Goal: Use online tool/utility: Utilize a website feature to perform a specific function

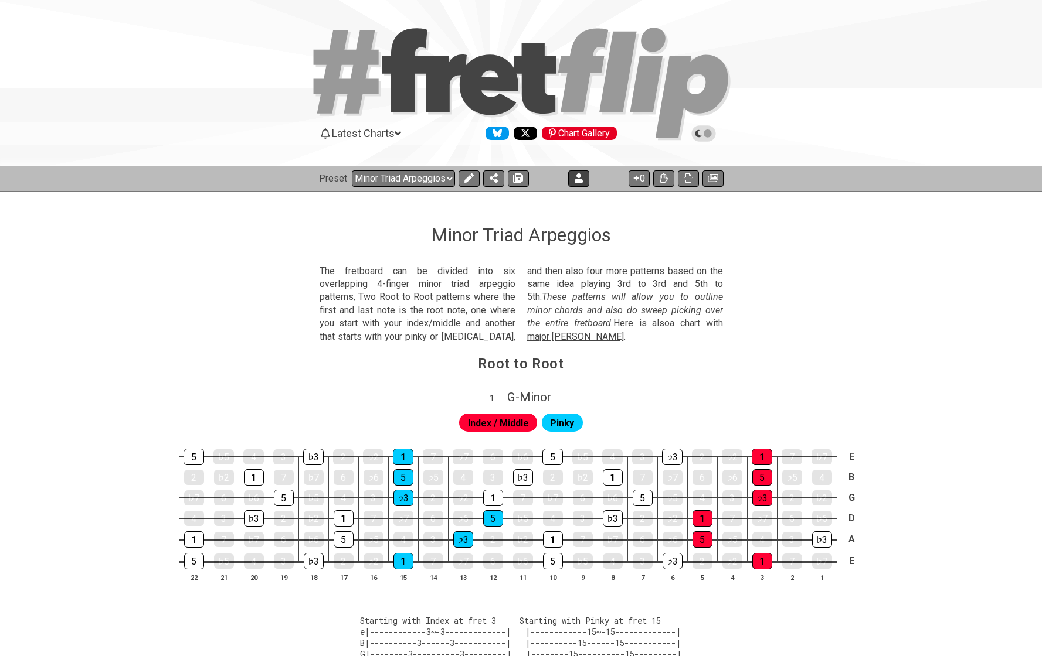
click at [570, 182] on button at bounding box center [578, 179] width 21 height 16
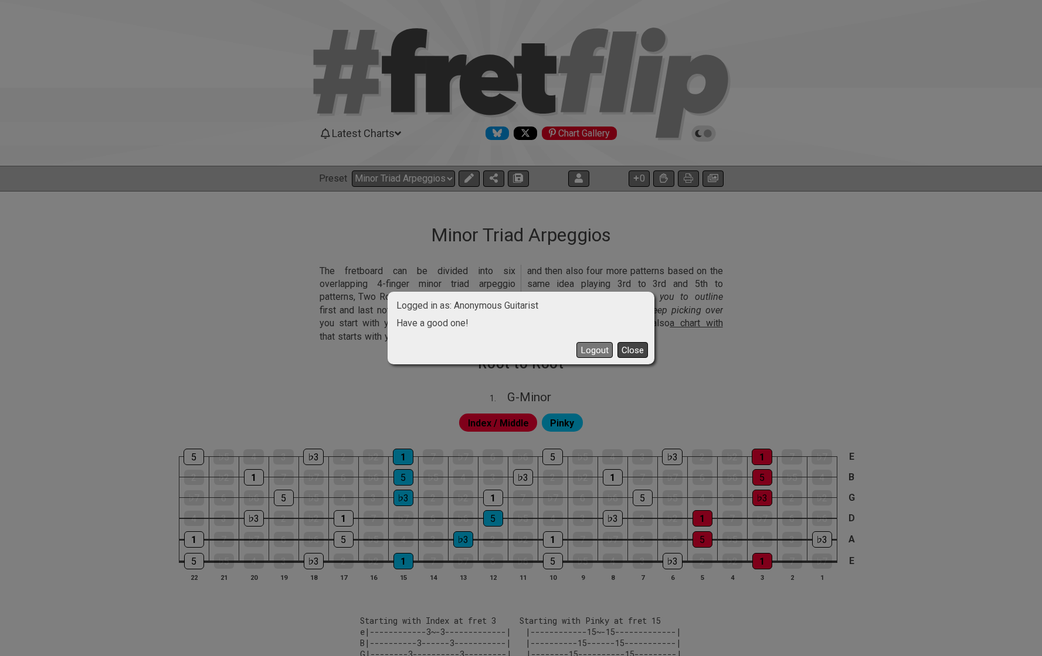
click at [635, 348] on button "Close" at bounding box center [632, 350] width 30 height 16
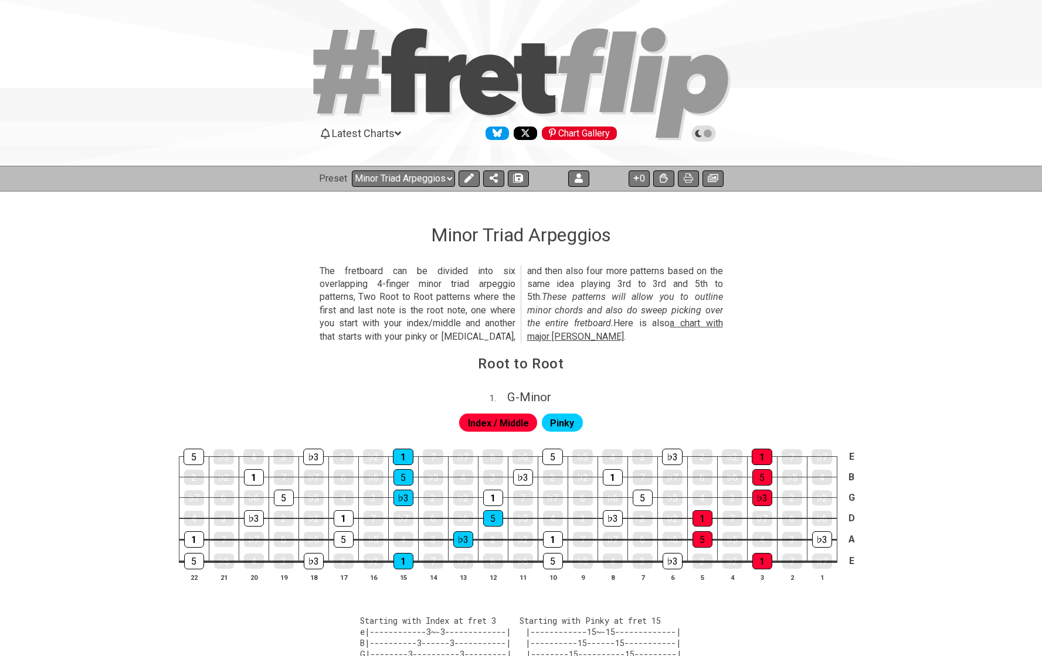
click at [403, 164] on div "Latest Charts Chart Gallery" at bounding box center [521, 145] width 1042 height 42
click at [407, 193] on div "Minor Triad Arpeggios" at bounding box center [521, 218] width 1042 height 55
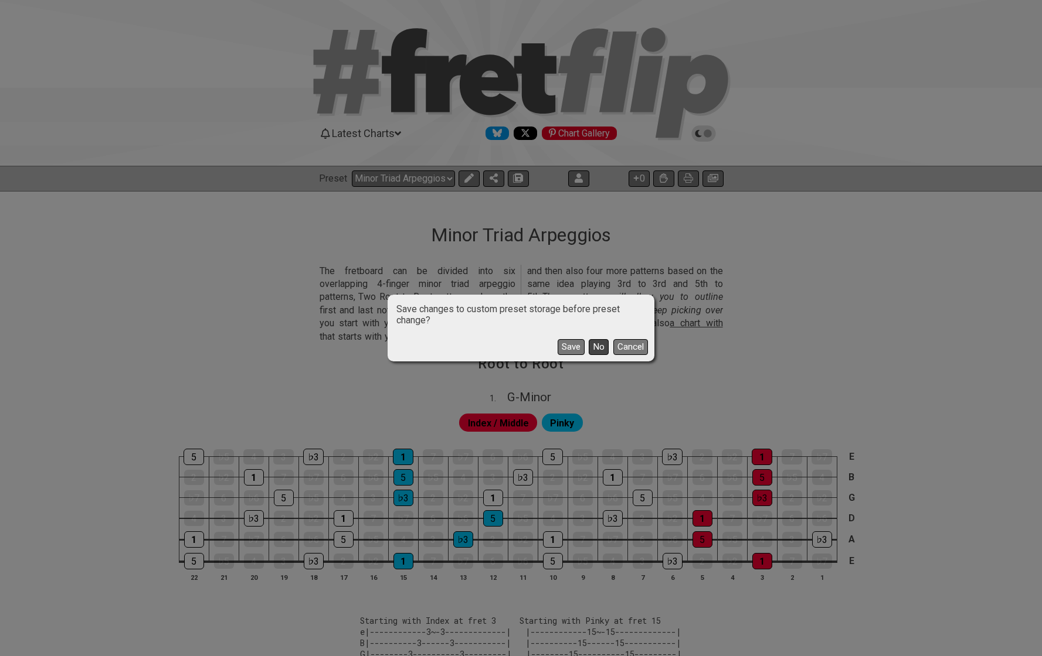
click at [601, 350] on button "No" at bounding box center [598, 347] width 20 height 16
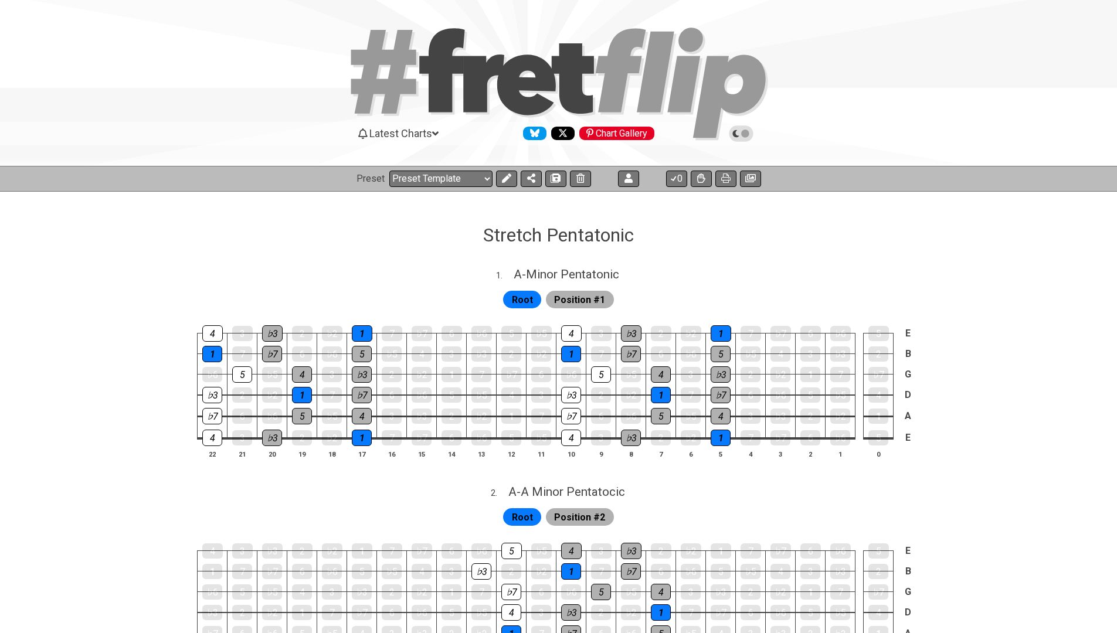
select select "/template"
select select "A"
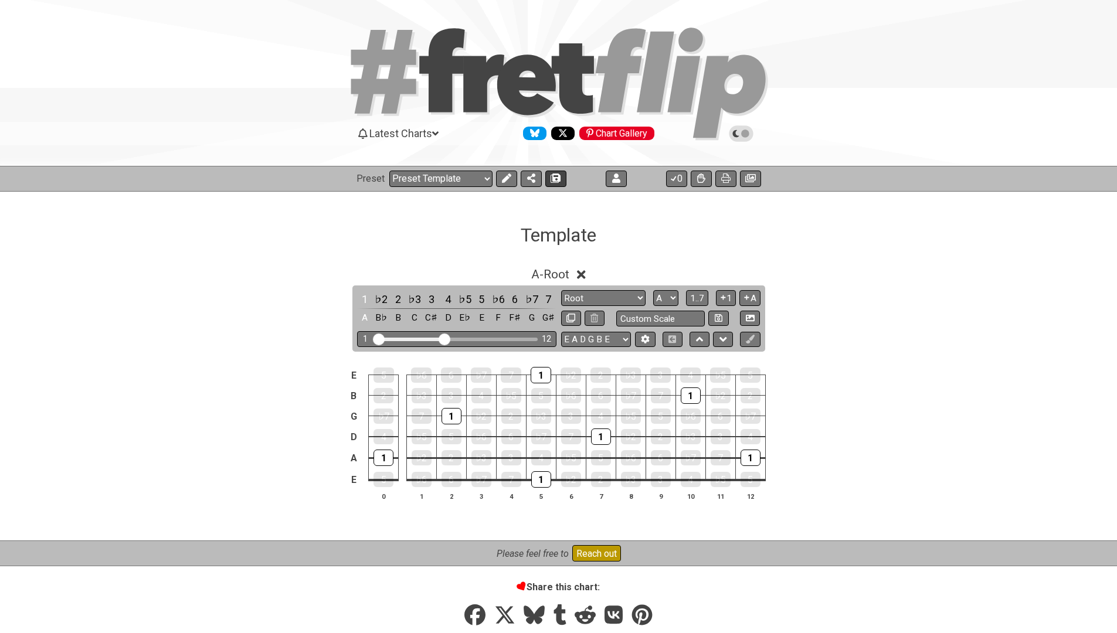
click at [555, 182] on icon at bounding box center [556, 177] width 8 height 9
select select "/022WRN23W"
click at [578, 236] on h1 "Template" at bounding box center [558, 235] width 76 height 22
click at [505, 183] on button at bounding box center [506, 179] width 21 height 16
click at [599, 229] on icon at bounding box center [599, 234] width 10 height 11
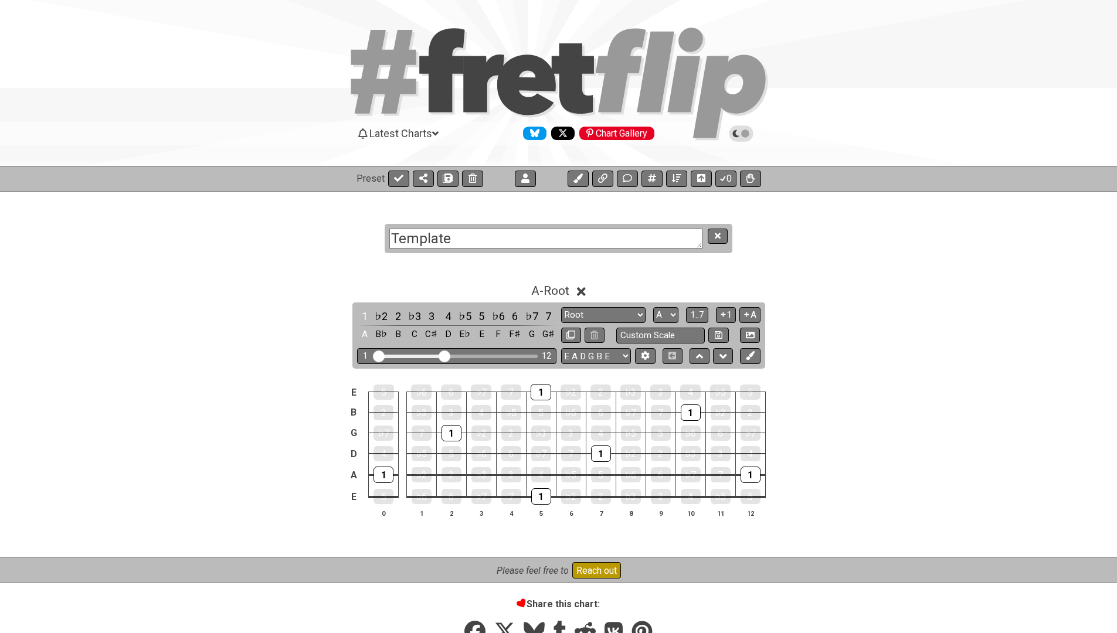
click at [599, 229] on textarea "Template" at bounding box center [545, 239] width 313 height 21
click at [586, 243] on textarea "Template" at bounding box center [545, 239] width 313 height 21
type textarea "Triades"
click at [714, 237] on icon at bounding box center [717, 236] width 6 height 9
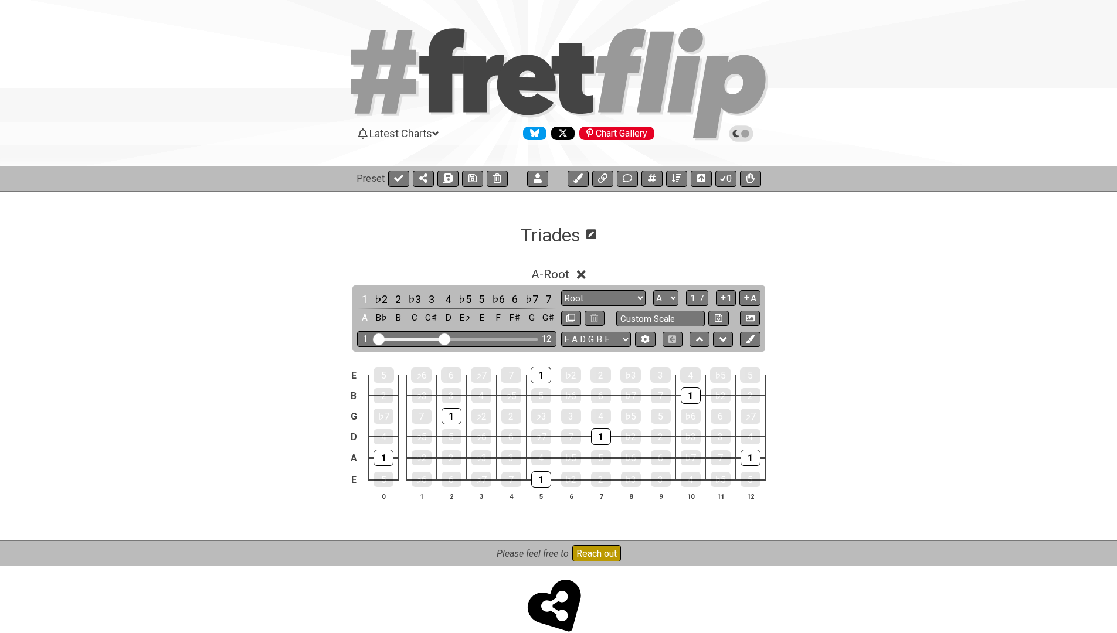
drag, startPoint x: 582, startPoint y: 275, endPoint x: 620, endPoint y: 267, distance: 39.0
click at [620, 267] on div "A - Root" at bounding box center [558, 271] width 1117 height 22
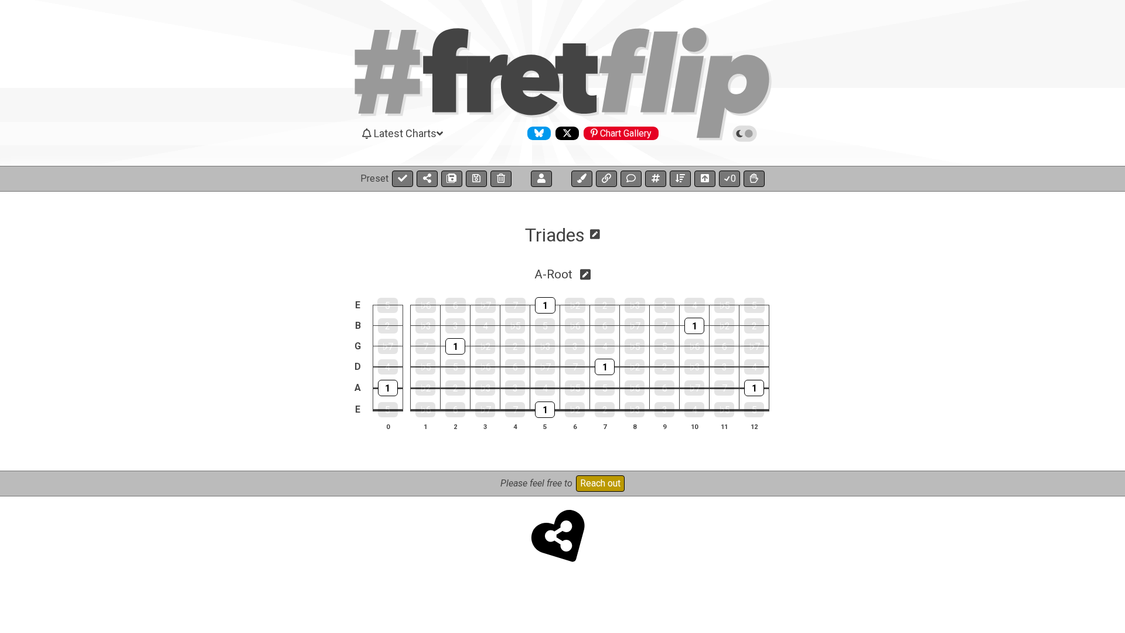
click at [591, 278] on icon at bounding box center [585, 274] width 11 height 11
select select "A"
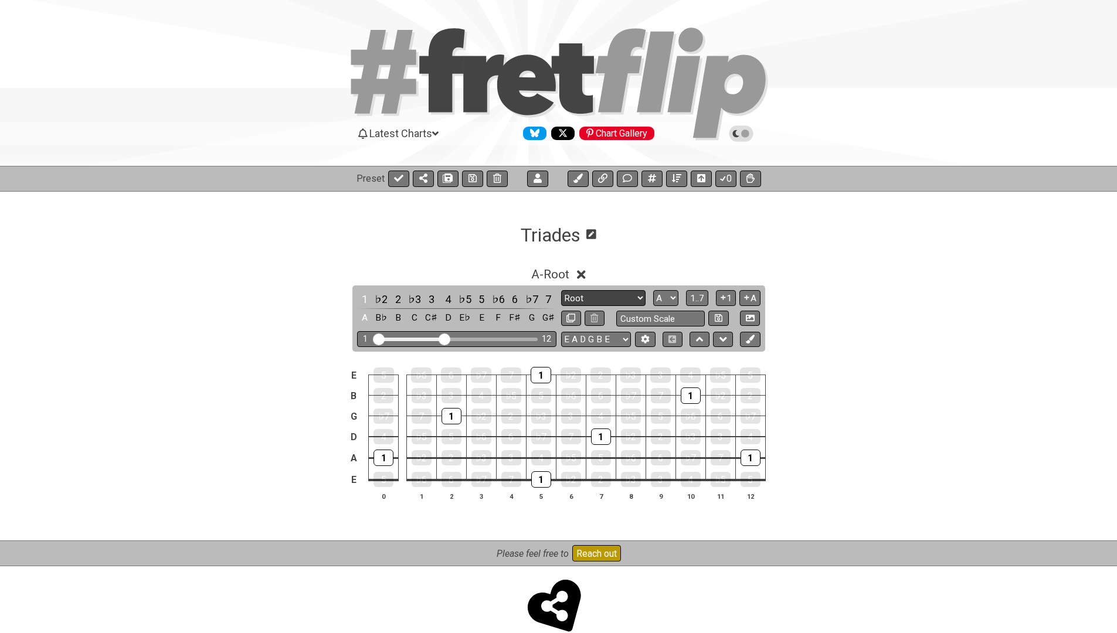
select select "Major"
click at [750, 176] on icon at bounding box center [750, 177] width 8 height 9
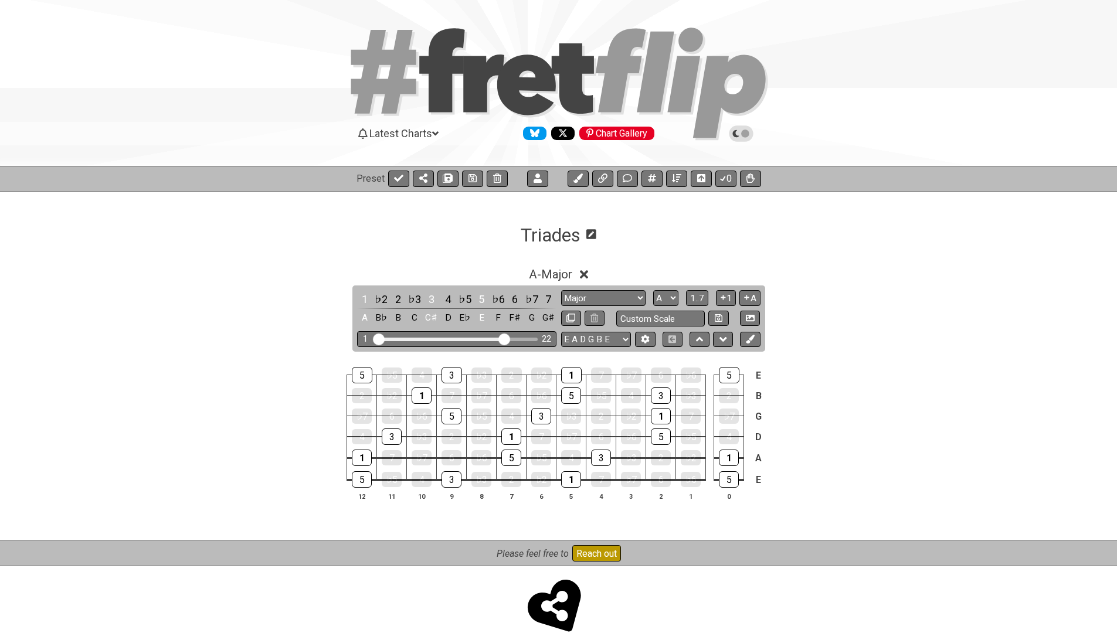
drag, startPoint x: 445, startPoint y: 335, endPoint x: 503, endPoint y: 341, distance: 58.3
click at [503, 338] on input "Visible fret range" at bounding box center [456, 338] width 166 height 0
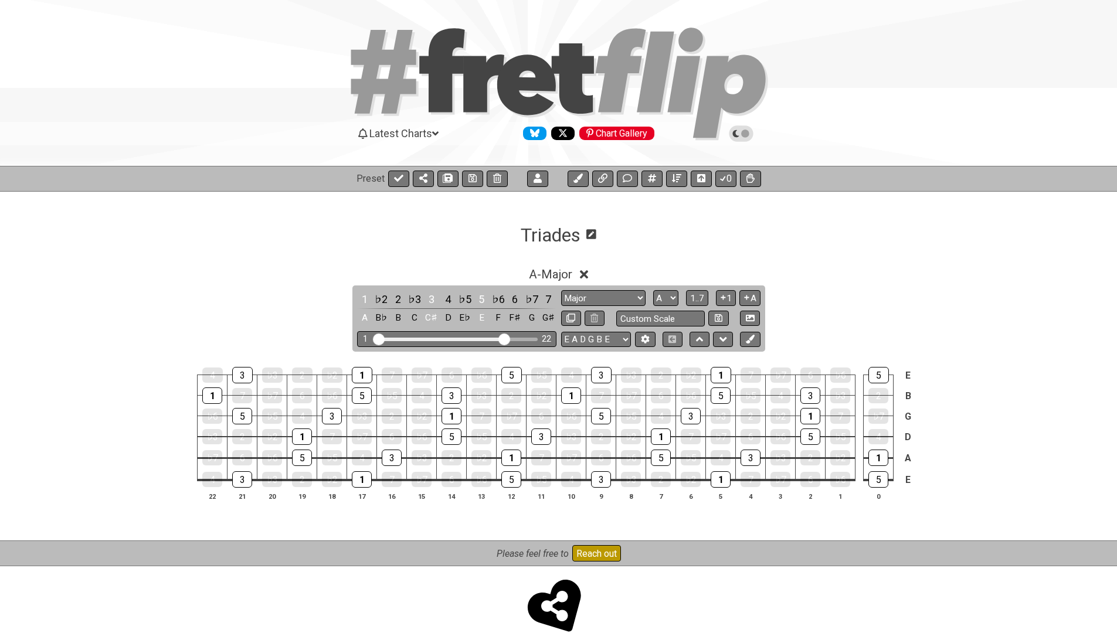
click at [300, 272] on div "A - Major" at bounding box center [558, 271] width 1117 height 22
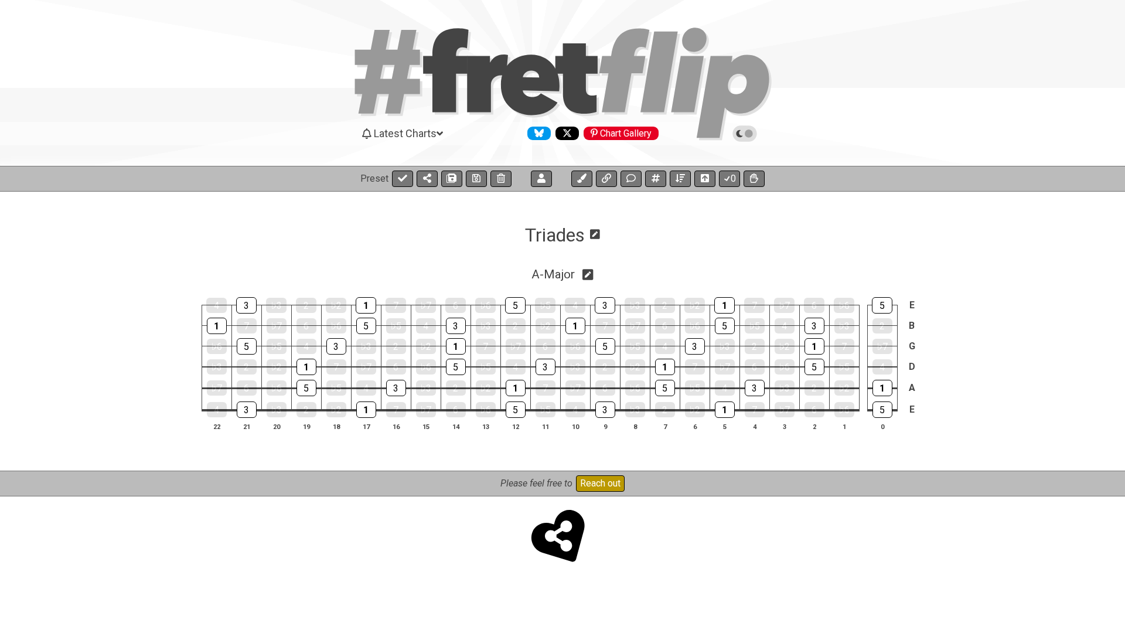
click at [591, 275] on icon at bounding box center [588, 274] width 11 height 12
select select "Major"
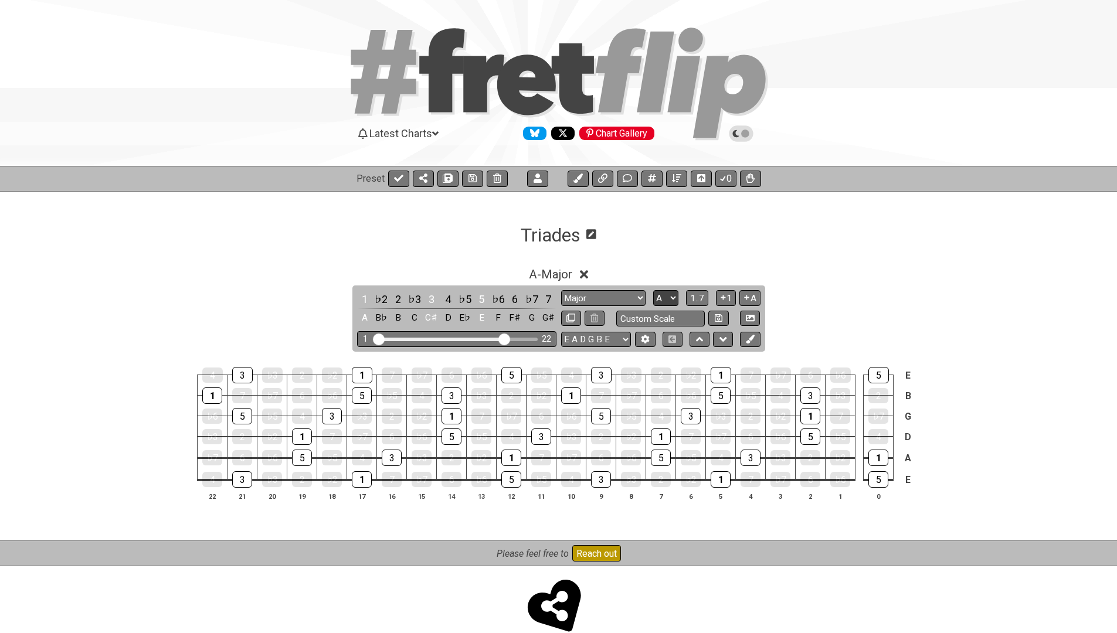
select select "C"
click at [570, 277] on span "C - Major" at bounding box center [550, 274] width 43 height 14
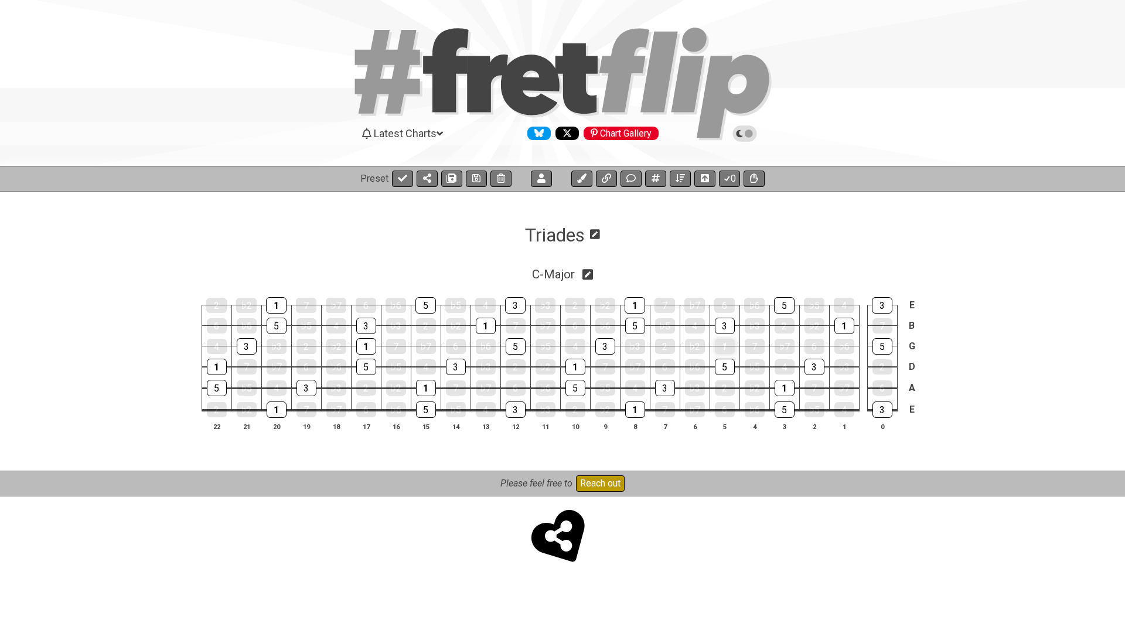
click at [727, 345] on div "1" at bounding box center [725, 346] width 20 height 15
click at [595, 234] on icon at bounding box center [595, 234] width 10 height 11
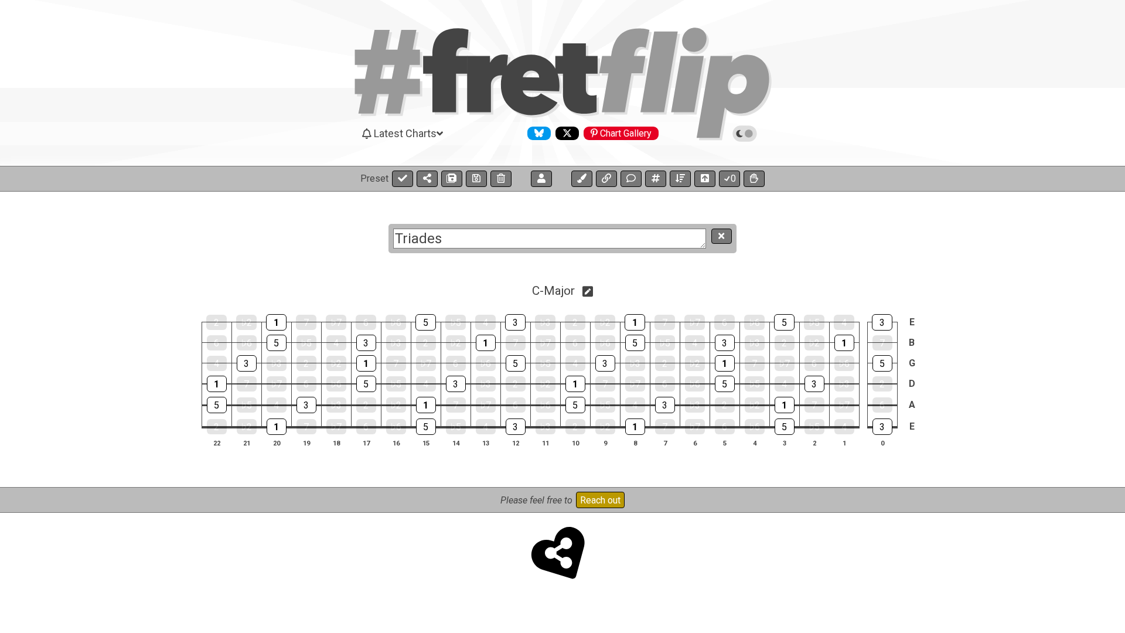
click at [625, 242] on textarea "Triades" at bounding box center [549, 239] width 313 height 21
click at [717, 240] on button at bounding box center [722, 237] width 20 height 16
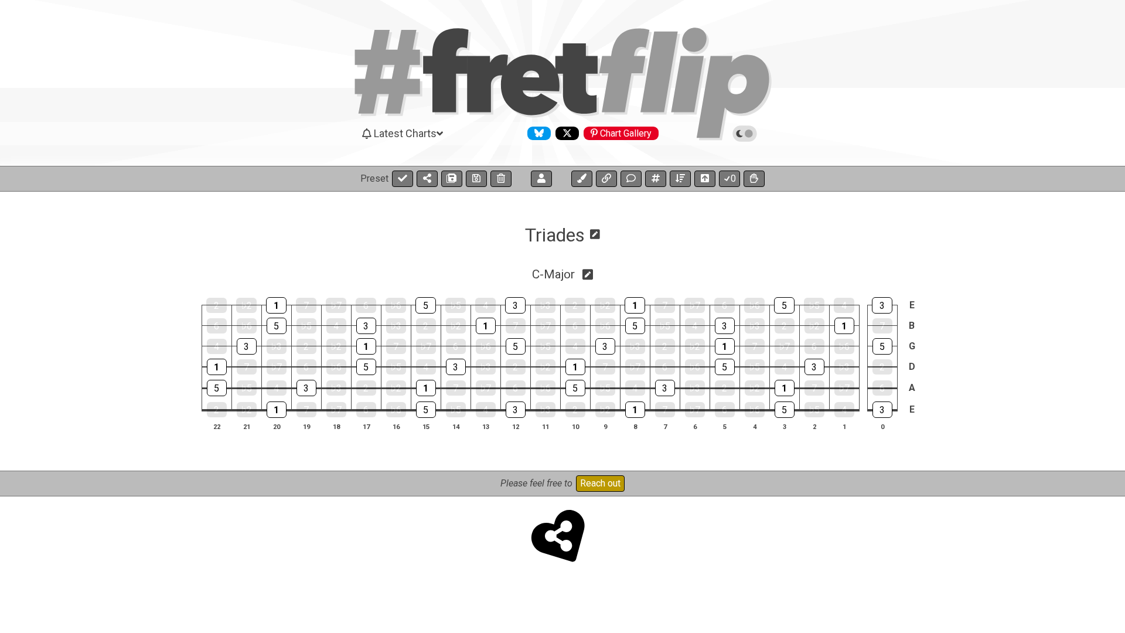
click at [576, 232] on h1 "Triades" at bounding box center [555, 235] width 60 height 22
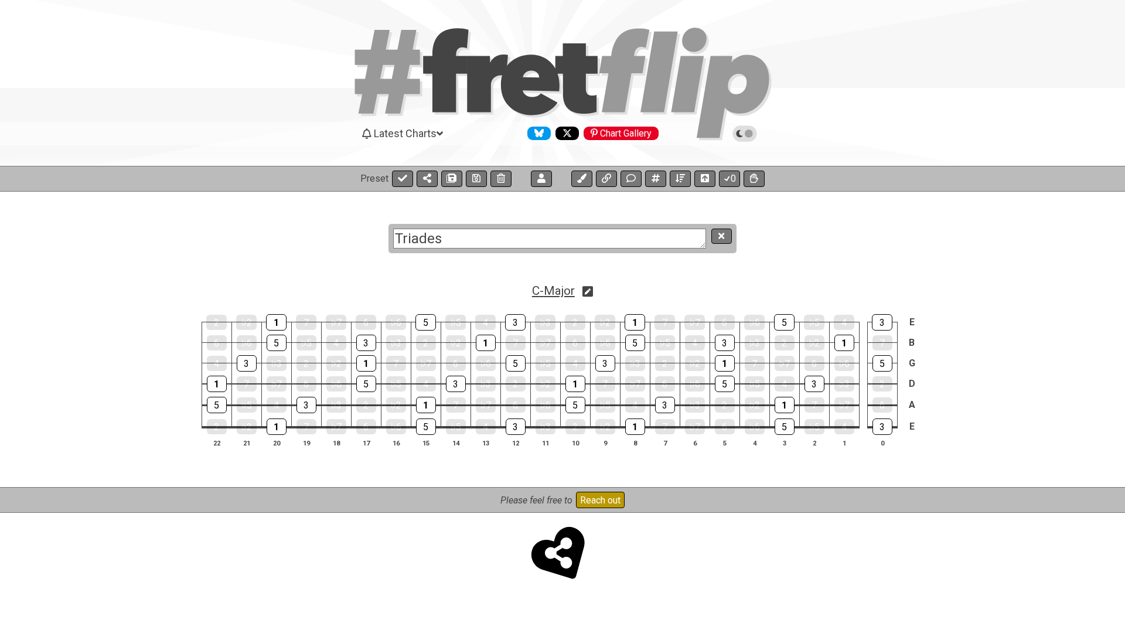
click at [574, 288] on span "C - Major" at bounding box center [553, 291] width 43 height 14
select select "Major"
select select "C"
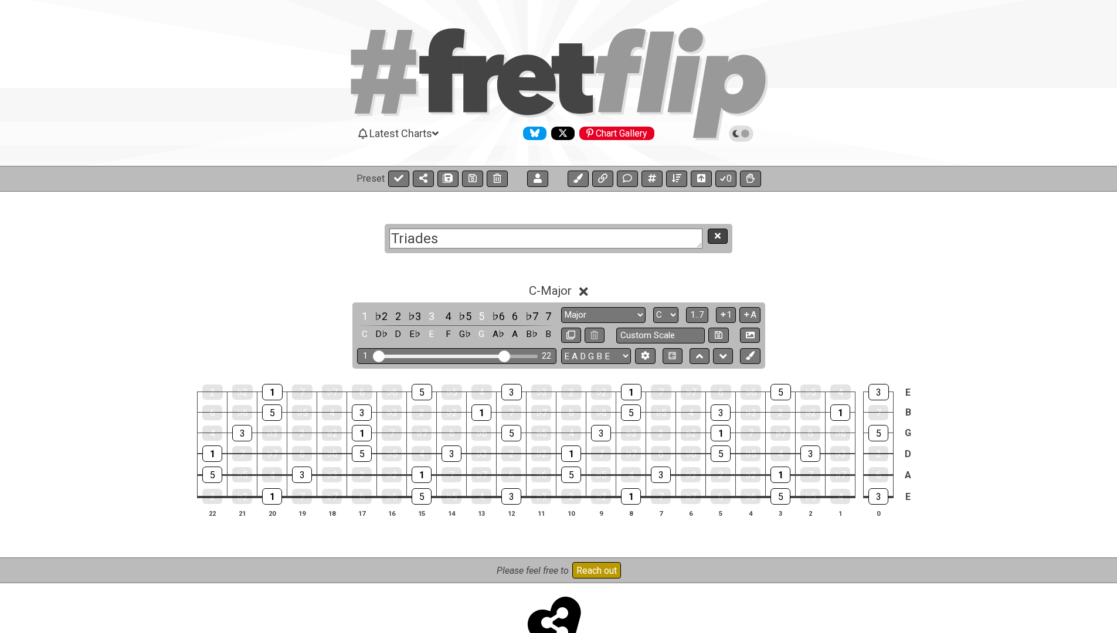
click at [726, 238] on button at bounding box center [717, 237] width 20 height 16
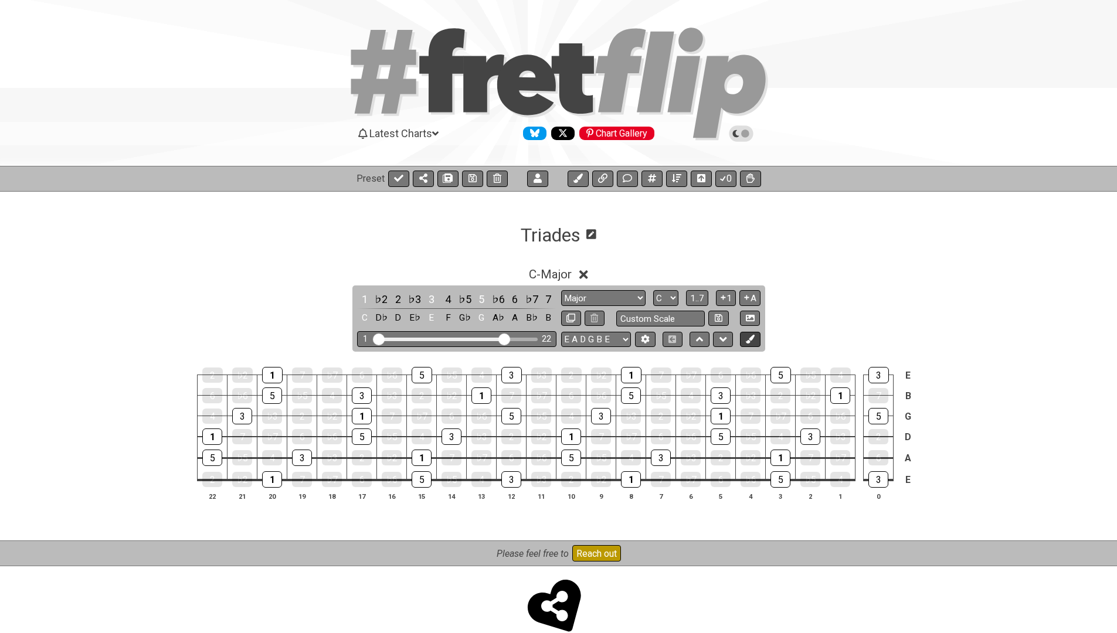
click at [748, 338] on icon at bounding box center [750, 339] width 9 height 9
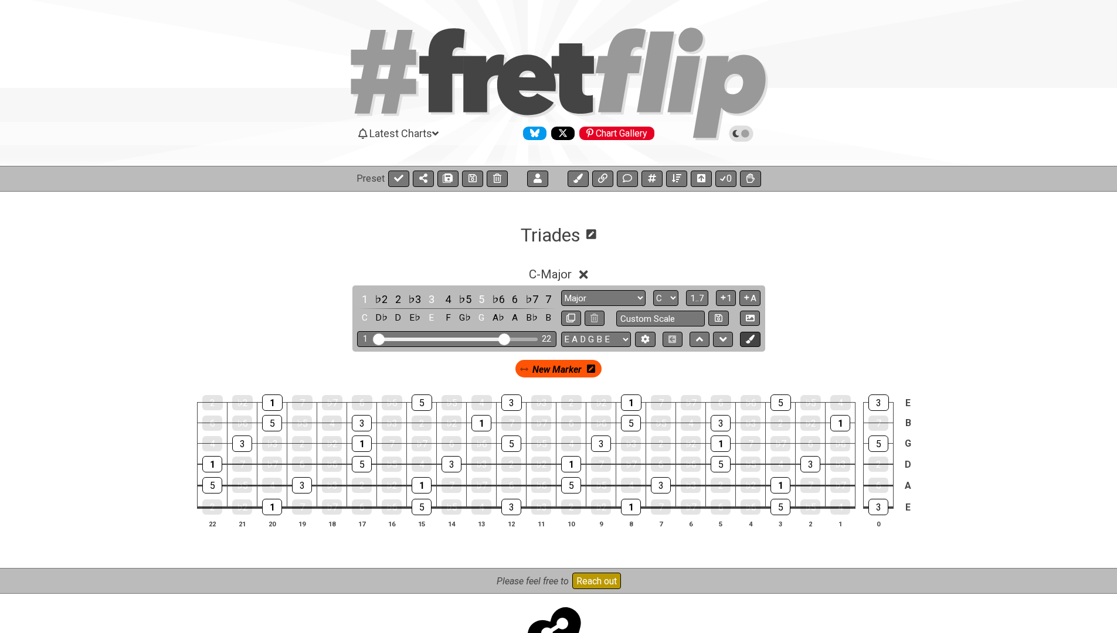
click at [753, 337] on icon at bounding box center [750, 339] width 9 height 9
drag, startPoint x: 624, startPoint y: 369, endPoint x: 455, endPoint y: 373, distance: 168.8
click at [455, 373] on div "New Marker New Marker New Marker" at bounding box center [558, 369] width 284 height 22
click at [751, 338] on icon at bounding box center [750, 339] width 9 height 9
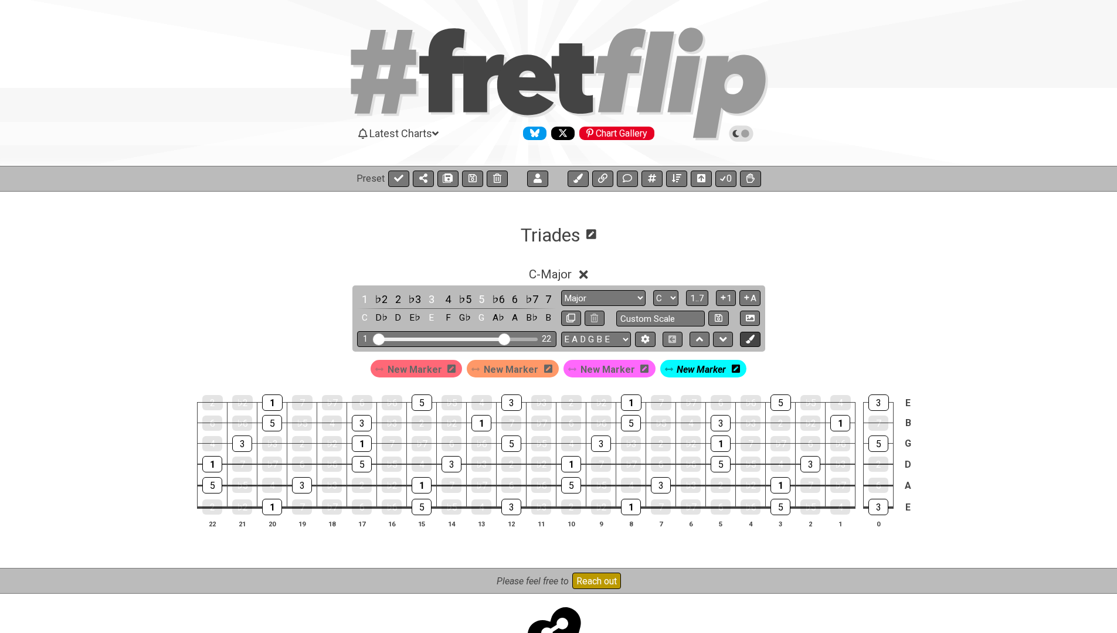
click at [750, 340] on icon at bounding box center [750, 339] width 9 height 9
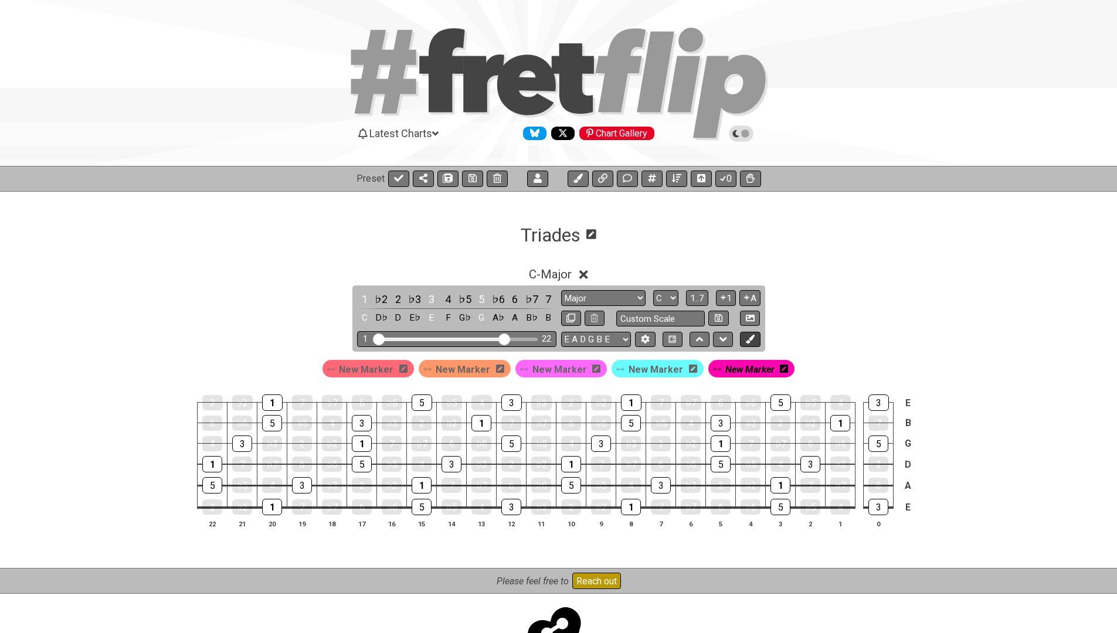
click at [750, 339] on icon at bounding box center [750, 339] width 9 height 9
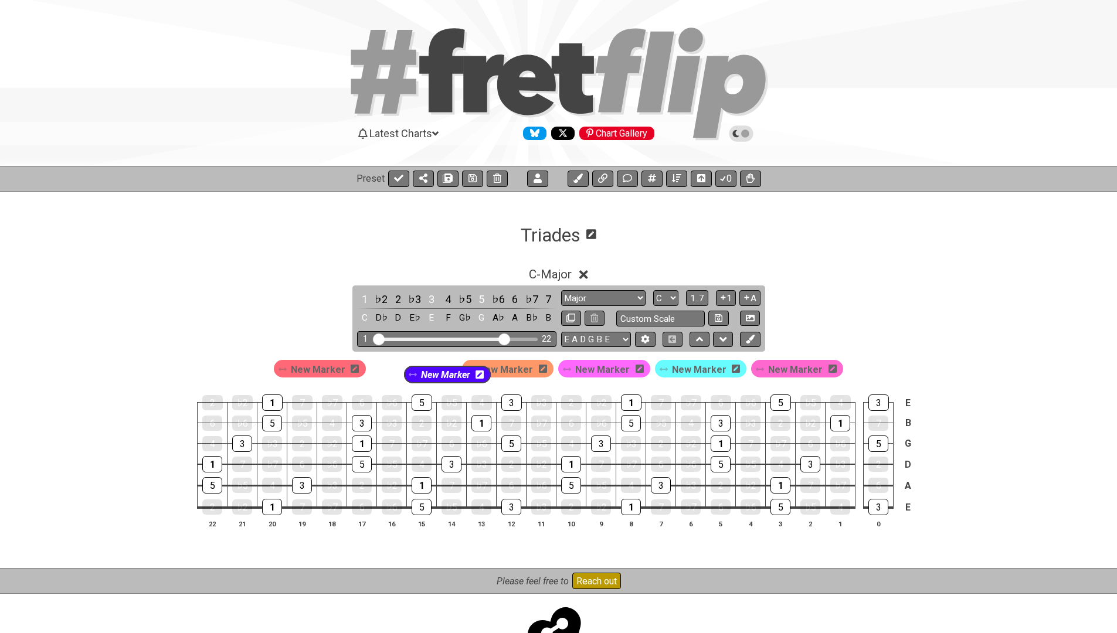
drag, startPoint x: 758, startPoint y: 372, endPoint x: 394, endPoint y: 377, distance: 364.6
click at [394, 377] on div "New Marker New Marker New Marker New Marker New Marker New Marker" at bounding box center [558, 369] width 574 height 22
click at [748, 335] on icon at bounding box center [750, 339] width 9 height 9
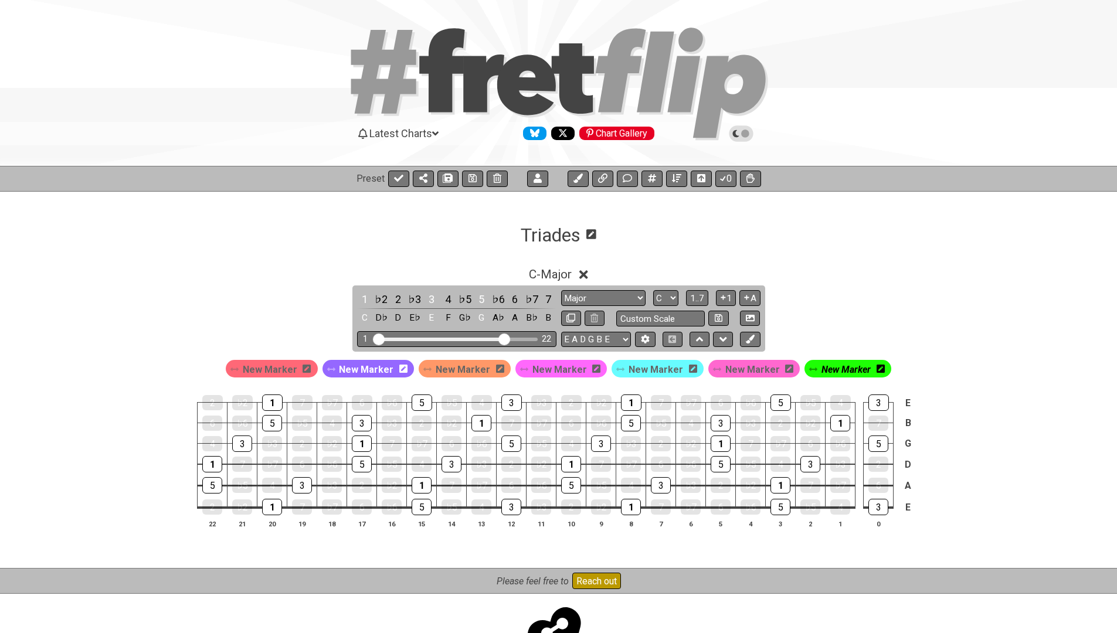
click at [785, 370] on icon at bounding box center [789, 369] width 8 height 8
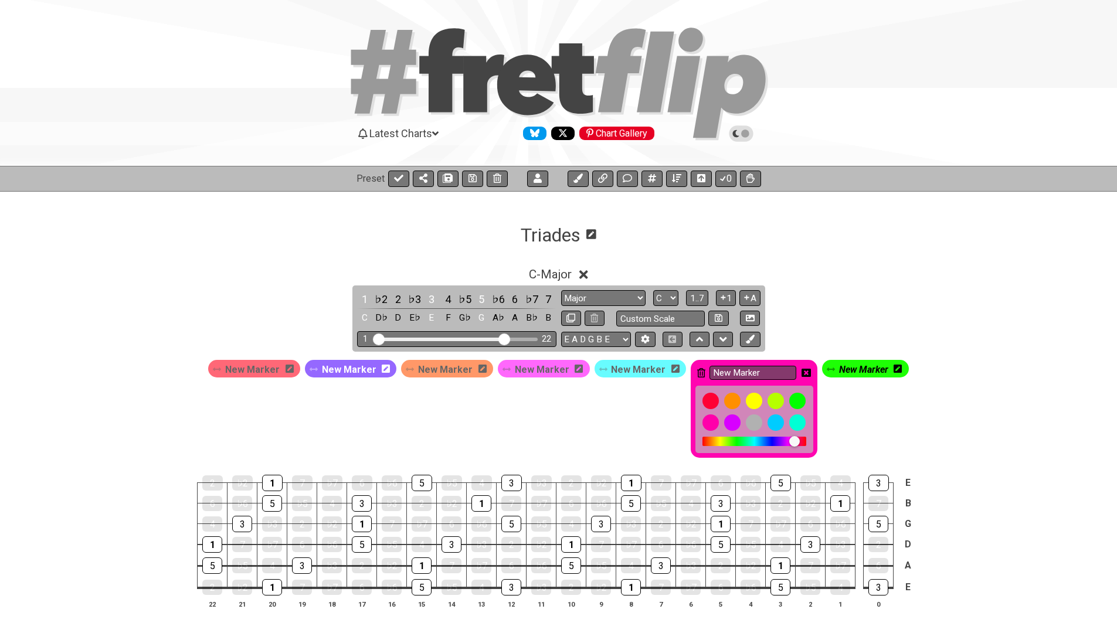
click at [697, 372] on icon at bounding box center [701, 372] width 8 height 9
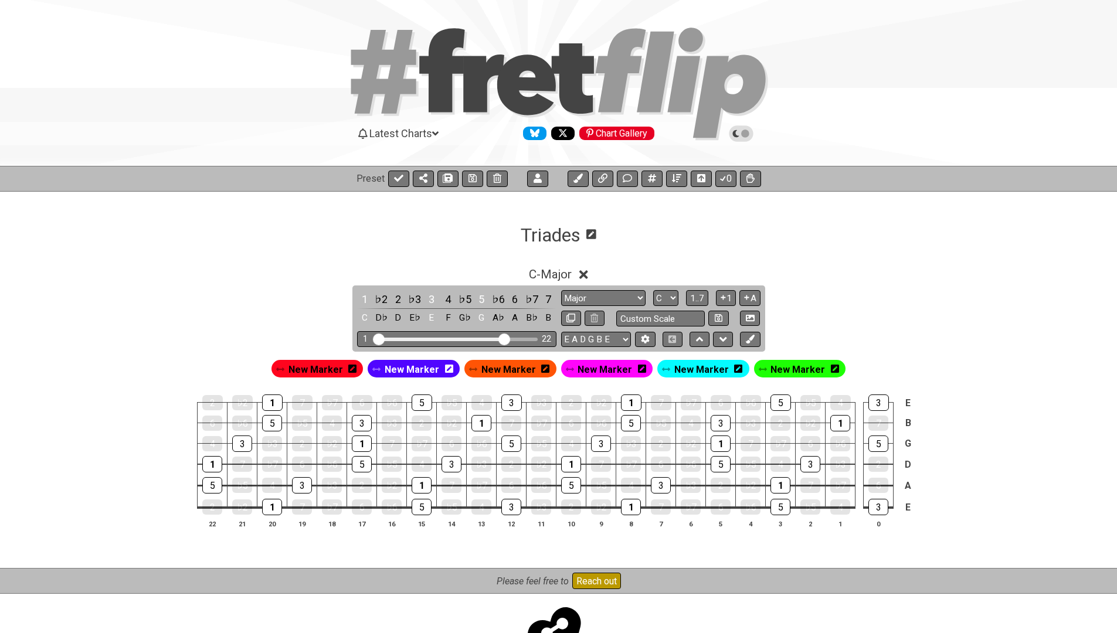
click at [356, 369] on icon at bounding box center [352, 369] width 8 height 8
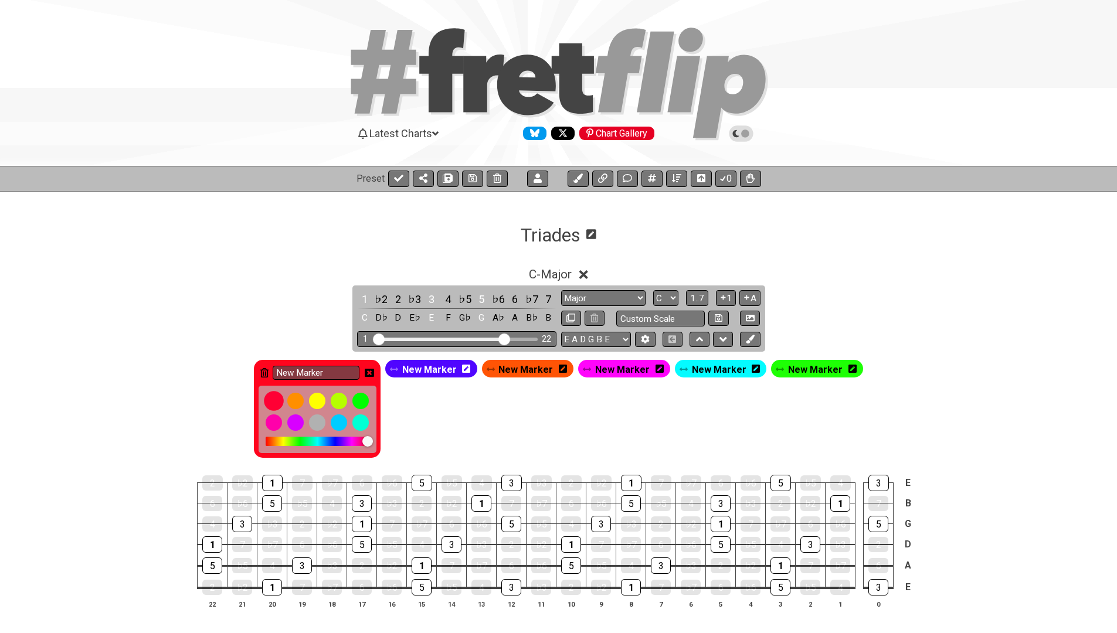
click at [277, 401] on div at bounding box center [274, 401] width 20 height 20
click at [427, 367] on span "New Marker" at bounding box center [429, 369] width 55 height 17
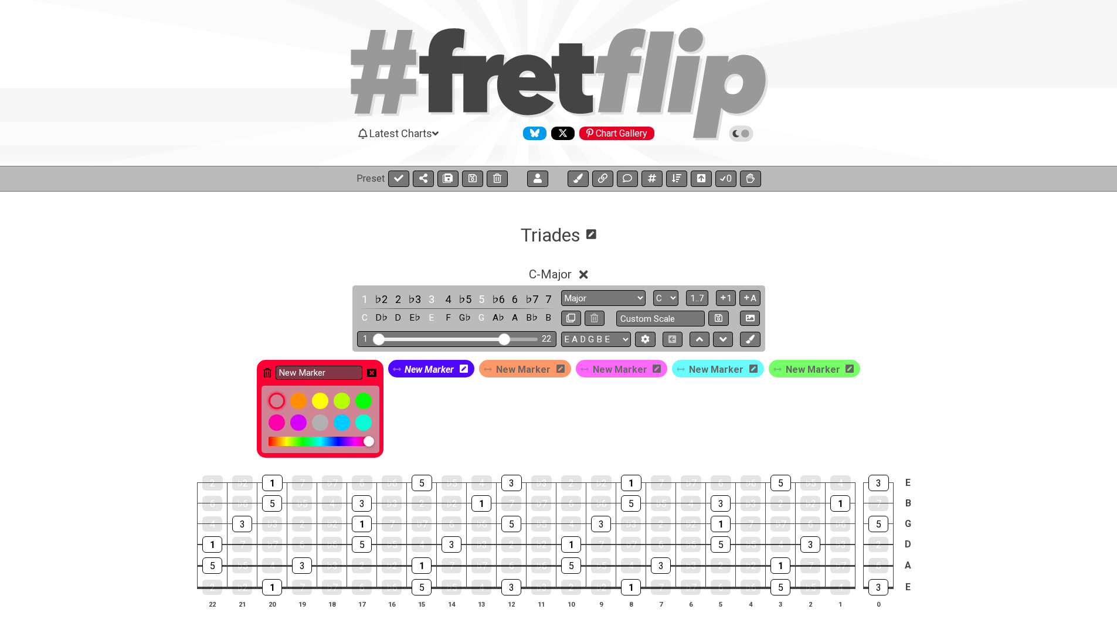
click at [468, 368] on icon at bounding box center [464, 368] width 8 height 9
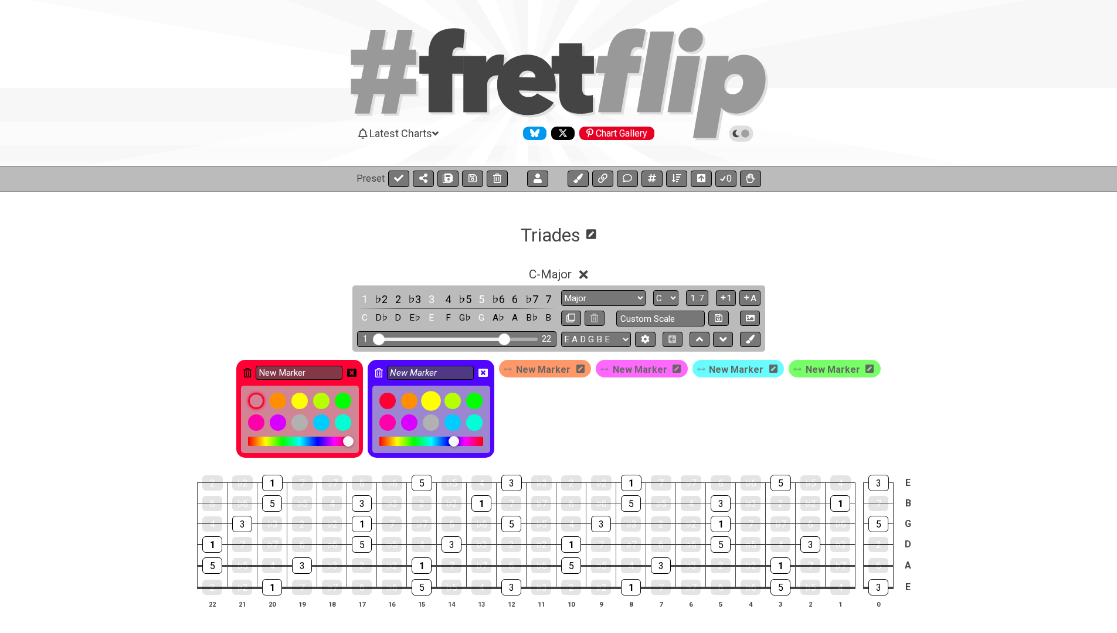
click at [437, 400] on div at bounding box center [431, 401] width 20 height 20
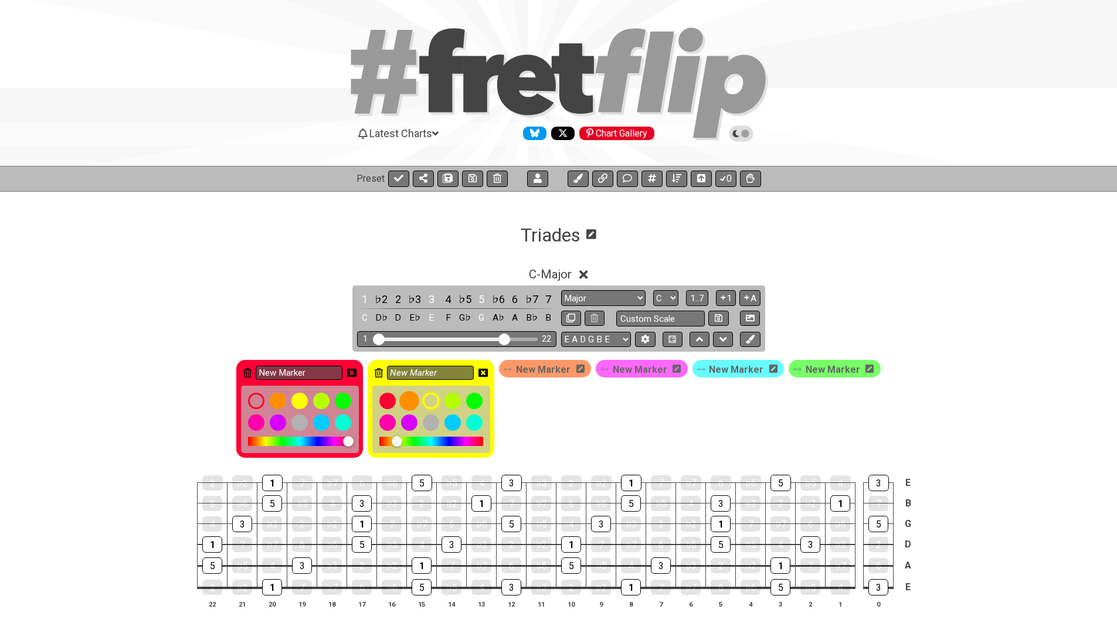
click at [417, 400] on div at bounding box center [410, 401] width 20 height 20
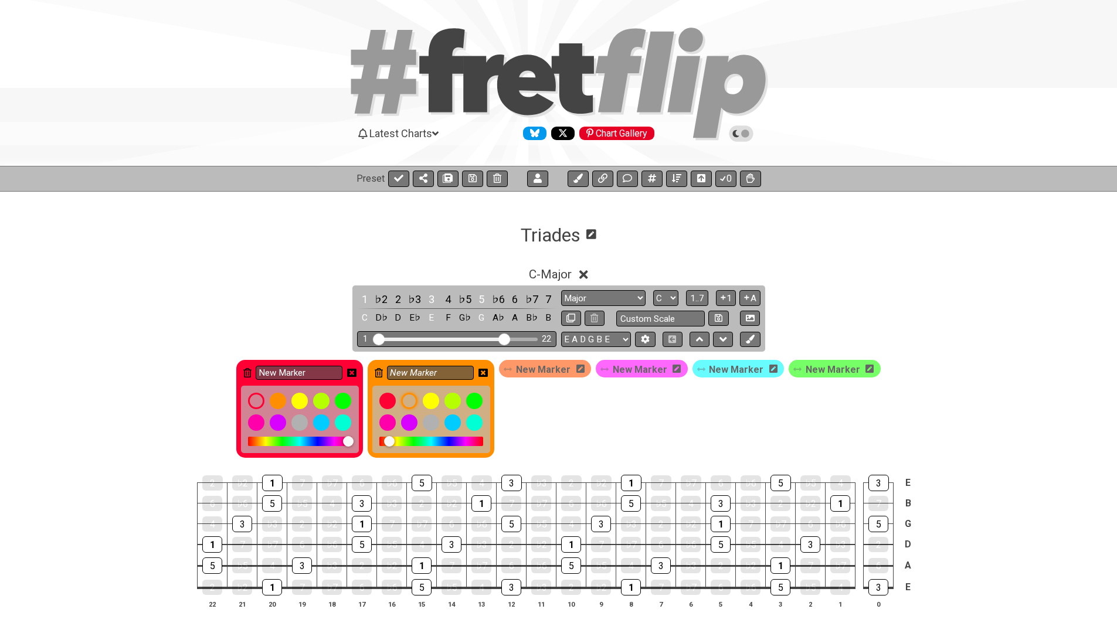
click at [584, 365] on icon at bounding box center [580, 369] width 8 height 8
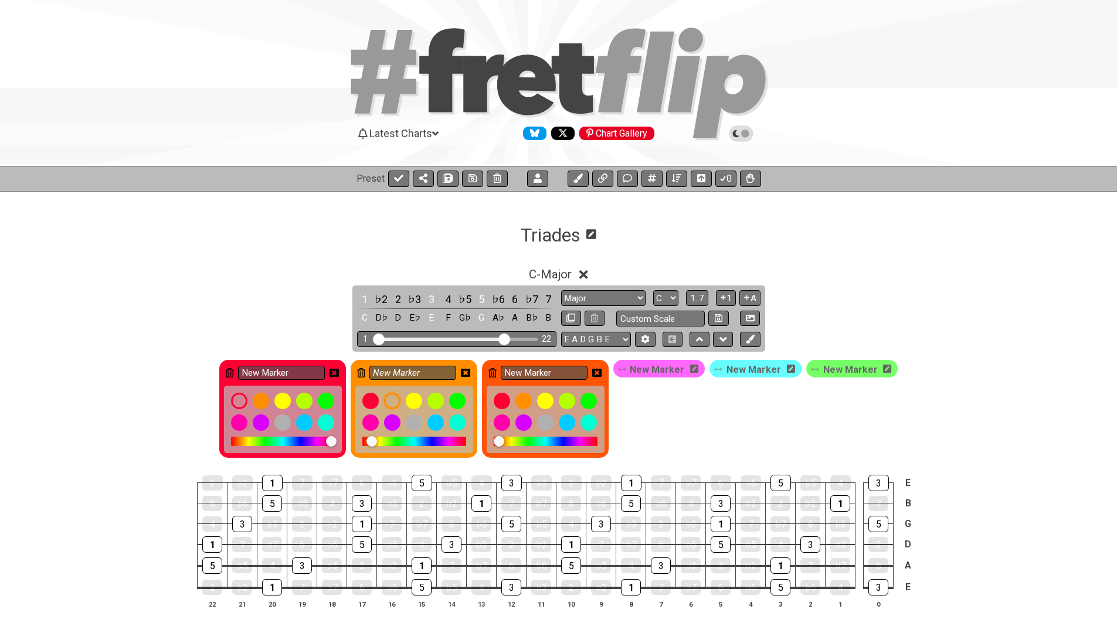
click at [697, 372] on icon at bounding box center [694, 369] width 8 height 8
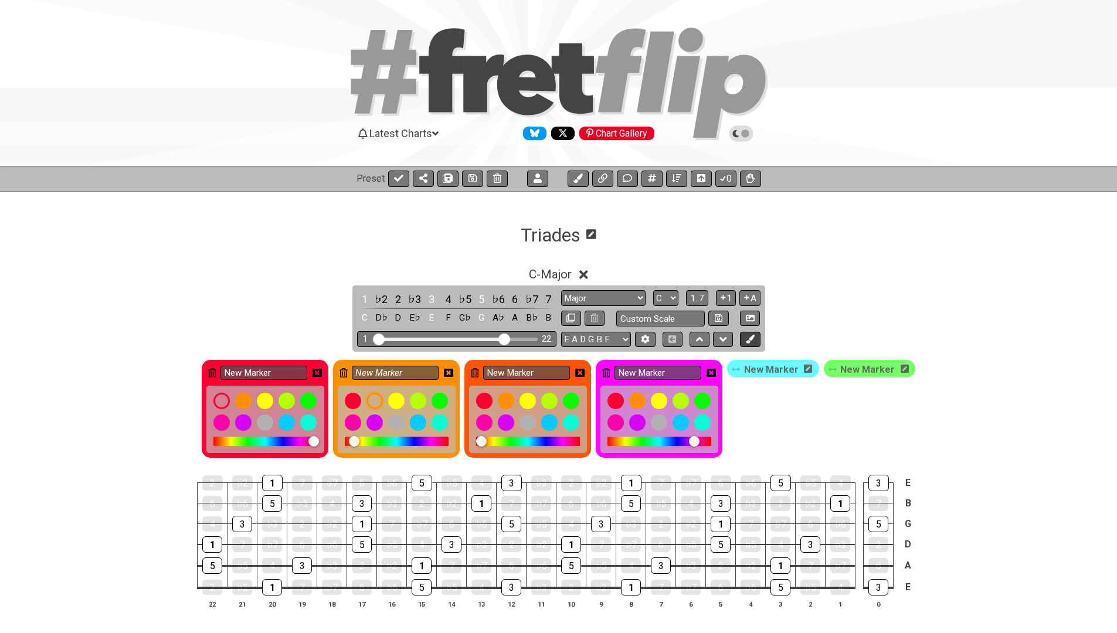
click at [751, 345] on button at bounding box center [750, 340] width 20 height 16
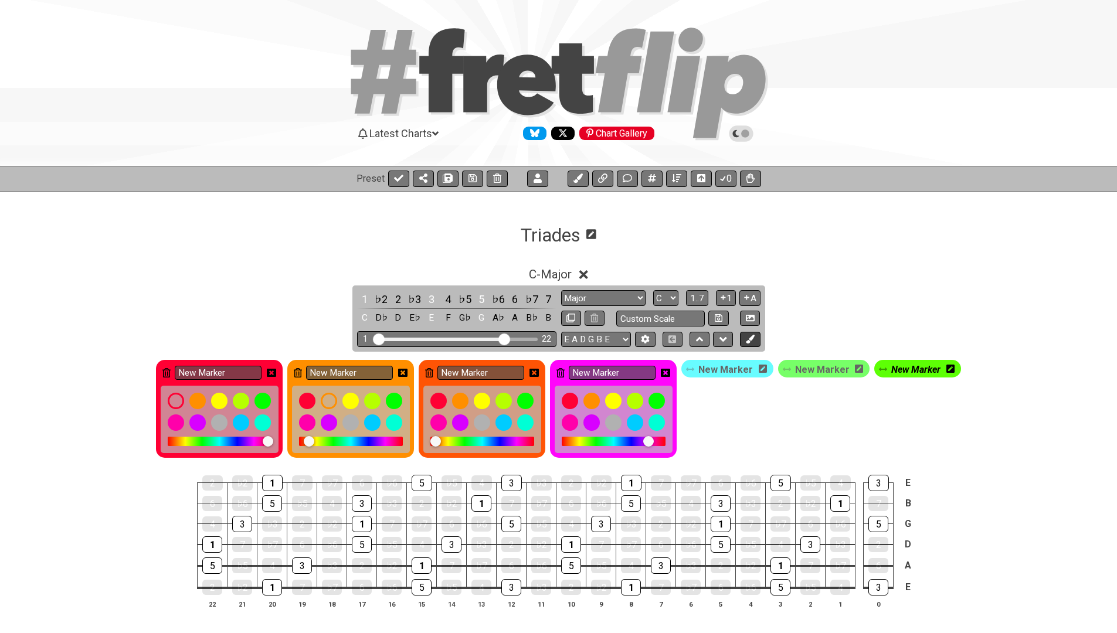
click at [749, 342] on icon at bounding box center [750, 339] width 9 height 9
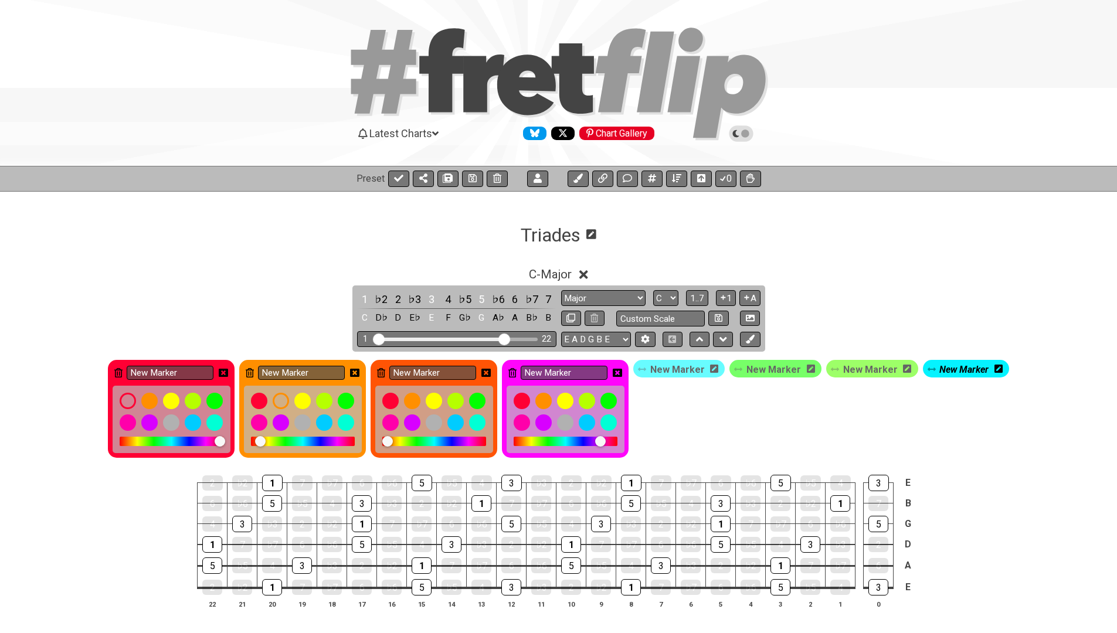
click at [653, 365] on div "New Marker" at bounding box center [679, 369] width 92 height 18
click at [662, 368] on span "New Marker" at bounding box center [677, 369] width 55 height 17
click at [713, 370] on icon at bounding box center [709, 369] width 8 height 8
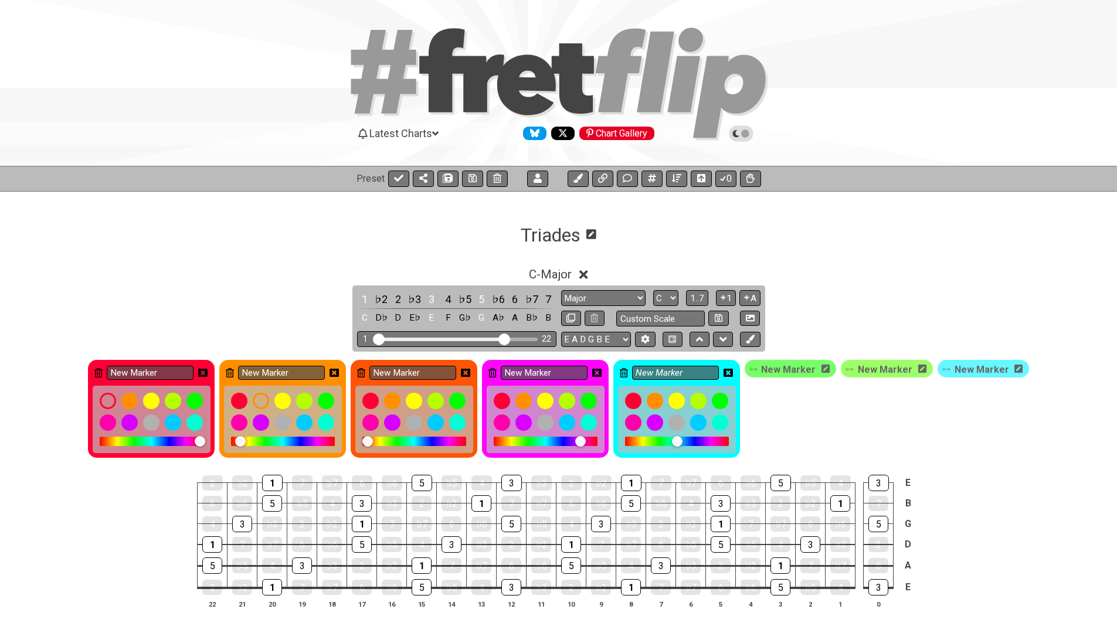
click at [699, 440] on div at bounding box center [677, 441] width 104 height 9
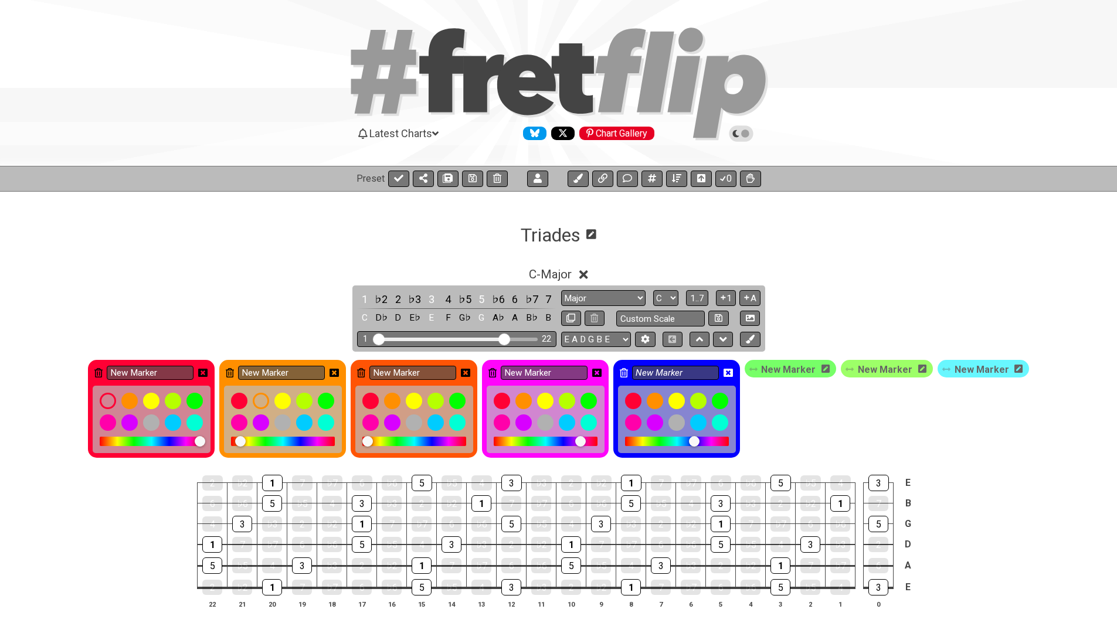
click at [601, 370] on icon at bounding box center [596, 372] width 9 height 9
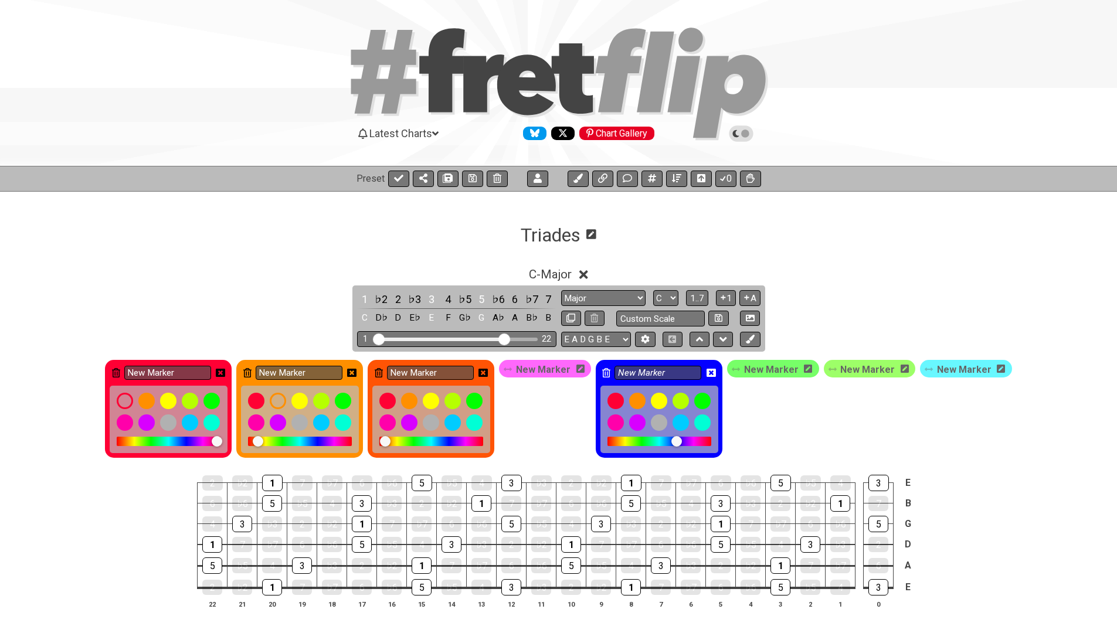
click at [488, 373] on icon at bounding box center [482, 373] width 9 height 8
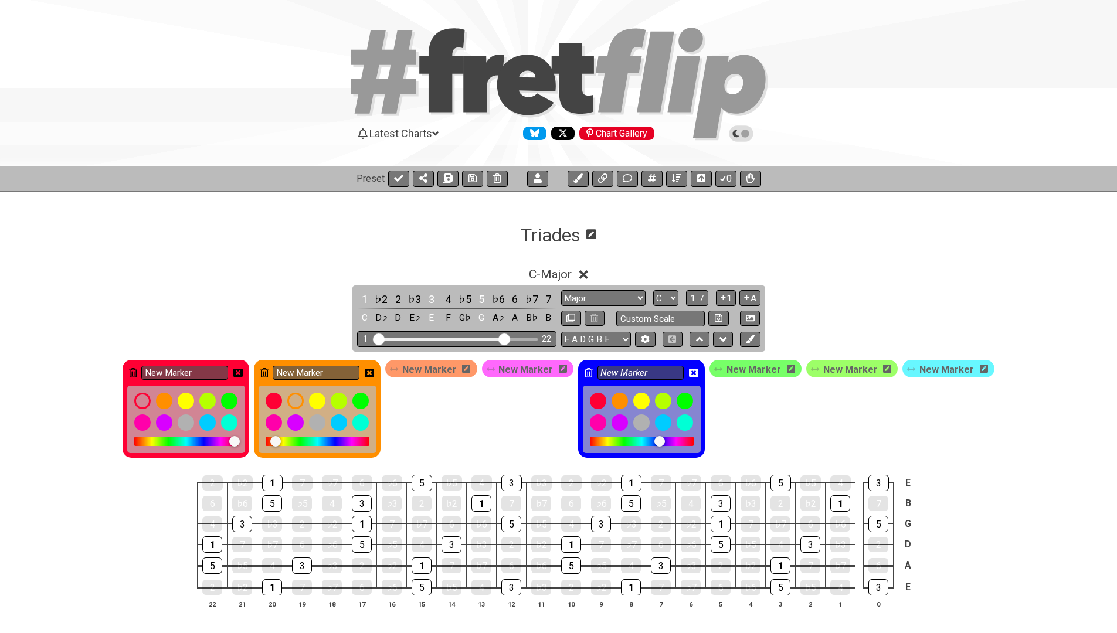
click at [470, 371] on icon at bounding box center [466, 369] width 8 height 8
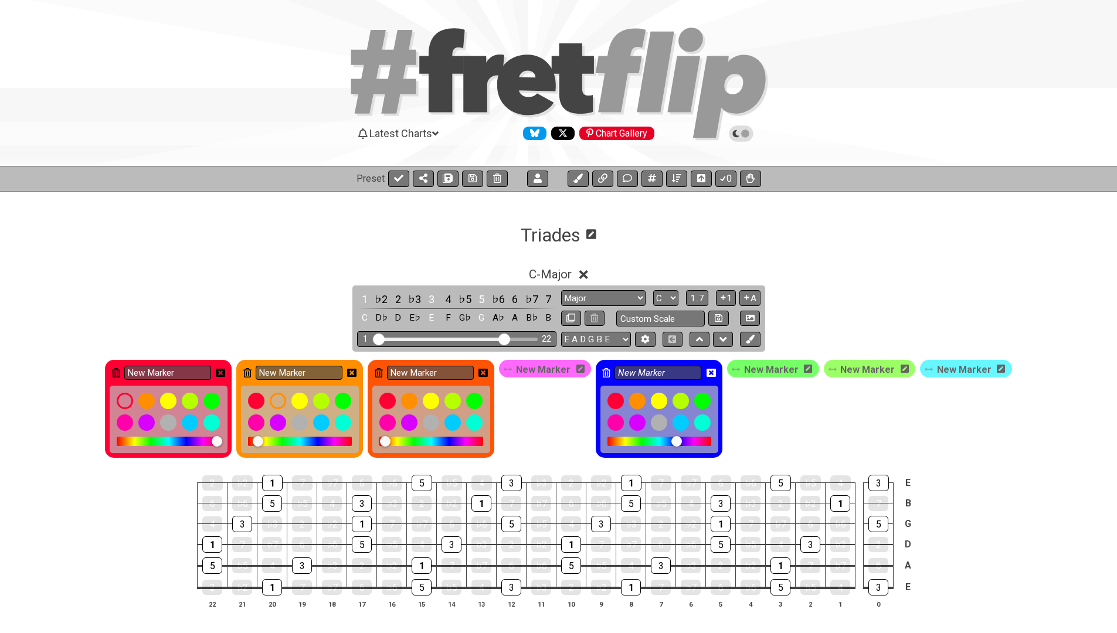
click at [383, 370] on icon at bounding box center [379, 372] width 8 height 9
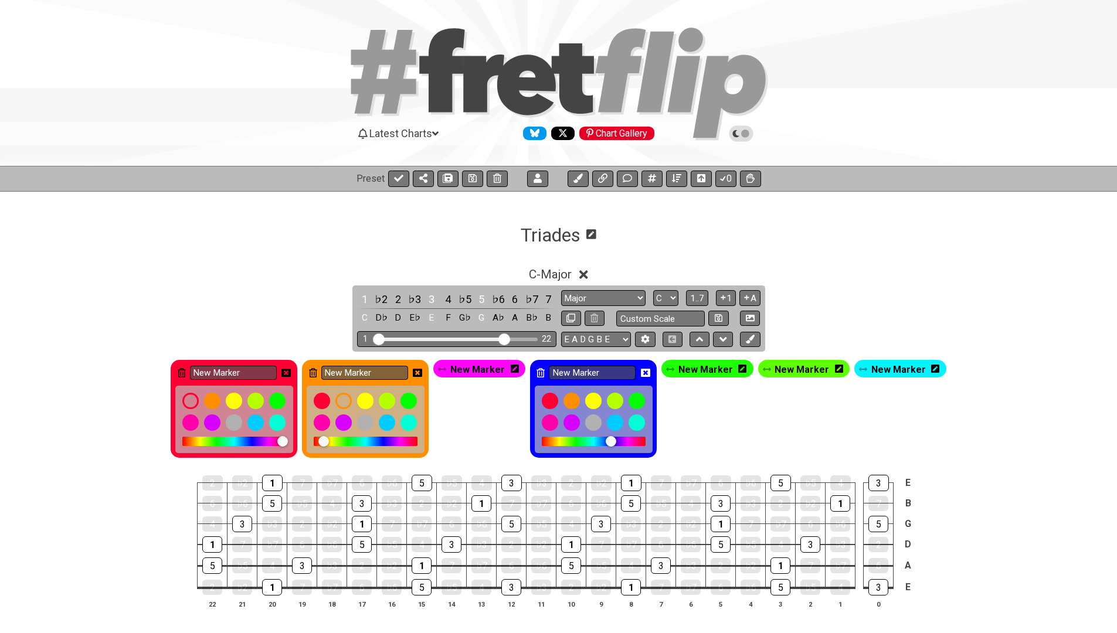
click at [422, 369] on icon at bounding box center [417, 373] width 9 height 8
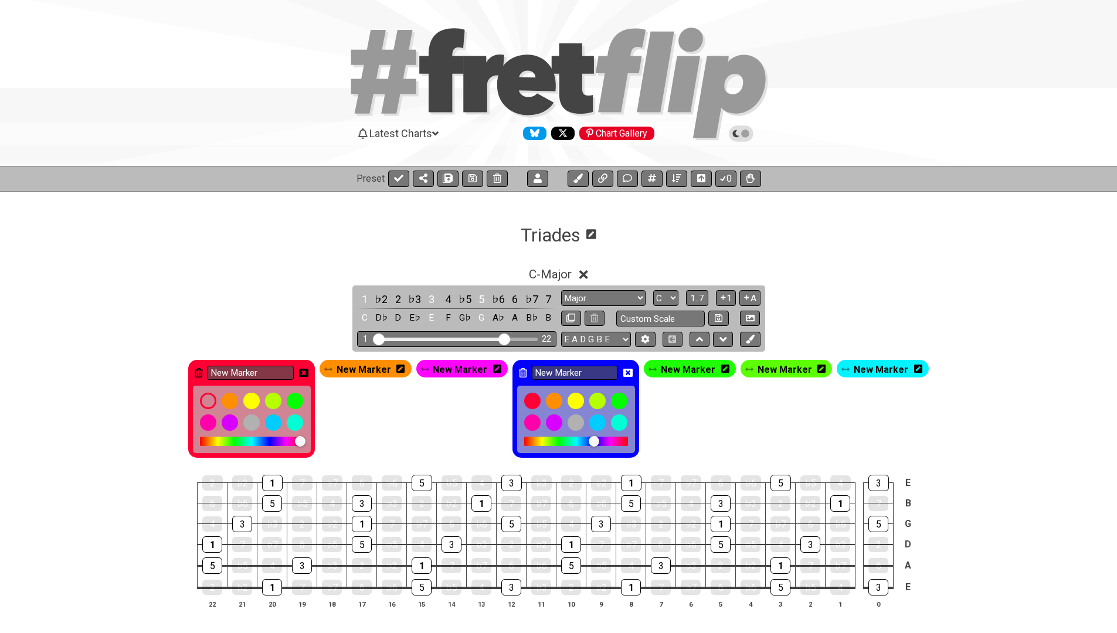
click at [332, 369] on icon at bounding box center [328, 369] width 8 height 4
click at [404, 372] on icon at bounding box center [400, 369] width 8 height 8
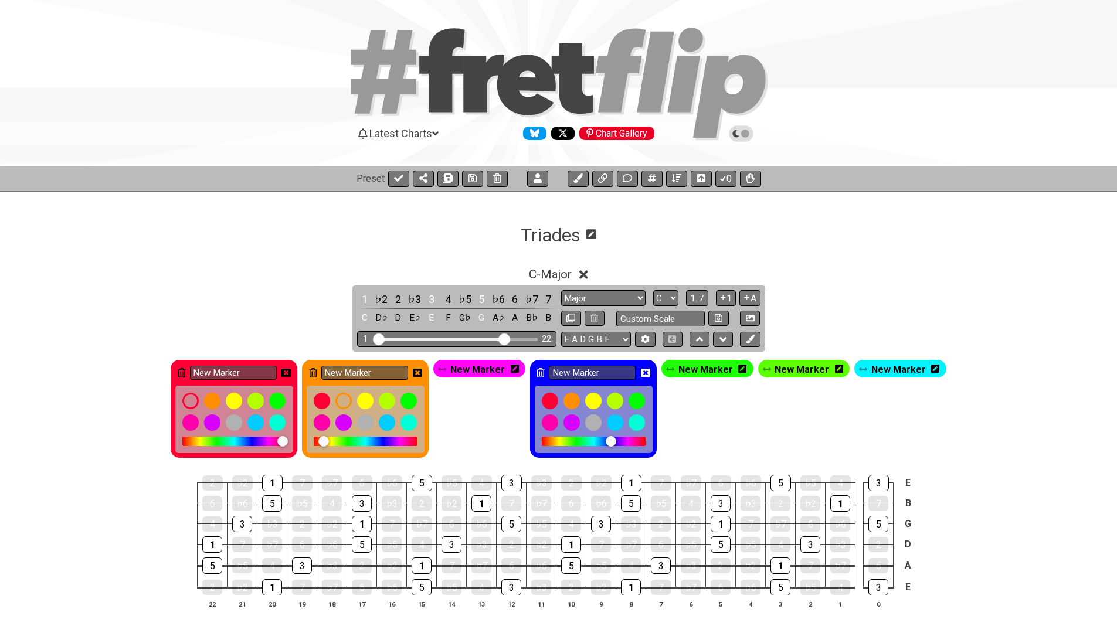
click at [317, 372] on icon at bounding box center [313, 372] width 8 height 9
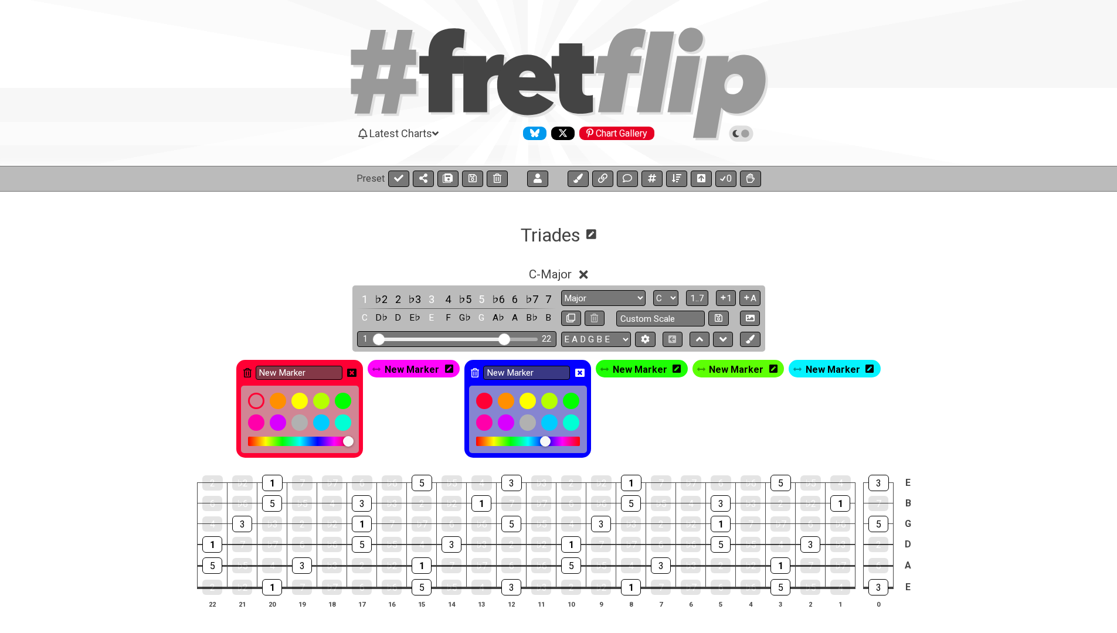
click at [356, 375] on icon at bounding box center [351, 373] width 9 height 8
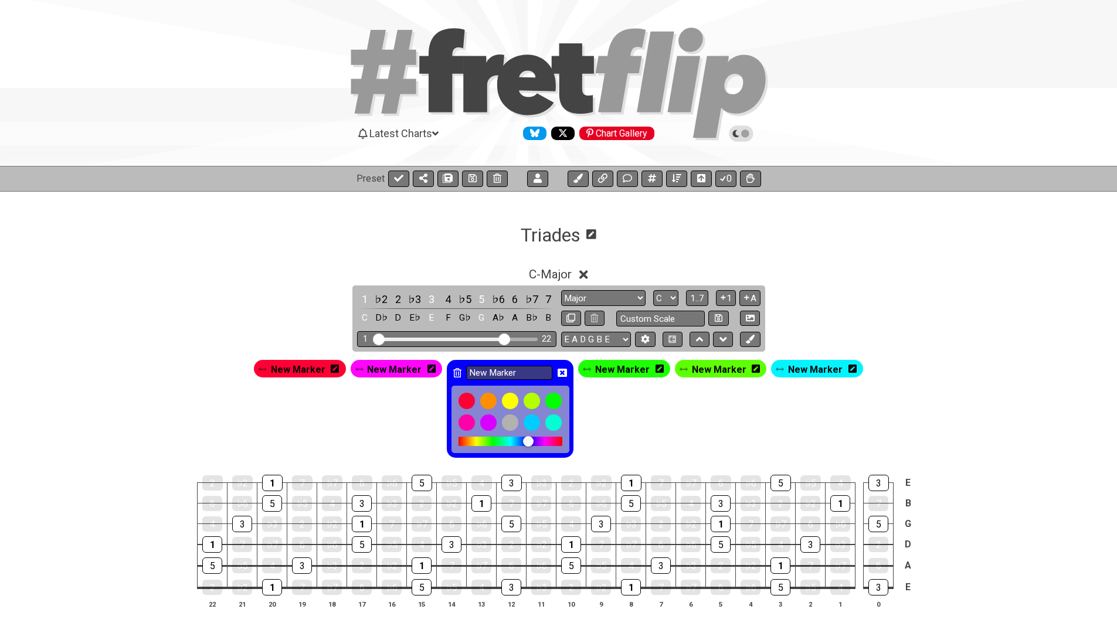
click at [560, 370] on icon at bounding box center [561, 373] width 9 height 8
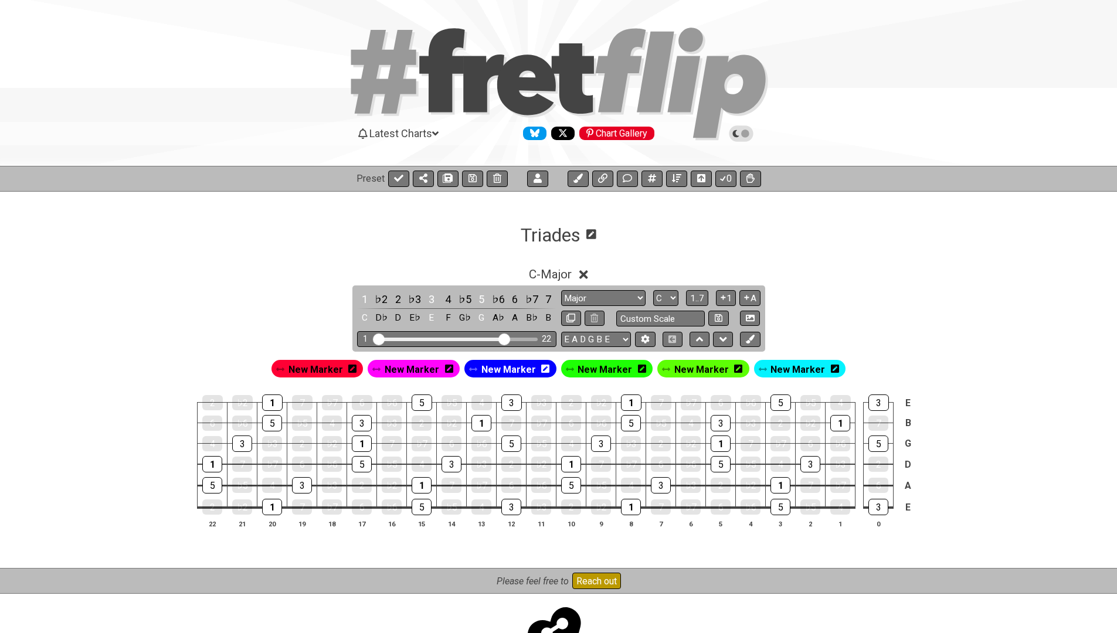
click at [639, 370] on icon at bounding box center [642, 369] width 8 height 8
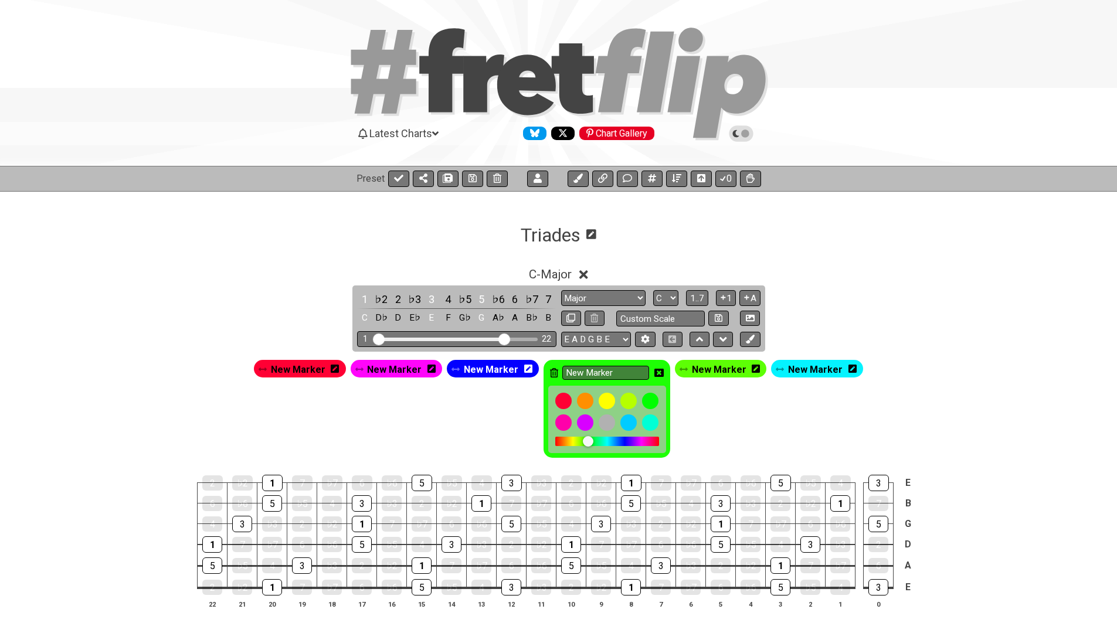
click at [556, 372] on div "New Marker" at bounding box center [606, 409] width 127 height 98
click at [553, 372] on icon at bounding box center [554, 372] width 8 height 9
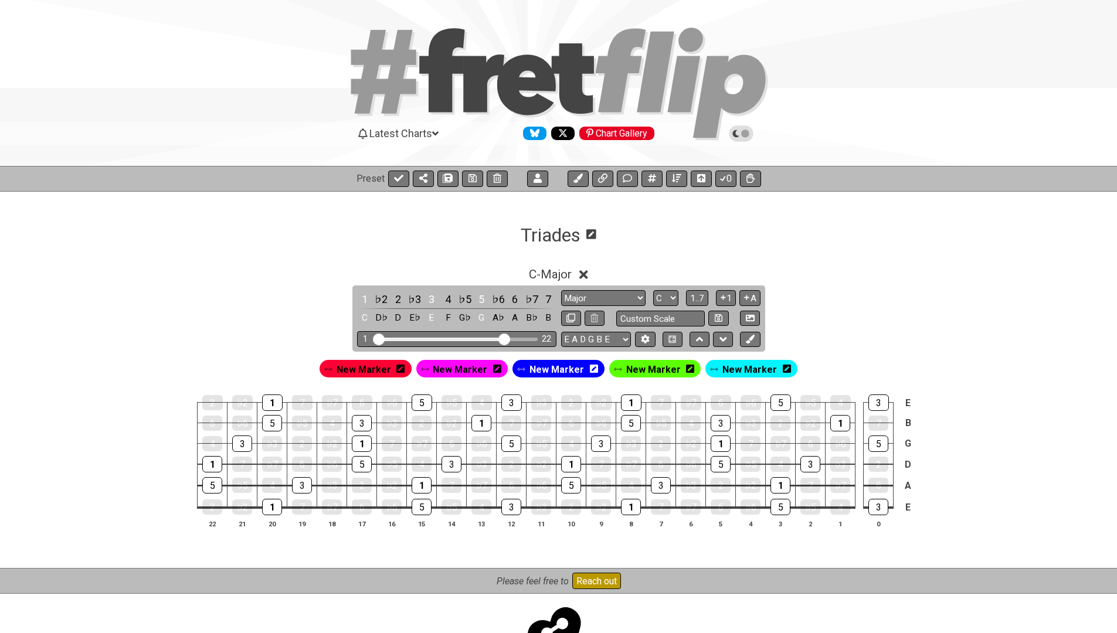
click at [688, 370] on icon at bounding box center [690, 369] width 8 height 8
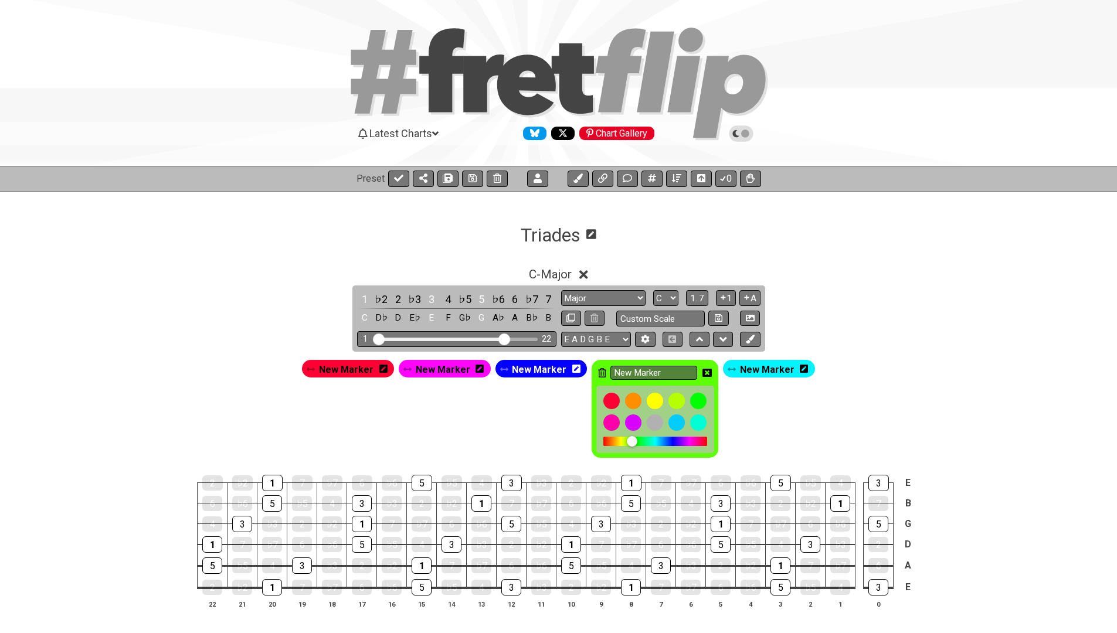
click at [602, 372] on icon at bounding box center [602, 372] width 8 height 9
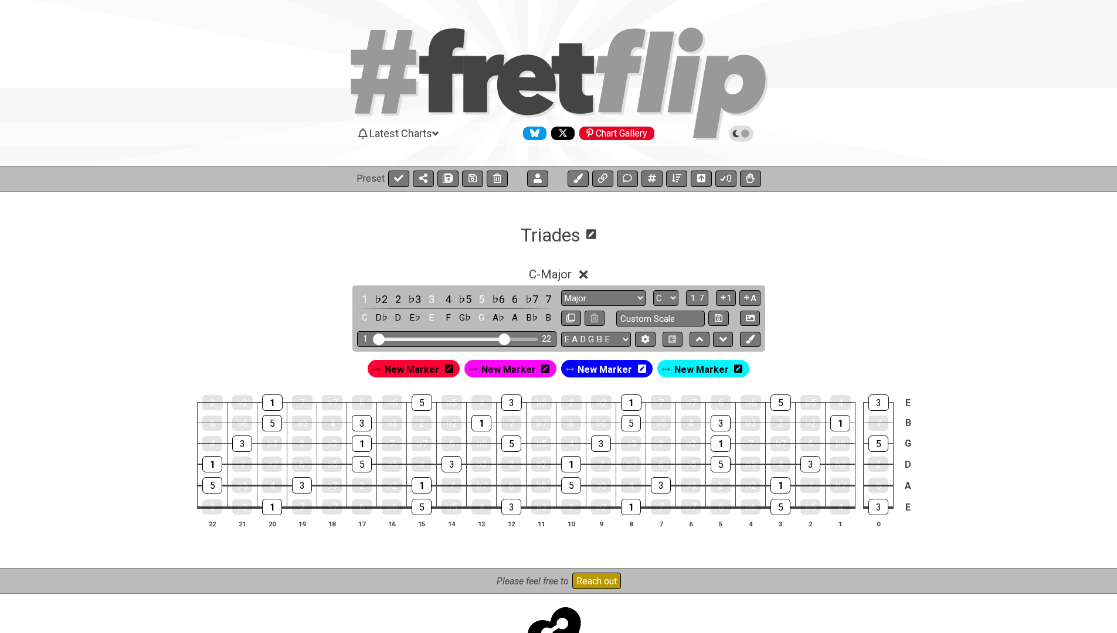
click at [734, 369] on icon at bounding box center [738, 369] width 8 height 8
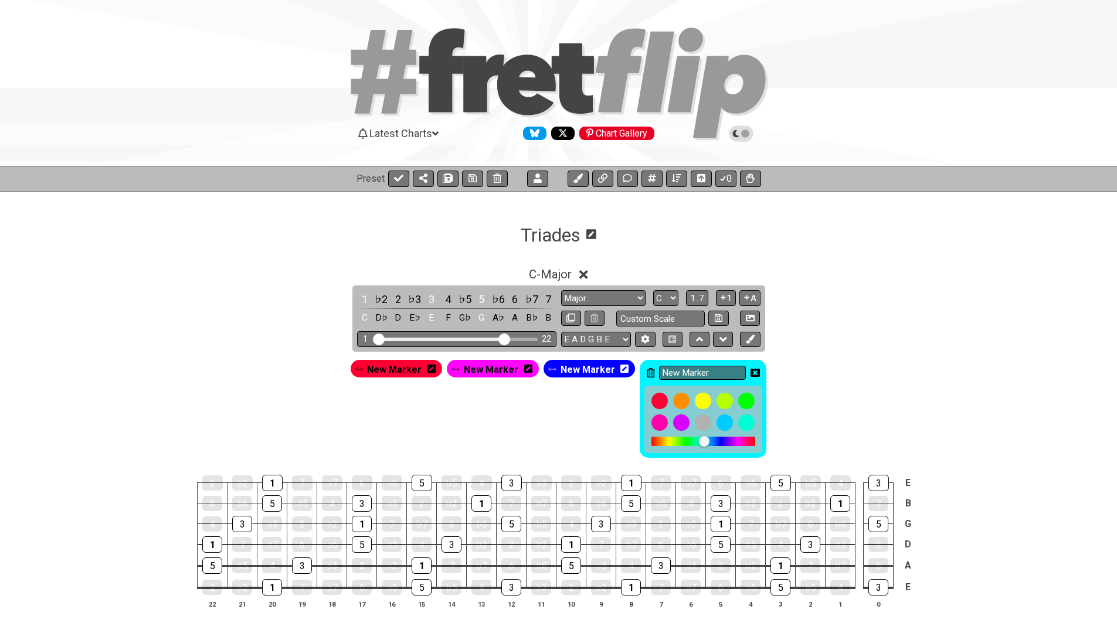
click at [646, 373] on icon at bounding box center [650, 372] width 8 height 9
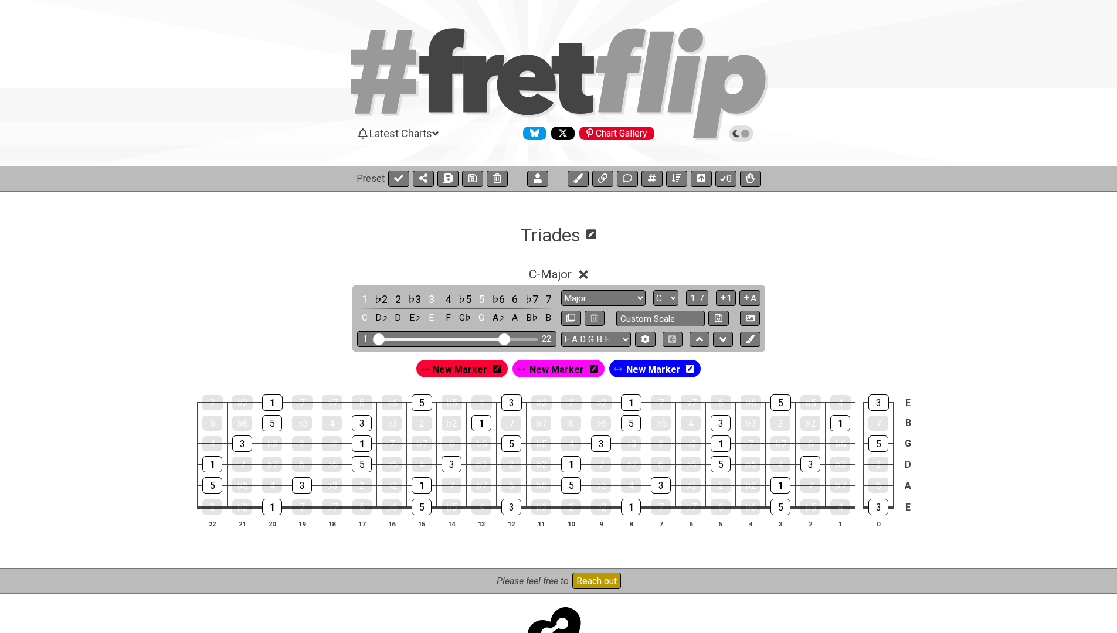
click at [686, 367] on icon at bounding box center [690, 368] width 8 height 9
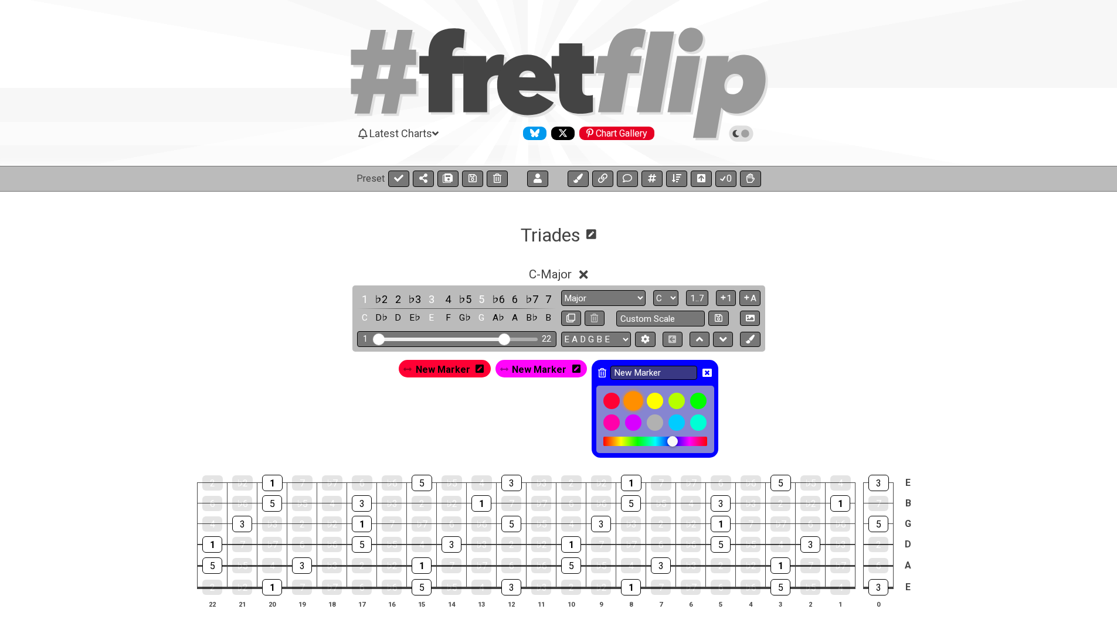
click at [624, 401] on div at bounding box center [633, 401] width 20 height 20
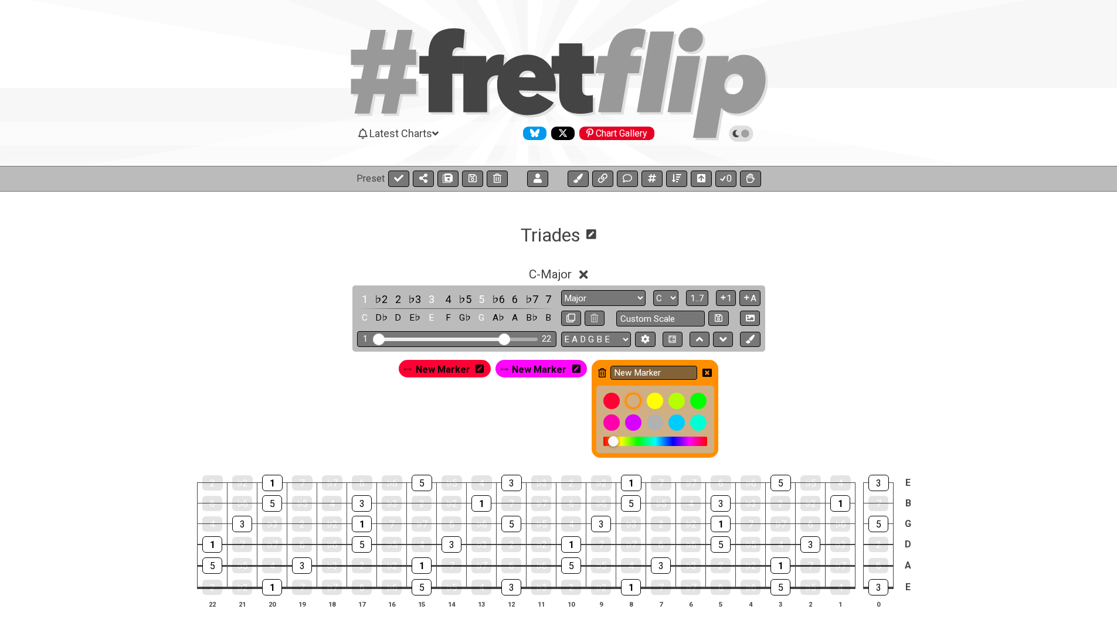
click at [574, 375] on icon at bounding box center [576, 369] width 8 height 17
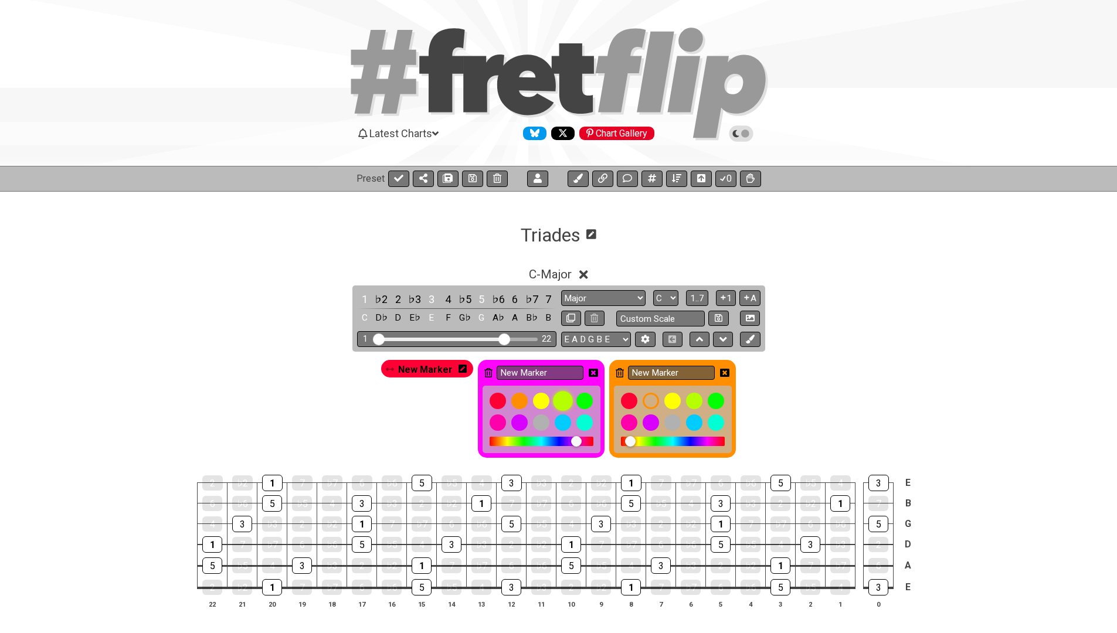
click at [563, 404] on div at bounding box center [563, 401] width 20 height 20
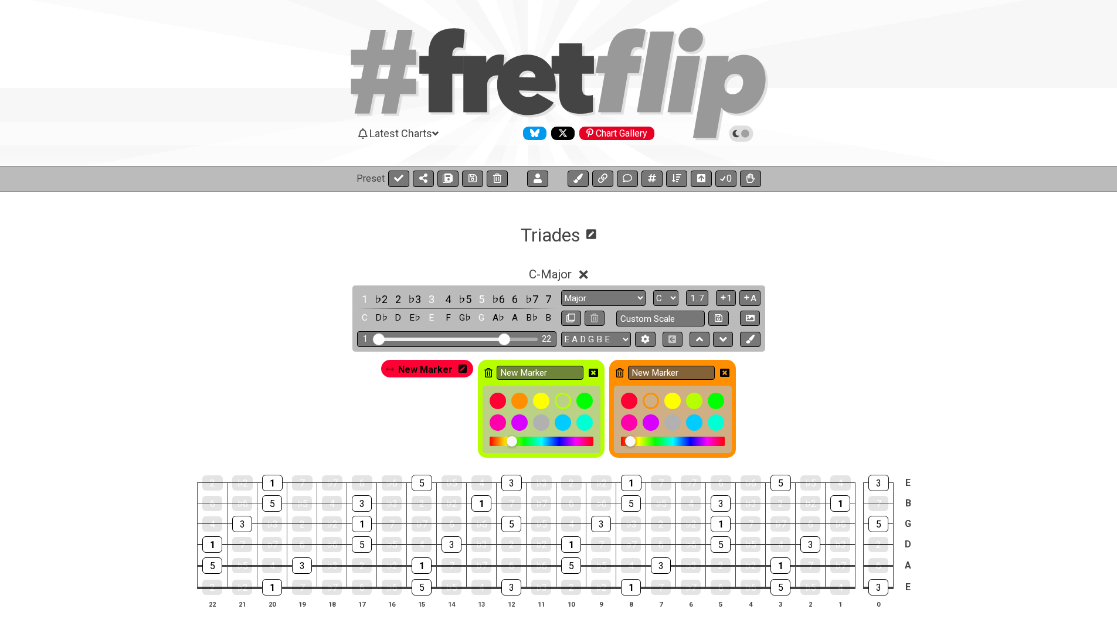
click at [592, 372] on icon at bounding box center [592, 372] width 9 height 9
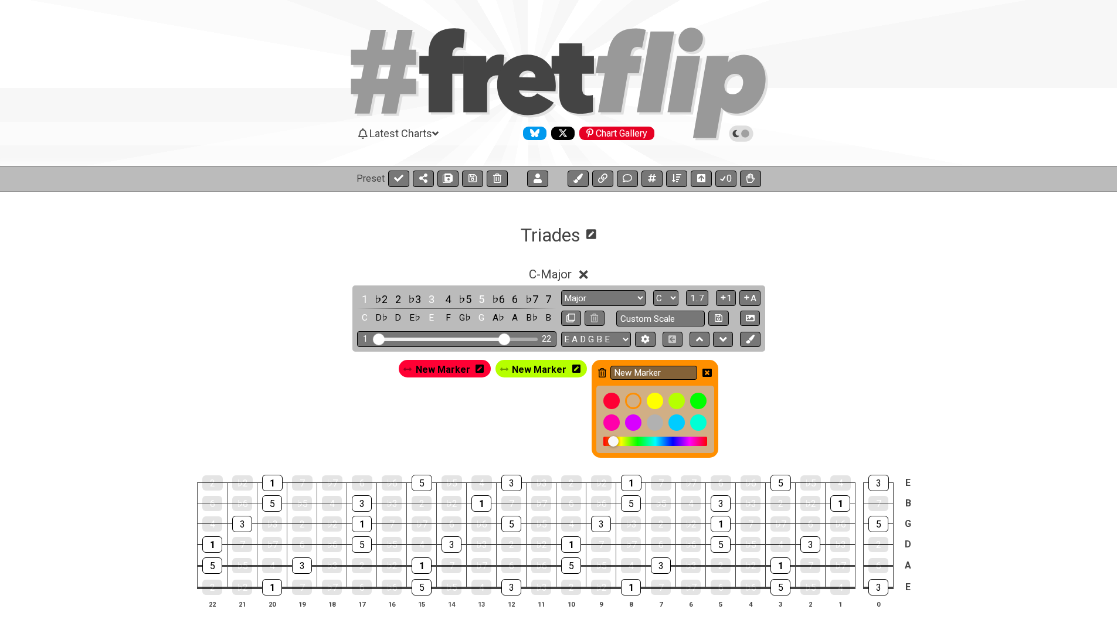
click at [702, 372] on icon at bounding box center [706, 373] width 9 height 8
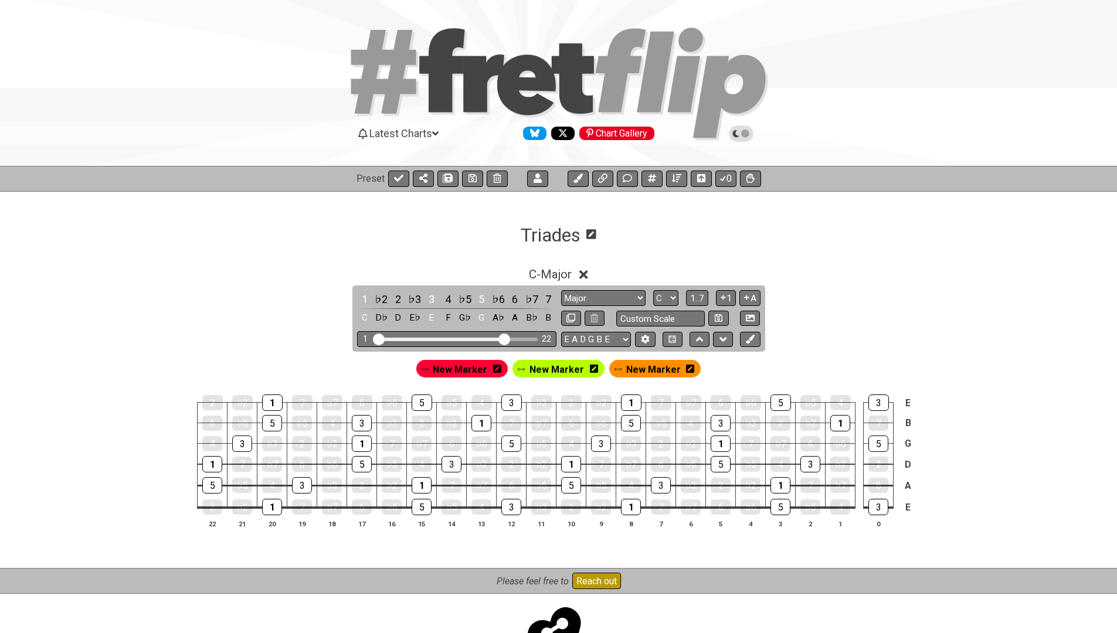
click at [688, 369] on icon at bounding box center [690, 369] width 8 height 8
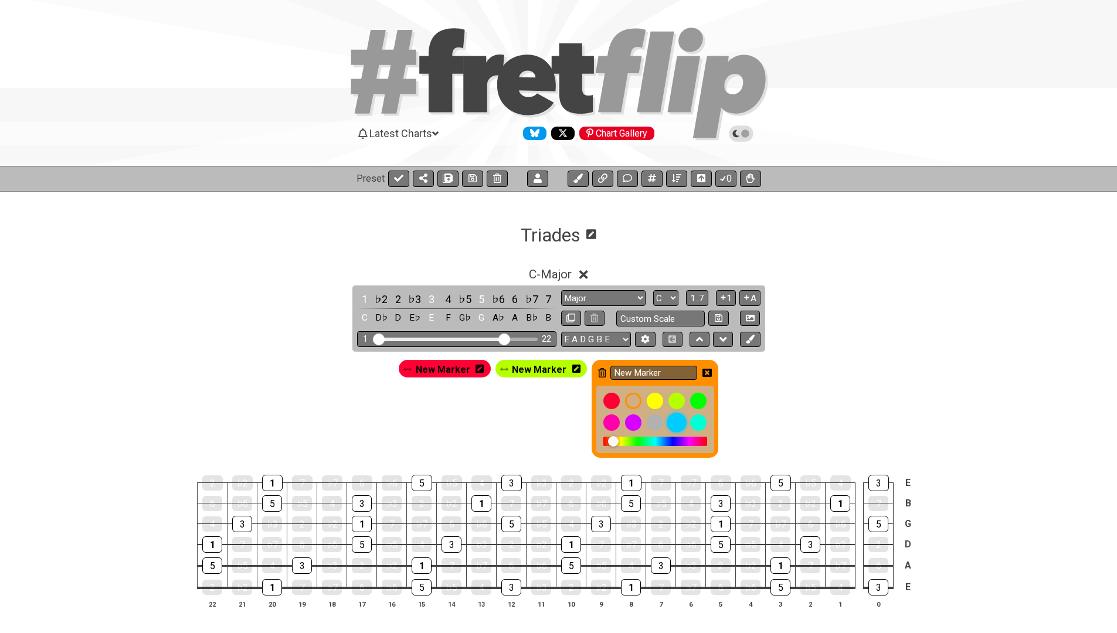
click at [672, 425] on div at bounding box center [676, 423] width 20 height 20
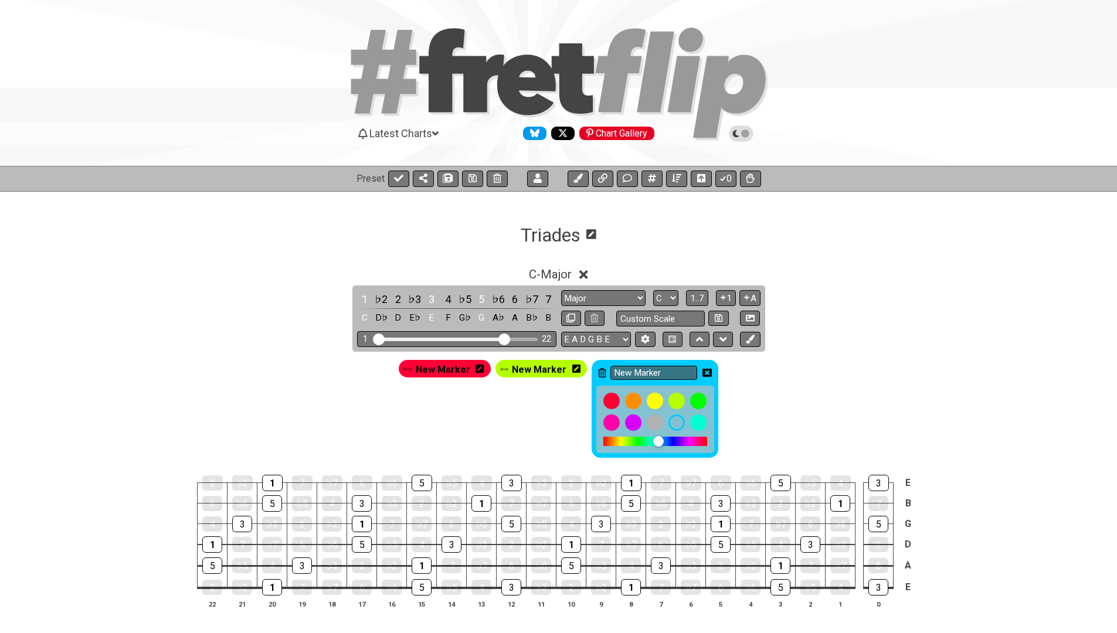
click at [562, 429] on div "New Marker New Marker New Marker" at bounding box center [558, 409] width 324 height 103
click at [706, 369] on icon at bounding box center [706, 373] width 9 height 8
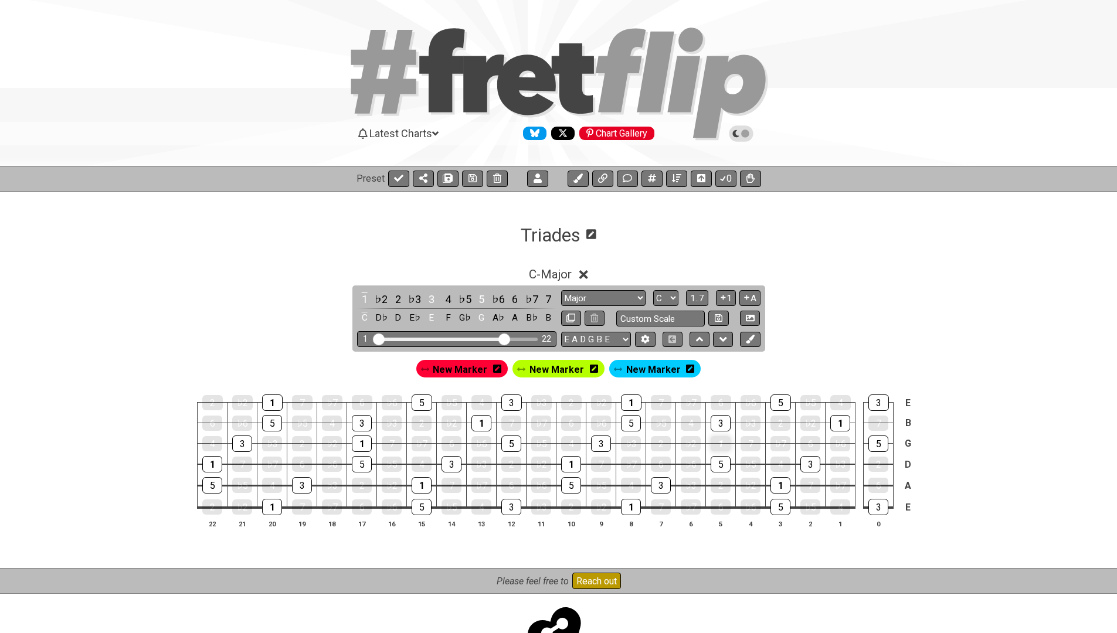
click at [720, 447] on div "1" at bounding box center [720, 443] width 20 height 15
click at [720, 447] on div "1" at bounding box center [720, 443] width 20 height 16
click at [478, 369] on span "New Marker" at bounding box center [460, 369] width 55 height 17
click at [718, 443] on div "1" at bounding box center [720, 443] width 20 height 16
click at [479, 423] on div "1" at bounding box center [481, 423] width 20 height 16
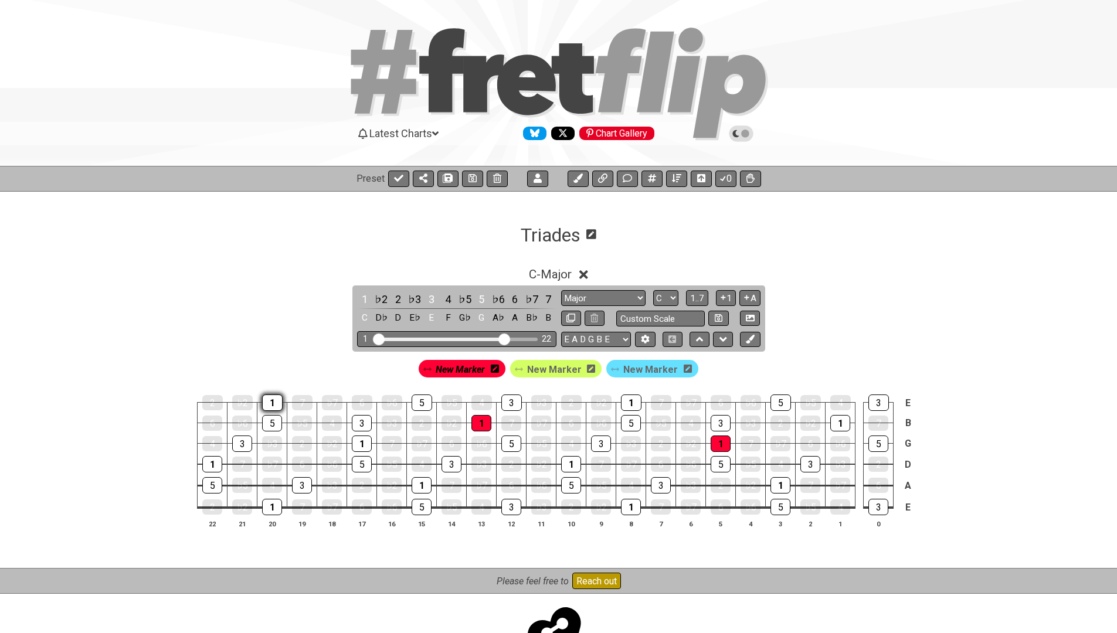
click at [266, 406] on div "1" at bounding box center [272, 402] width 21 height 16
click at [835, 420] on div "1" at bounding box center [840, 423] width 20 height 16
click at [548, 367] on span "New Marker" at bounding box center [554, 369] width 55 height 17
click at [634, 371] on span "New Marker" at bounding box center [650, 369] width 55 height 17
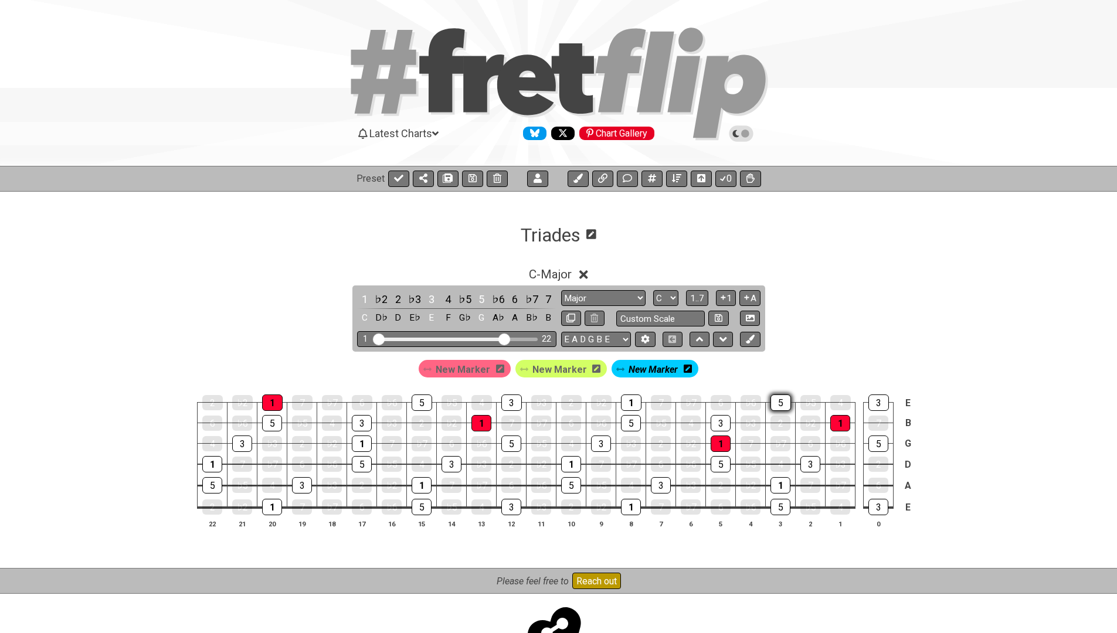
click at [774, 401] on div "5" at bounding box center [780, 402] width 21 height 16
click at [876, 440] on div "5" at bounding box center [878, 443] width 20 height 16
click at [625, 421] on div "5" at bounding box center [631, 423] width 20 height 16
click at [475, 370] on span "New Marker" at bounding box center [462, 369] width 55 height 17
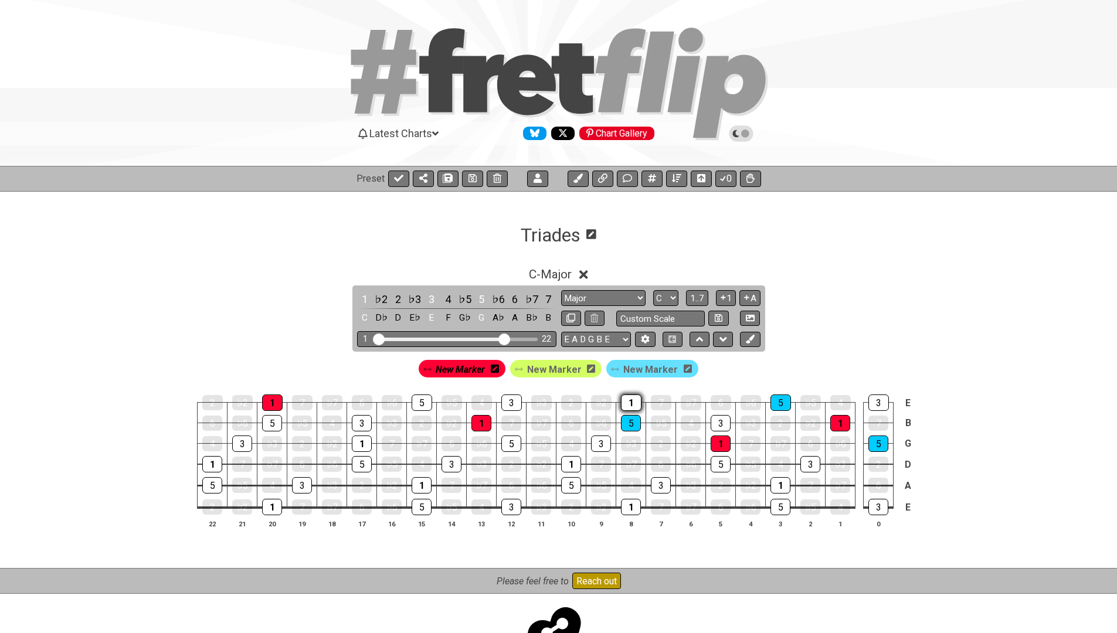
click at [639, 404] on div "1" at bounding box center [631, 402] width 21 height 16
click at [362, 447] on div "1" at bounding box center [362, 443] width 20 height 16
click at [631, 370] on span "New Marker" at bounding box center [650, 369] width 55 height 17
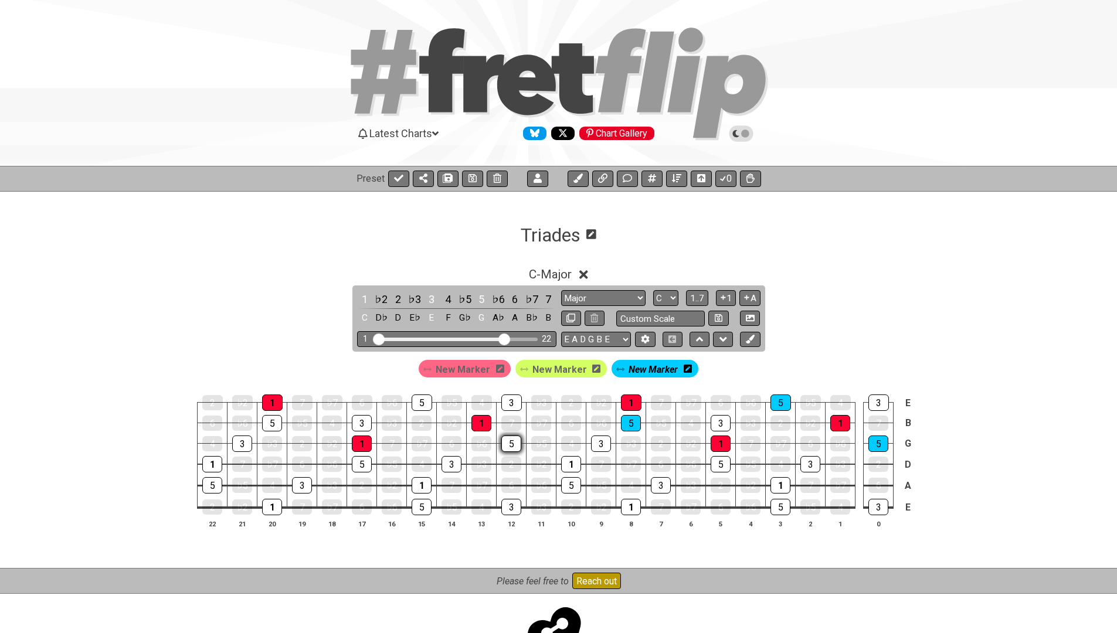
click at [512, 441] on div "5" at bounding box center [511, 443] width 20 height 16
click at [419, 404] on div "5" at bounding box center [421, 402] width 21 height 16
click at [270, 423] on div "5" at bounding box center [272, 423] width 20 height 16
click at [564, 369] on span "New Marker" at bounding box center [559, 369] width 55 height 17
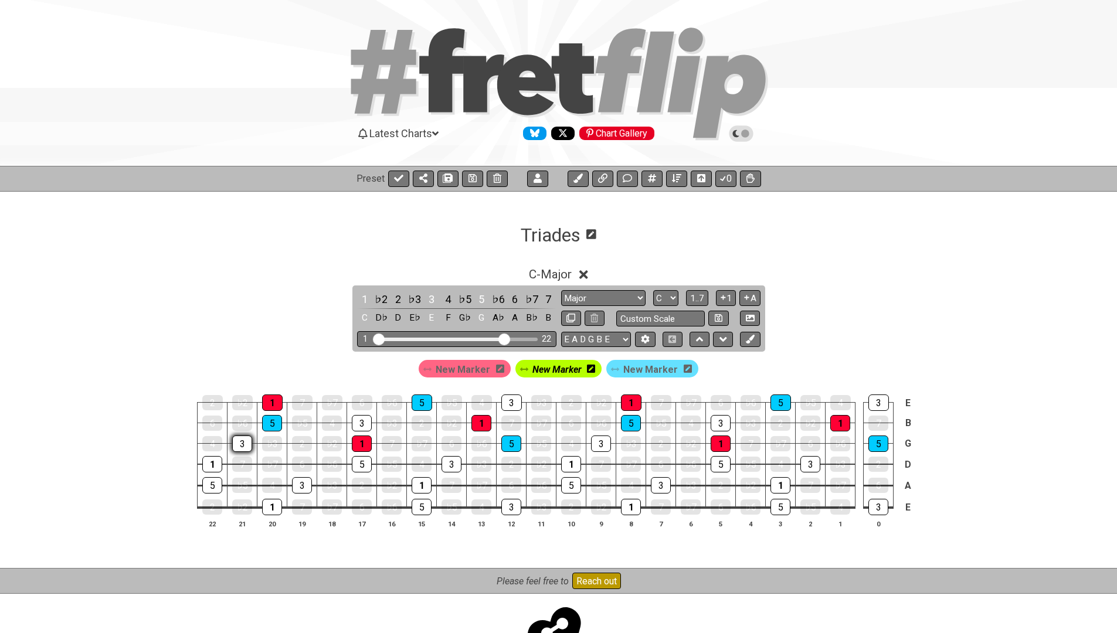
click at [243, 443] on div "3" at bounding box center [242, 443] width 20 height 16
click at [362, 421] on div "3" at bounding box center [362, 423] width 20 height 16
click at [513, 402] on div "3" at bounding box center [511, 402] width 21 height 16
click at [718, 423] on div "3" at bounding box center [720, 423] width 20 height 16
click at [594, 447] on div "3" at bounding box center [601, 443] width 20 height 16
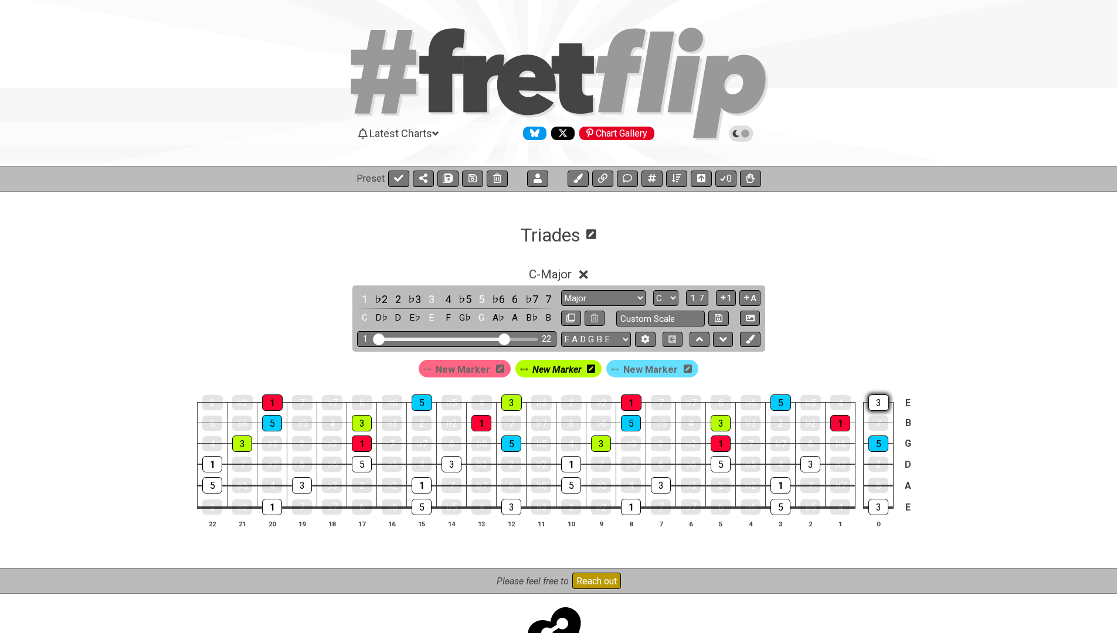
click at [877, 407] on div "3" at bounding box center [878, 402] width 21 height 16
click at [413, 400] on div "5" at bounding box center [421, 402] width 21 height 16
click at [412, 403] on div "5" at bounding box center [421, 402] width 21 height 16
click at [365, 423] on div "3" at bounding box center [362, 423] width 20 height 16
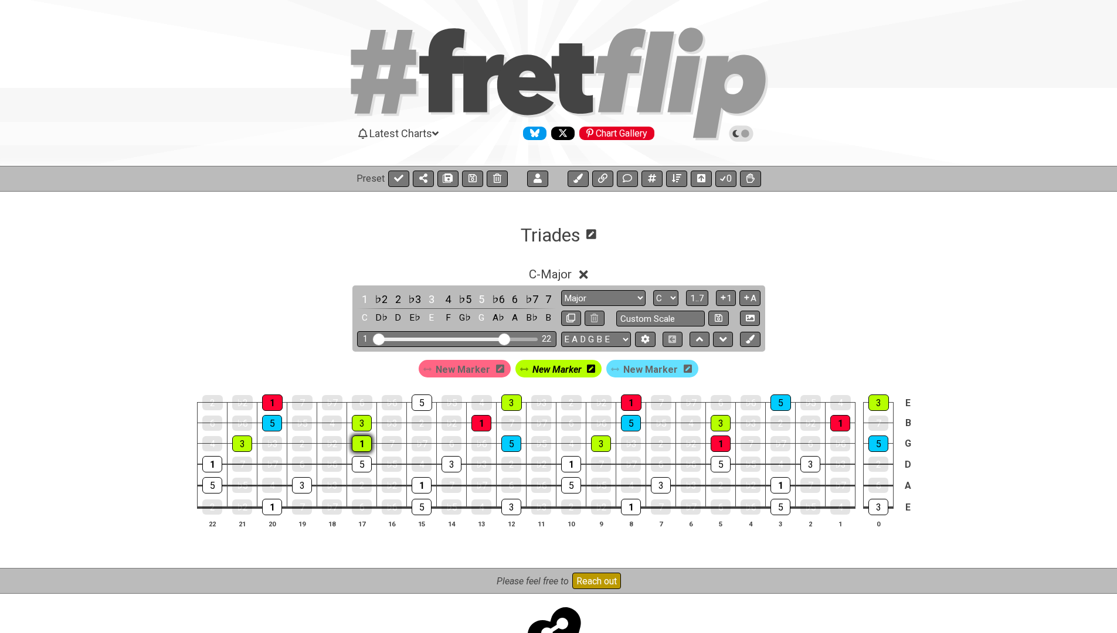
click at [363, 448] on div "1" at bounding box center [362, 443] width 20 height 16
click at [363, 427] on div "3" at bounding box center [362, 423] width 20 height 16
click at [268, 418] on div "5" at bounding box center [272, 423] width 20 height 16
click at [237, 445] on div "3" at bounding box center [242, 443] width 20 height 16
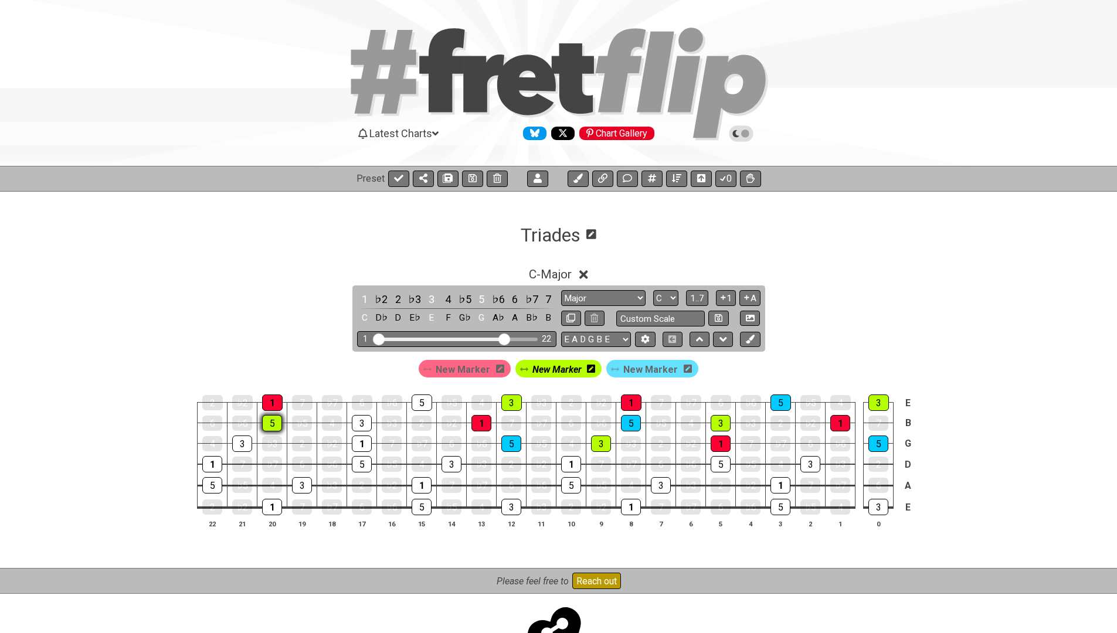
click at [268, 423] on div "5" at bounding box center [272, 423] width 20 height 16
click at [272, 402] on div "1" at bounding box center [272, 402] width 21 height 16
click at [272, 404] on div "1" at bounding box center [272, 402] width 21 height 16
click at [834, 418] on div "1" at bounding box center [840, 423] width 20 height 16
click at [839, 424] on div "1" at bounding box center [840, 423] width 20 height 16
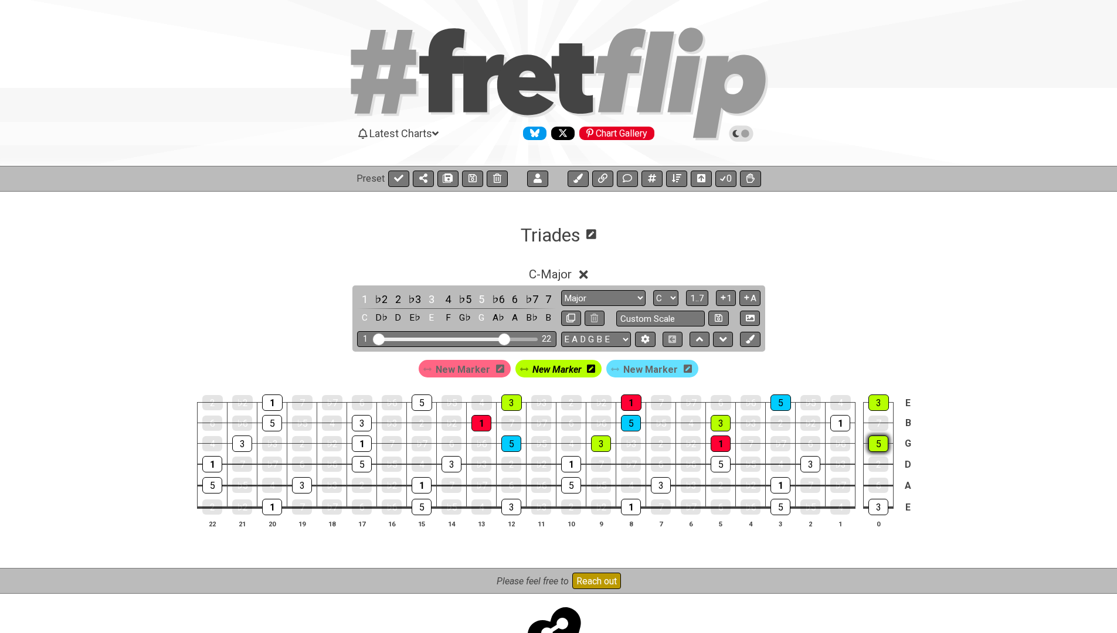
click at [872, 437] on div "5" at bounding box center [878, 443] width 20 height 16
click at [877, 404] on div "3" at bounding box center [878, 402] width 21 height 16
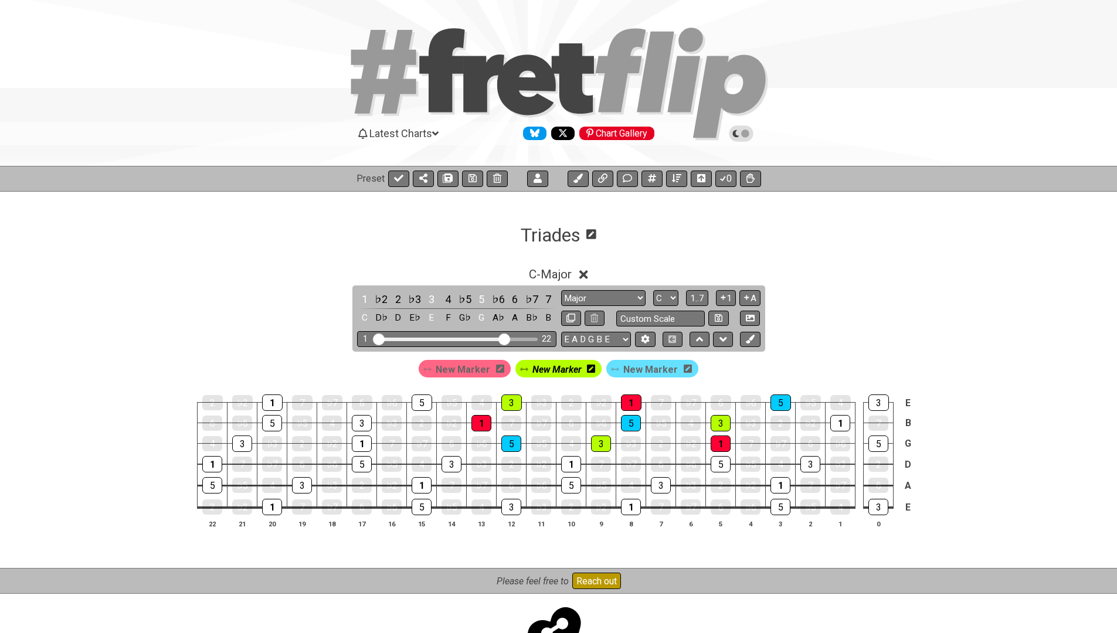
click at [447, 373] on span "New Marker" at bounding box center [462, 369] width 55 height 17
click at [447, 373] on span "New Marker" at bounding box center [459, 369] width 49 height 17
click at [447, 370] on span "New Marker" at bounding box center [459, 369] width 49 height 17
click at [501, 367] on icon at bounding box center [497, 369] width 8 height 8
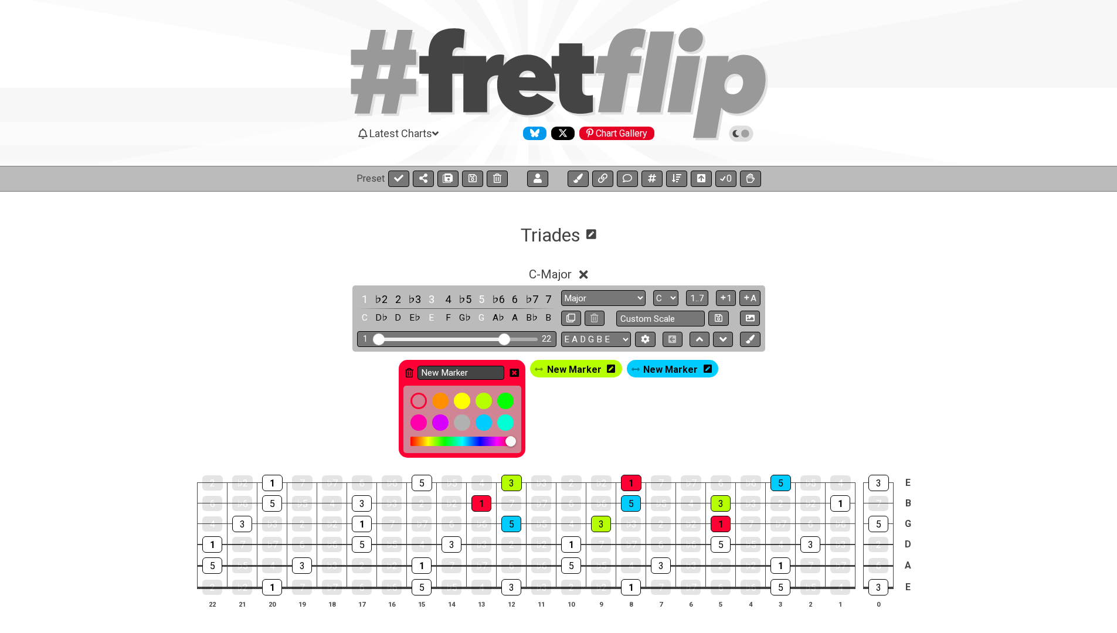
click at [465, 369] on input "New Marker" at bounding box center [460, 373] width 87 height 15
type input "Root"
click at [551, 399] on div "Root New Marker New Marker" at bounding box center [558, 409] width 324 height 103
click at [518, 371] on icon at bounding box center [513, 372] width 9 height 9
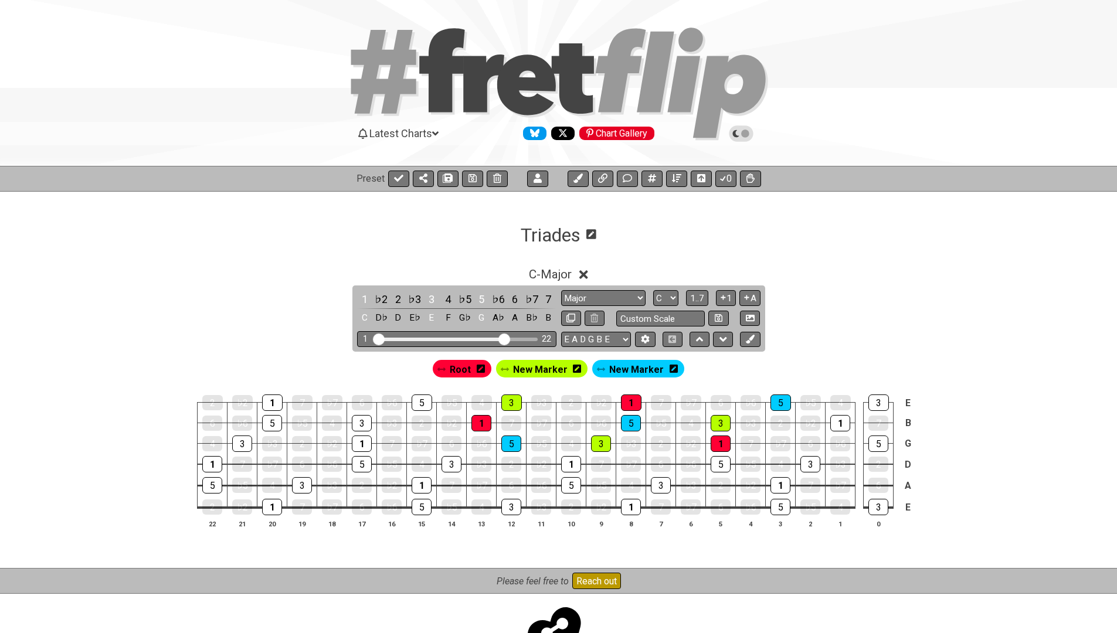
click at [576, 370] on icon at bounding box center [577, 369] width 8 height 8
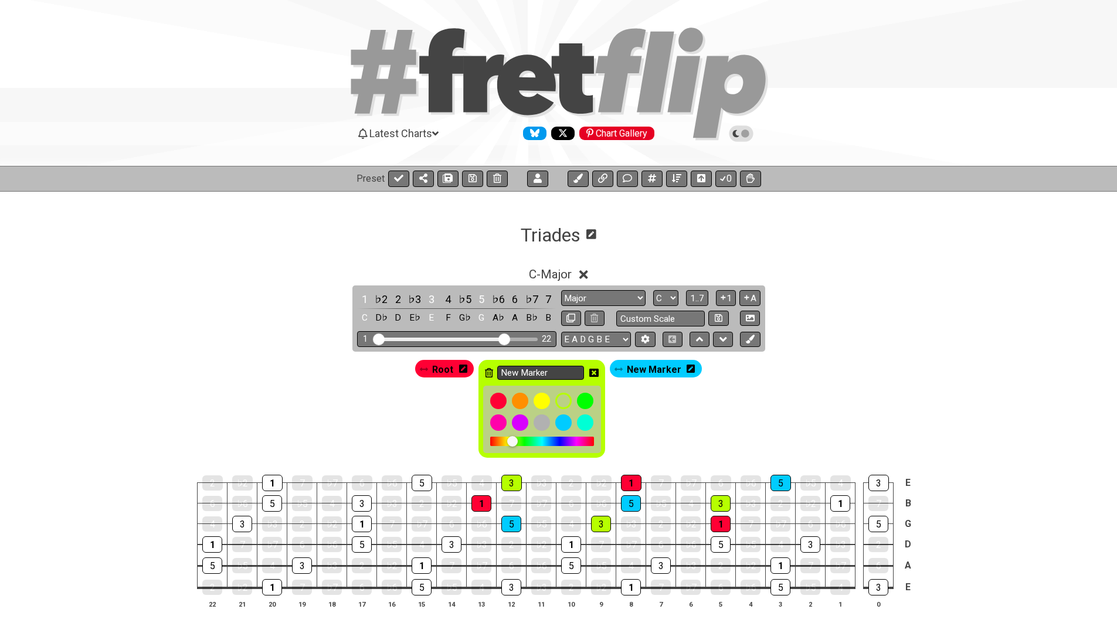
click at [549, 370] on input "New Marker" at bounding box center [540, 373] width 87 height 15
type input "Third"
click at [597, 372] on icon at bounding box center [593, 373] width 9 height 8
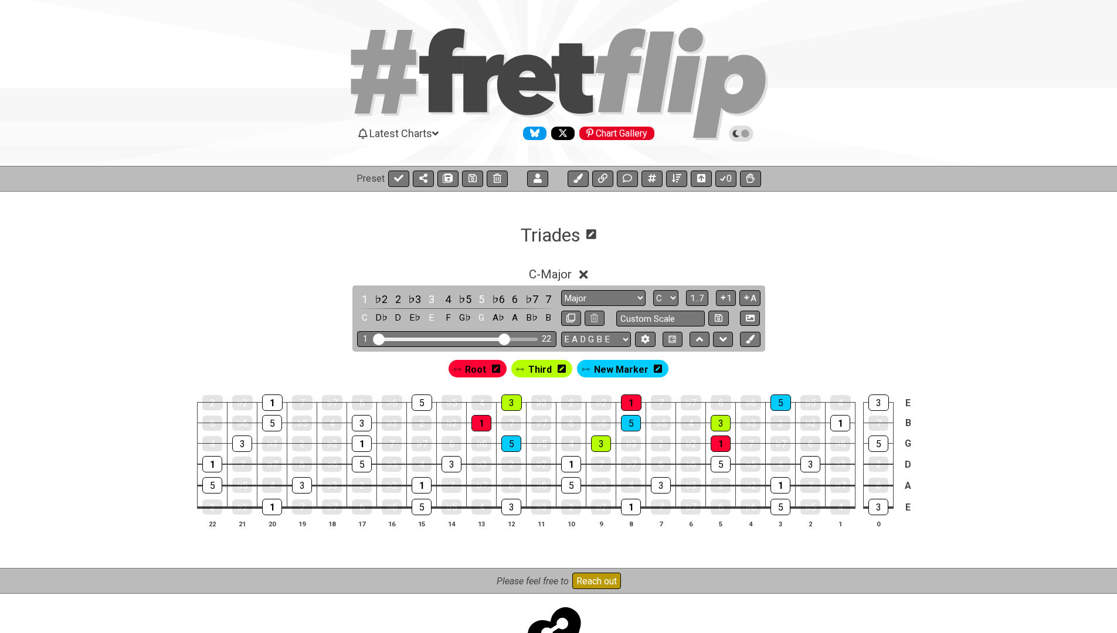
click at [655, 370] on icon at bounding box center [658, 369] width 8 height 8
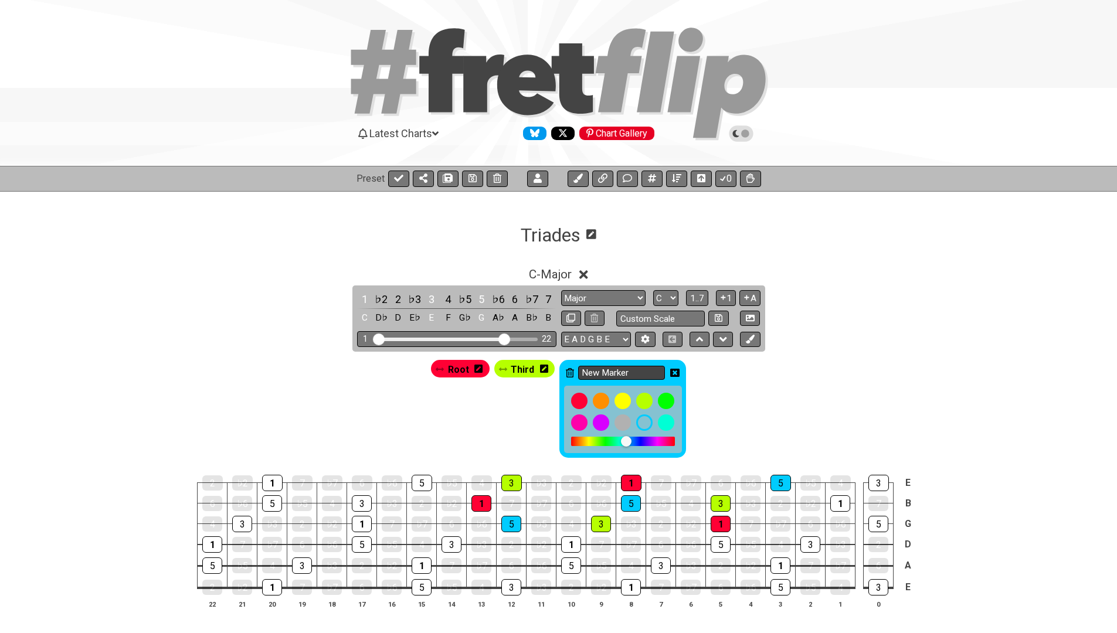
click at [637, 372] on input "New Marker" at bounding box center [621, 373] width 87 height 15
type input "Fifth"
click at [672, 370] on icon at bounding box center [674, 372] width 9 height 9
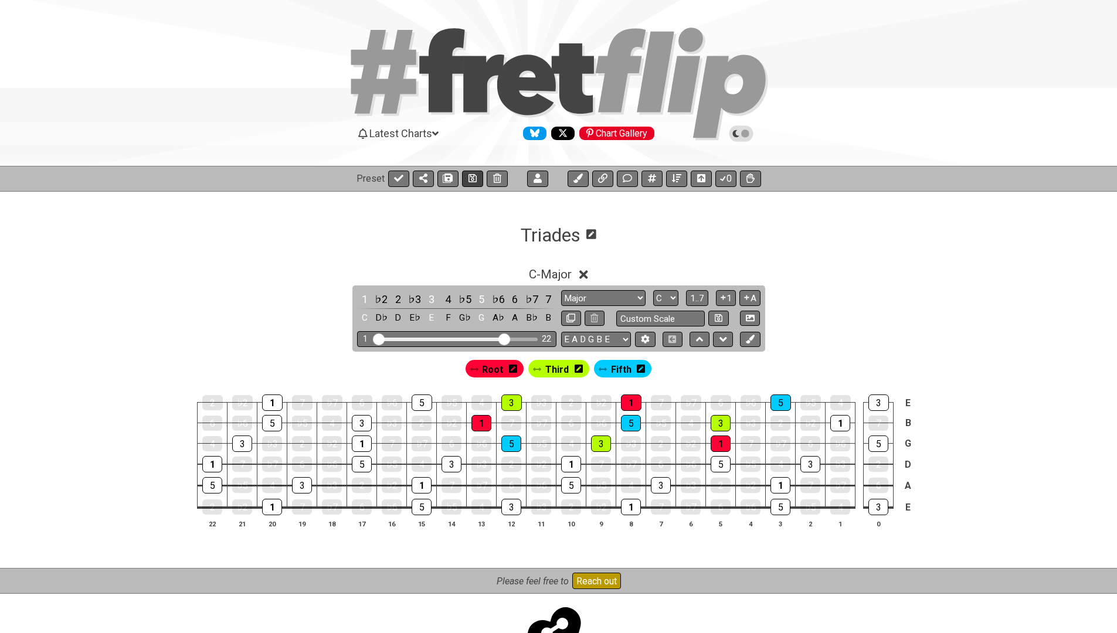
click at [468, 179] on icon at bounding box center [472, 177] width 8 height 9
click at [547, 288] on div "1 ♭2 2 ♭3 3 4 ♭5 5 ♭6 6 ♭7 7 C D♭ D E♭ E F G♭ G A♭ A B♭ B Root Root Minor Penta…" at bounding box center [558, 318] width 413 height 66
click at [546, 272] on span "C - Major" at bounding box center [550, 274] width 43 height 14
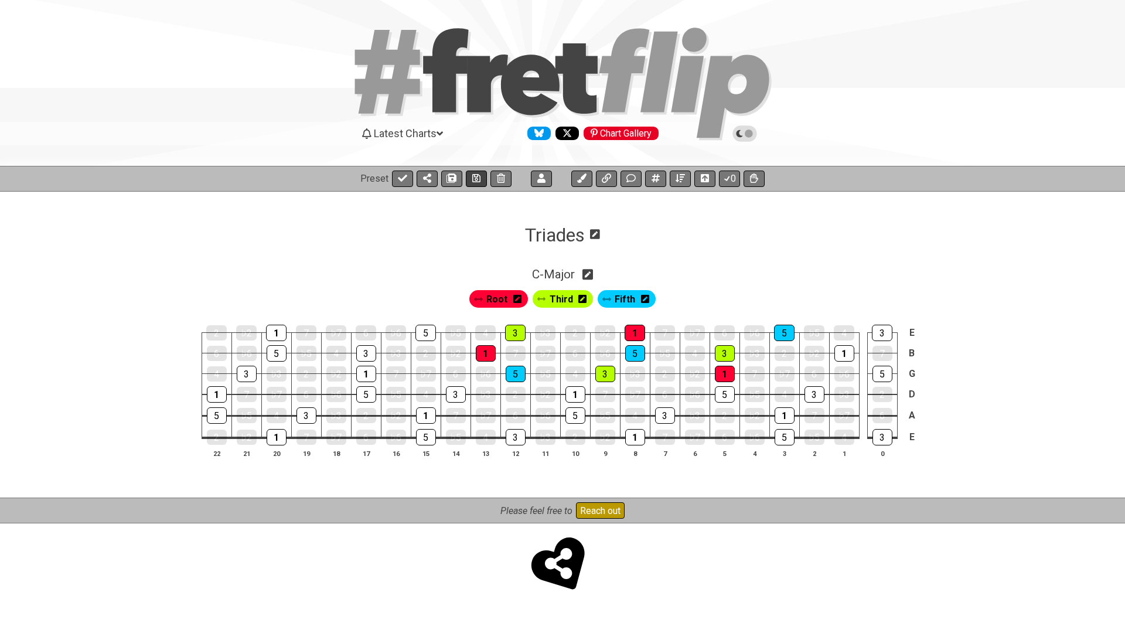
click at [475, 182] on icon at bounding box center [476, 177] width 8 height 9
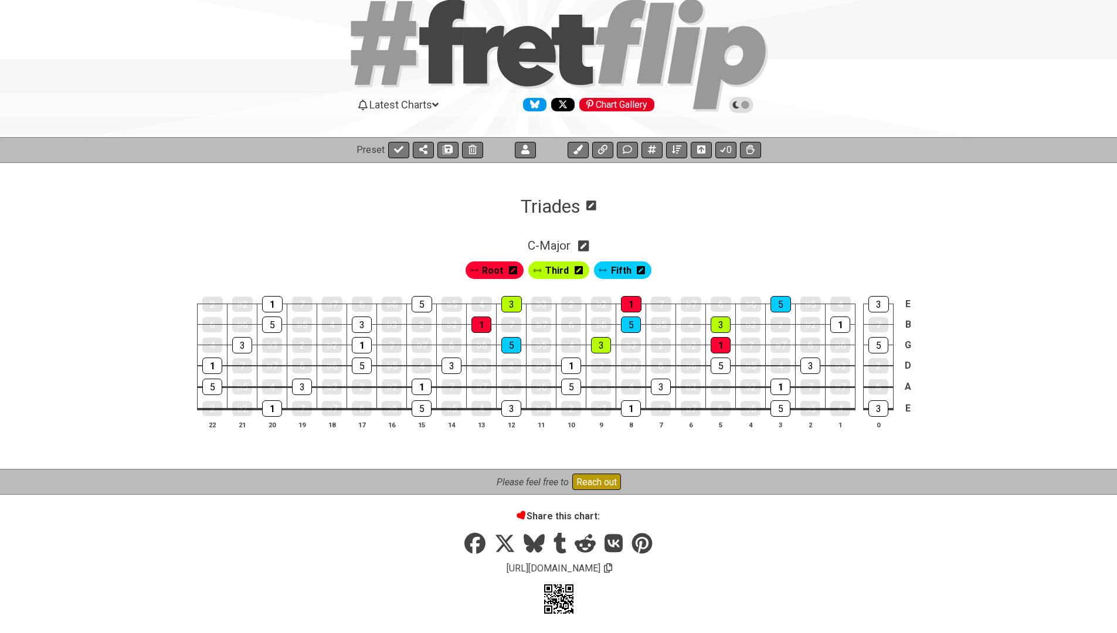
scroll to position [28, 0]
click at [629, 151] on icon at bounding box center [626, 149] width 9 height 9
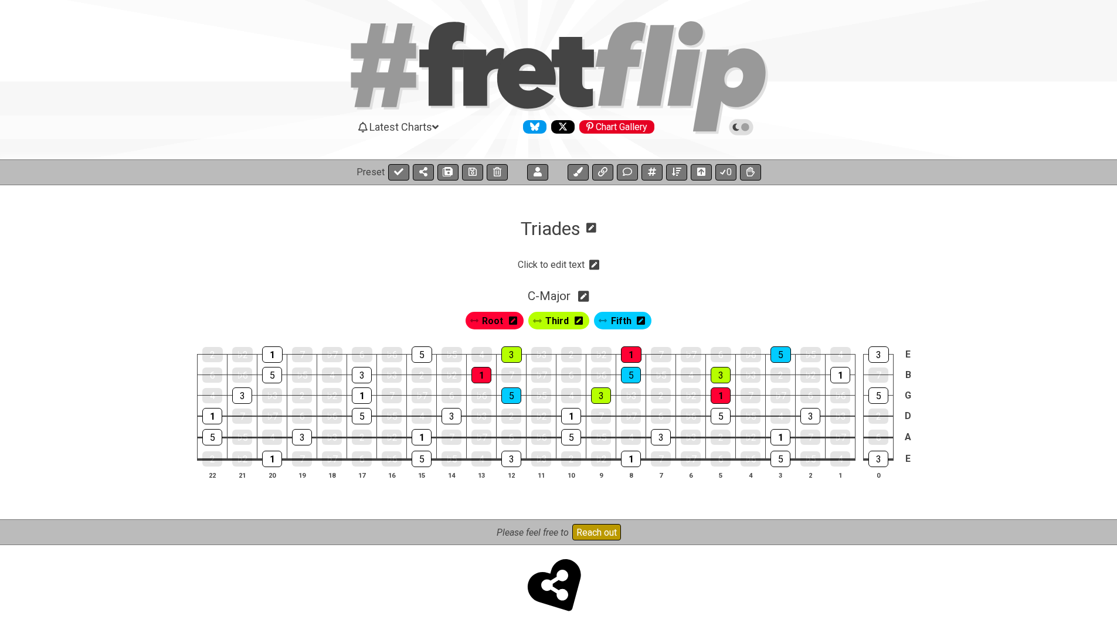
click at [597, 264] on icon at bounding box center [594, 265] width 11 height 11
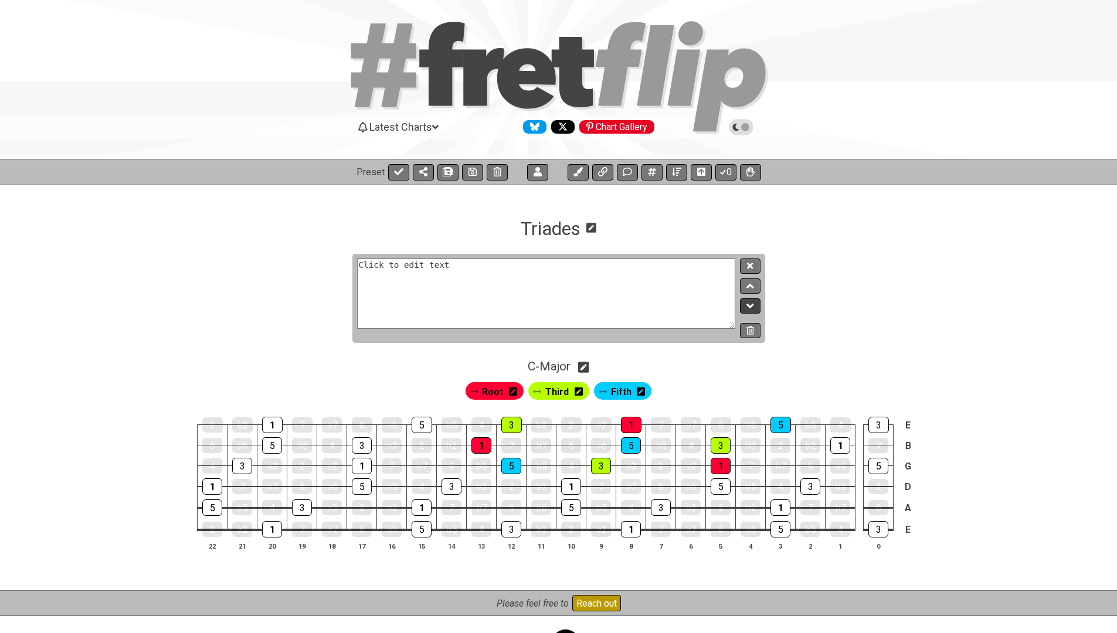
click at [753, 309] on icon at bounding box center [750, 306] width 8 height 12
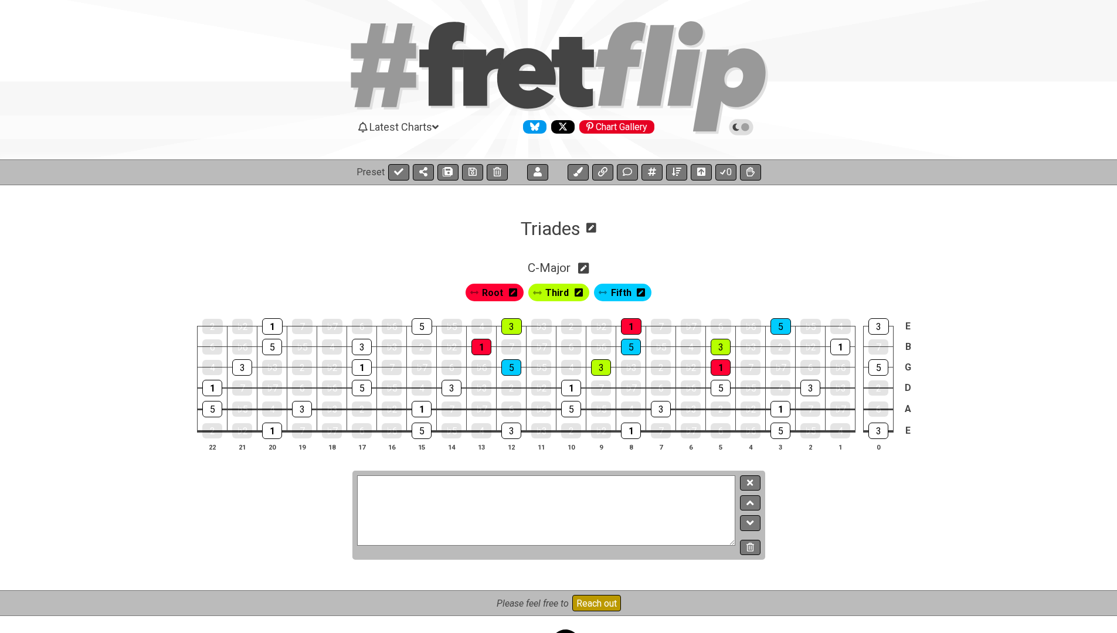
click at [561, 498] on textarea at bounding box center [546, 510] width 379 height 70
type textarea "1"
click at [419, 479] on textarea "1 3 5 : 3 = 3m" at bounding box center [546, 510] width 379 height 70
paste textarea "1 3 5 : 3 + 3m"
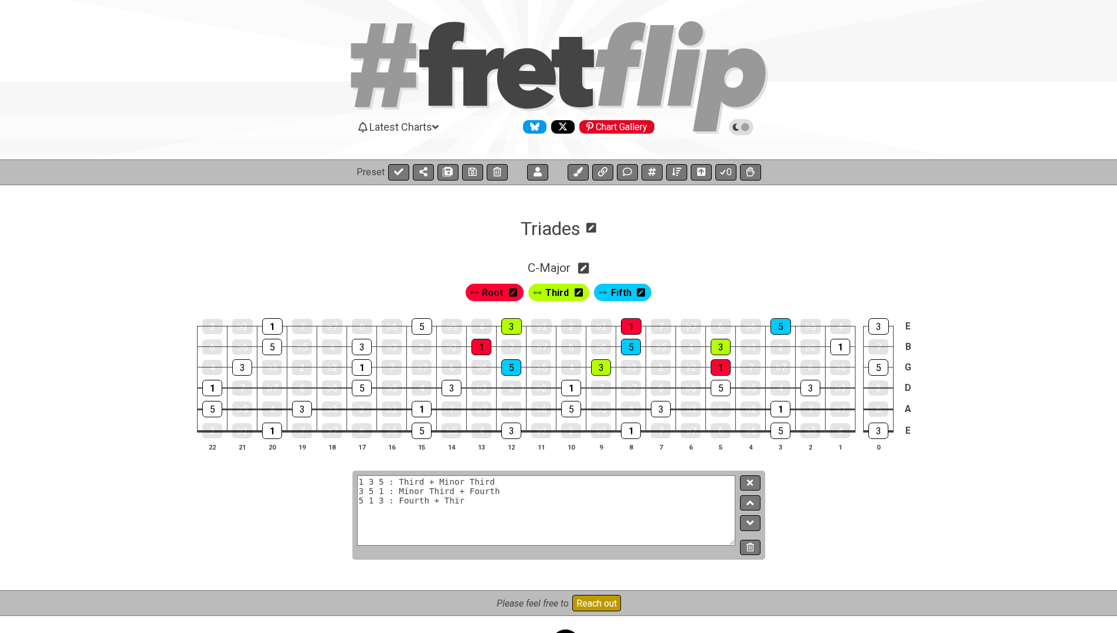
type textarea "1 3 5 : Third + Minor Third 3 5 1 : Minor Third + Fourth 5 1 3 : Fourth + Third"
click at [749, 482] on icon at bounding box center [750, 482] width 6 height 9
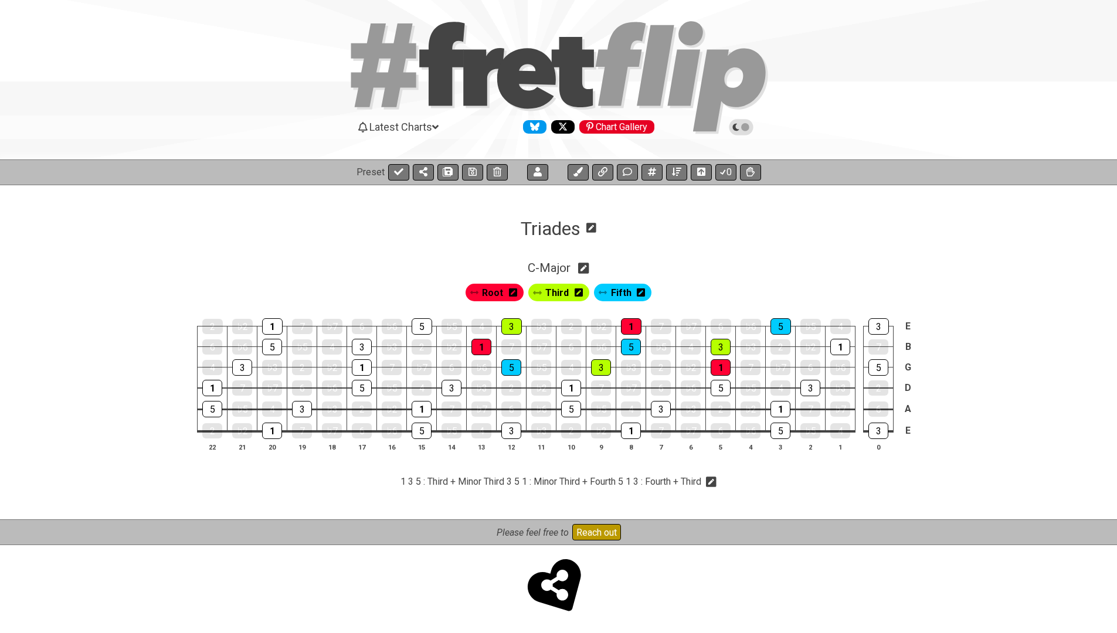
click at [716, 481] on icon at bounding box center [711, 482] width 11 height 11
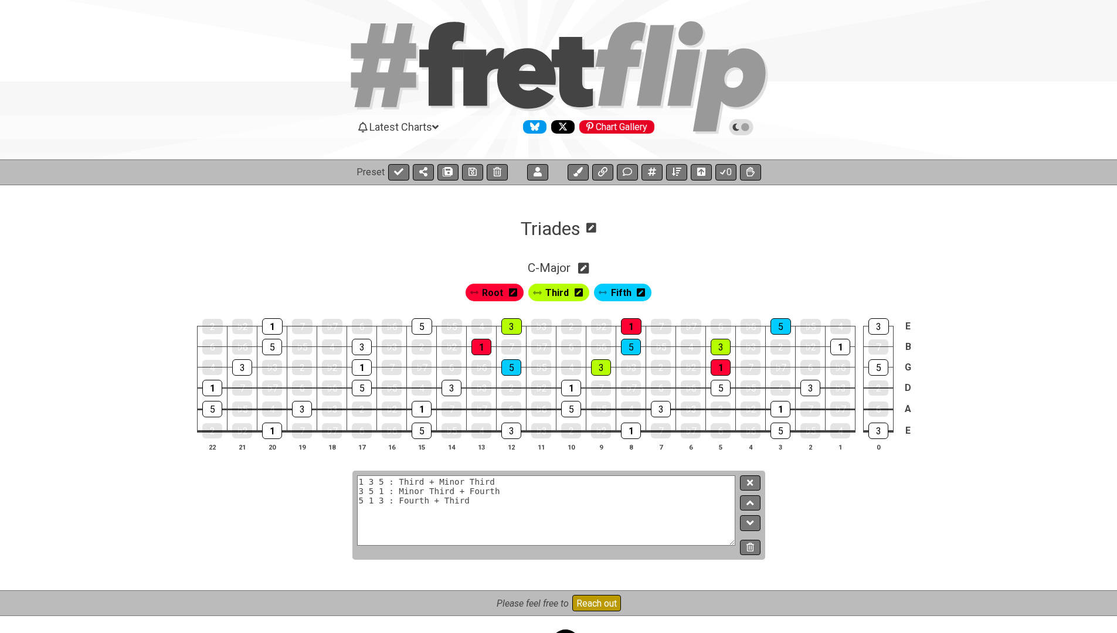
click at [434, 492] on textarea "1 3 5 : Third + Minor Third 3 5 1 : Minor Third + Fourth 5 1 3 : Fourth + Third" at bounding box center [546, 510] width 379 height 70
type textarea "1 3 5 : Third + Minor Third 3 5 1 : Minor Third + Fourth 5 1 3 : Fourth + Third"
click at [746, 482] on button at bounding box center [750, 483] width 20 height 16
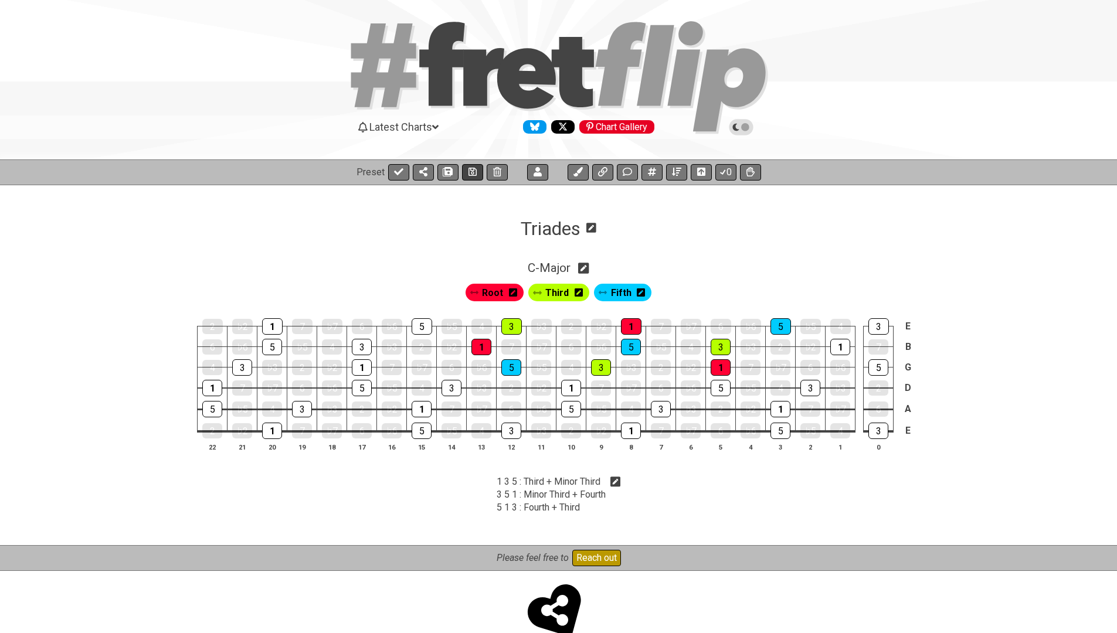
click at [476, 166] on button at bounding box center [472, 172] width 21 height 16
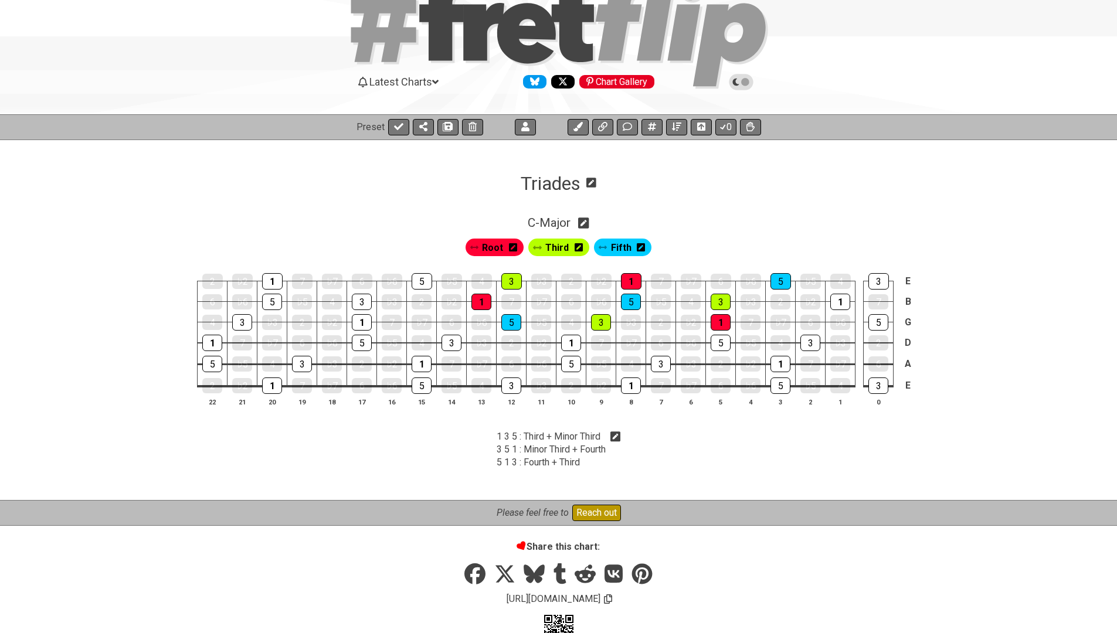
scroll to position [51, 0]
click at [401, 131] on icon at bounding box center [398, 126] width 9 height 9
select select "/022WRN23W"
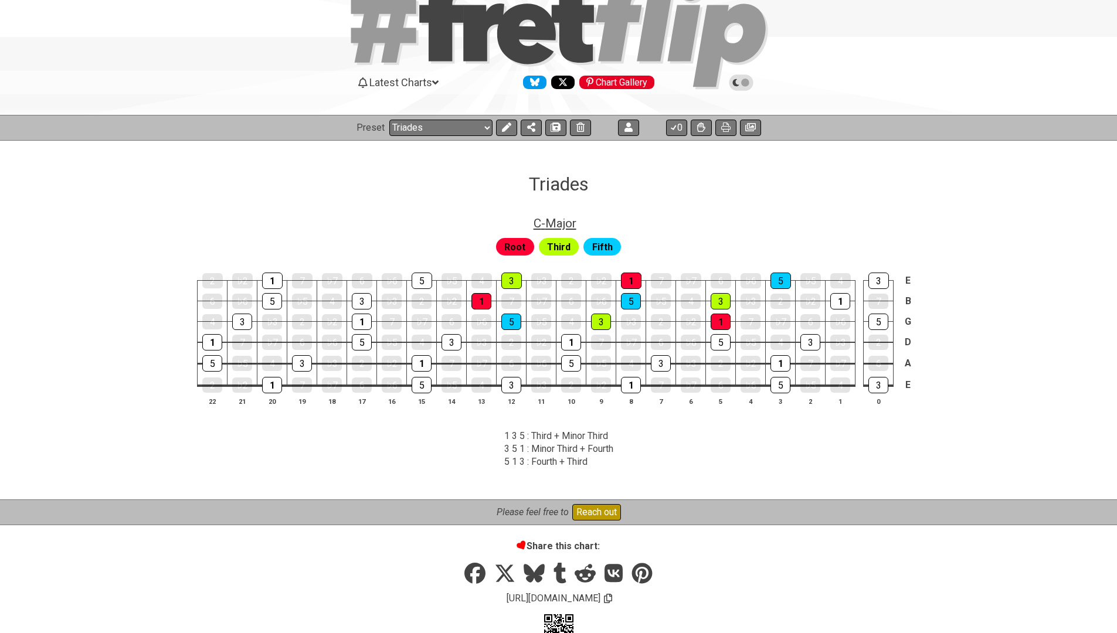
click at [550, 227] on span "C - Major" at bounding box center [554, 223] width 43 height 14
select select "Major"
select select "C"
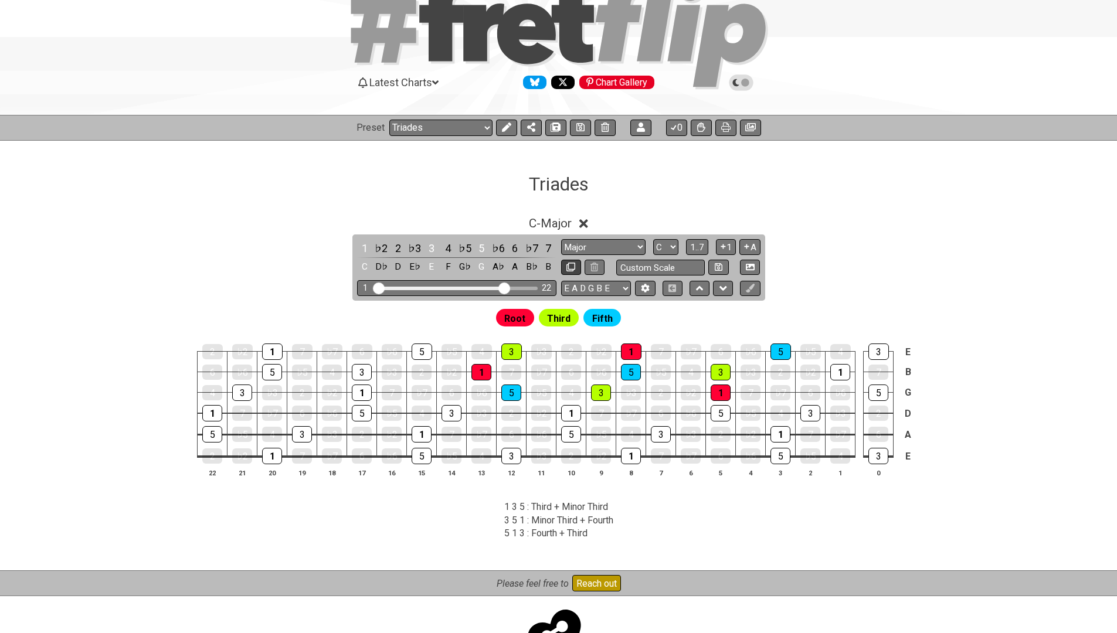
click at [570, 264] on icon at bounding box center [570, 267] width 9 height 9
select select "Major"
select select "C"
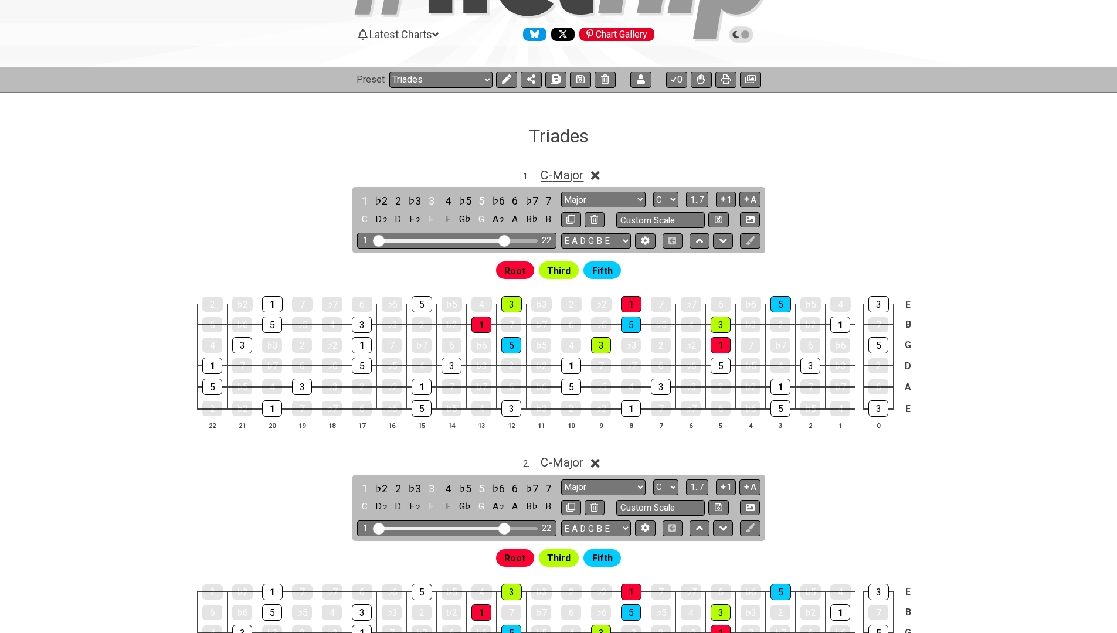
scroll to position [158, 0]
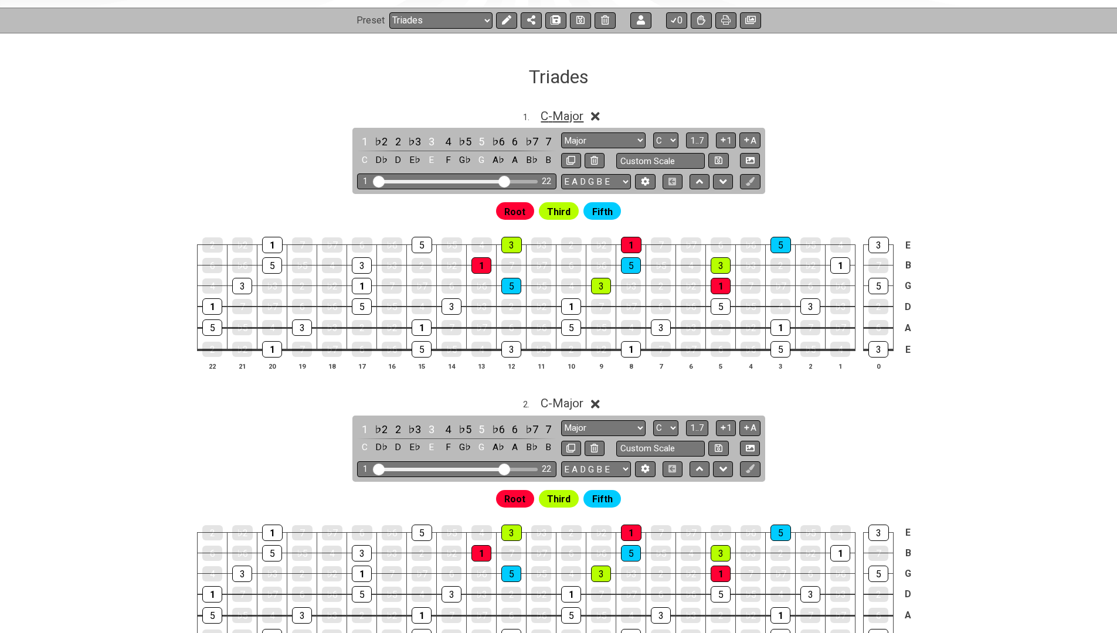
click at [560, 112] on span "C - Major" at bounding box center [561, 116] width 43 height 14
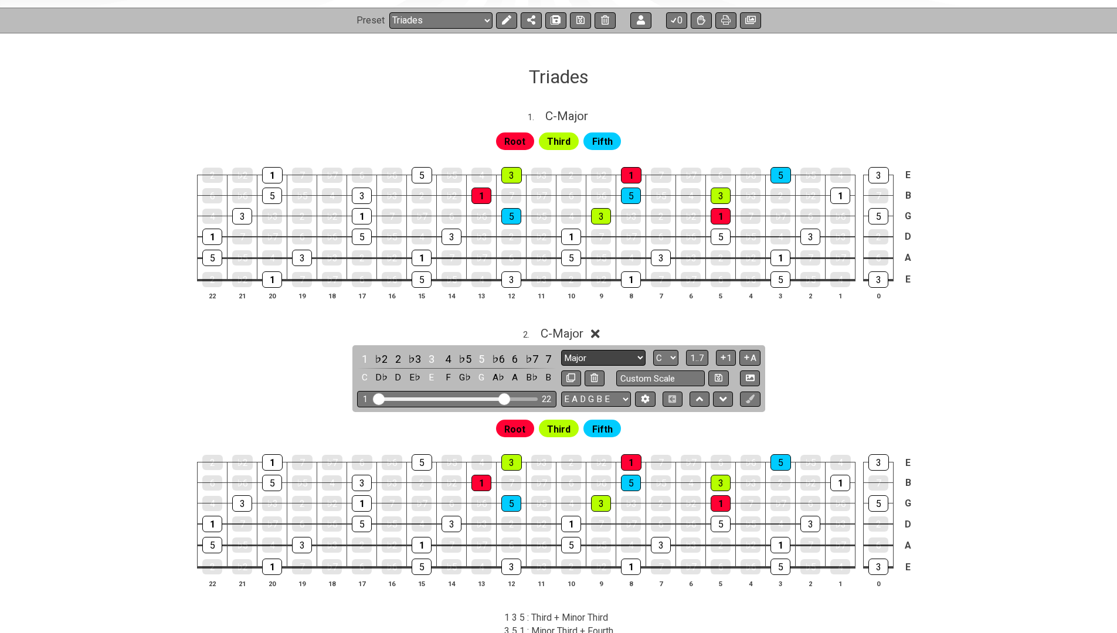
select select "Minor"
select select "A"
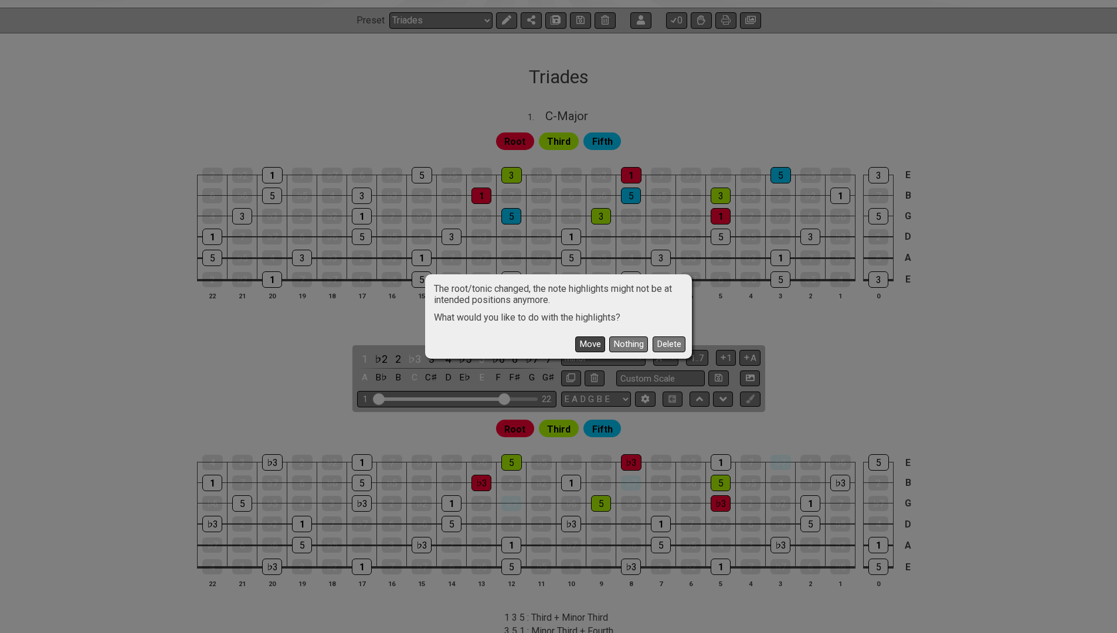
click at [595, 346] on button "Move" at bounding box center [590, 344] width 30 height 16
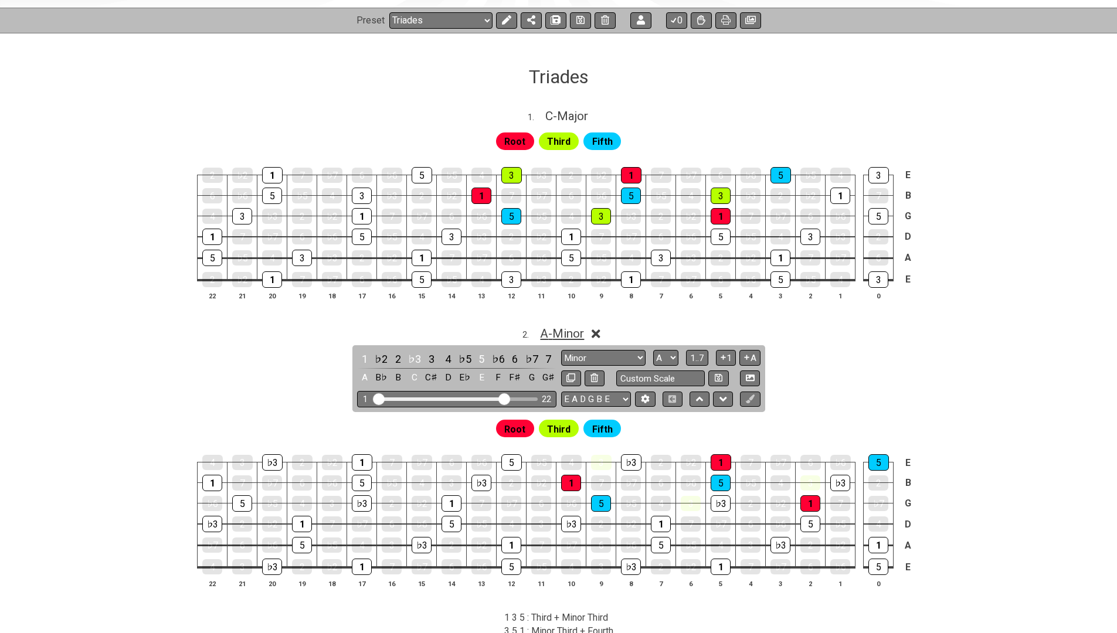
click at [573, 336] on span "A - Minor" at bounding box center [562, 333] width 44 height 14
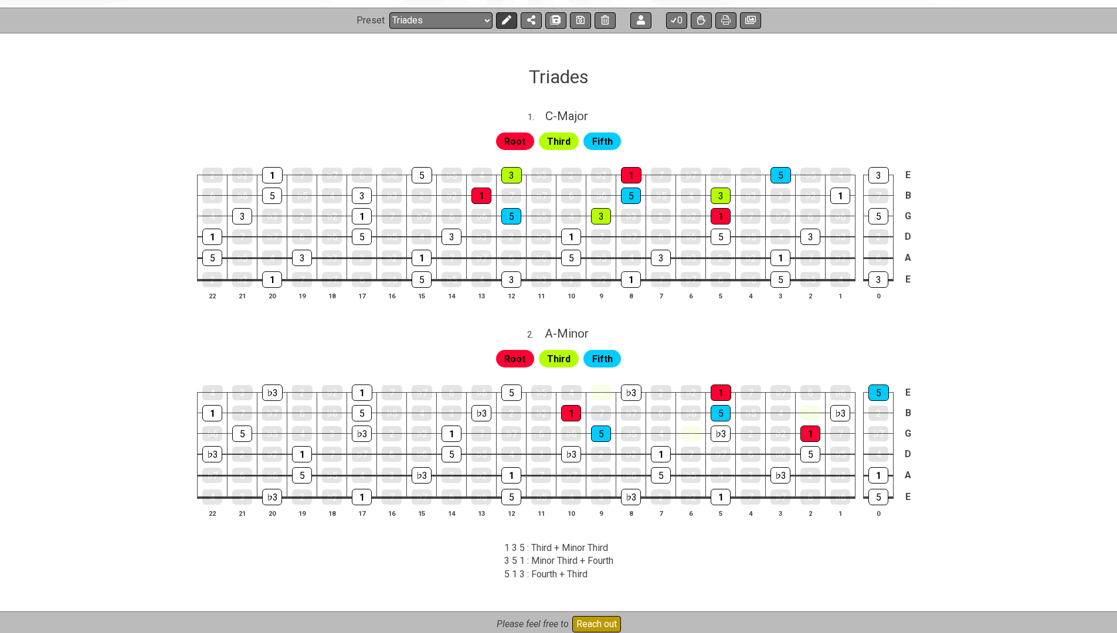
click at [508, 19] on icon at bounding box center [506, 19] width 9 height 9
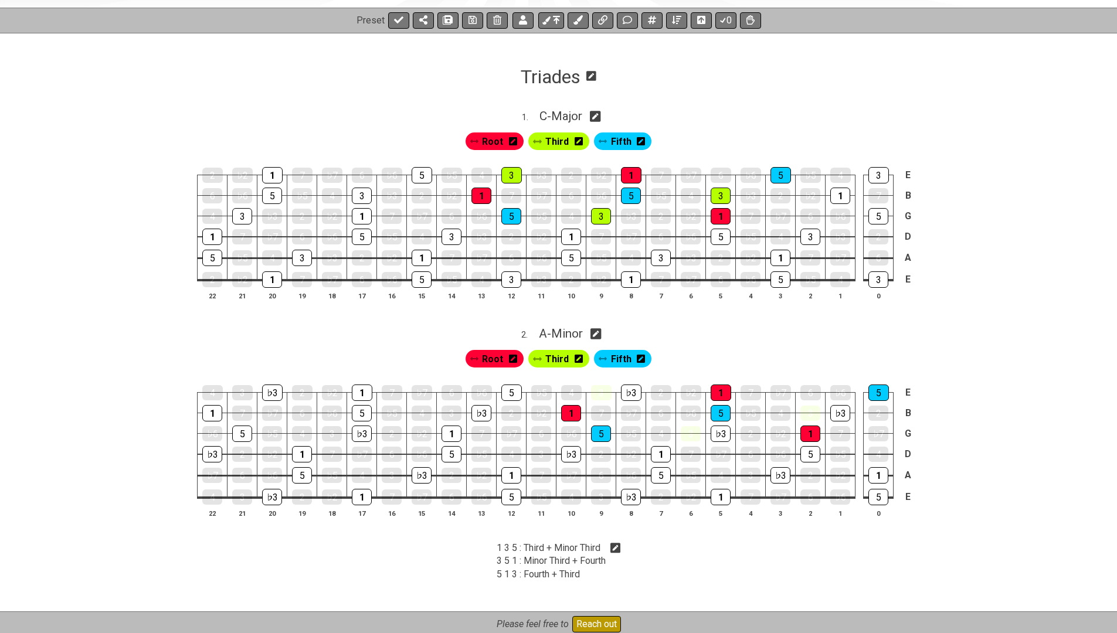
click at [496, 142] on span "Root" at bounding box center [492, 141] width 21 height 17
click at [836, 199] on div "1" at bounding box center [840, 196] width 20 height 16
click at [840, 193] on div "1" at bounding box center [840, 196] width 20 height 16
click at [560, 356] on span "Third" at bounding box center [556, 359] width 23 height 17
click at [600, 390] on div "3" at bounding box center [601, 392] width 21 height 15
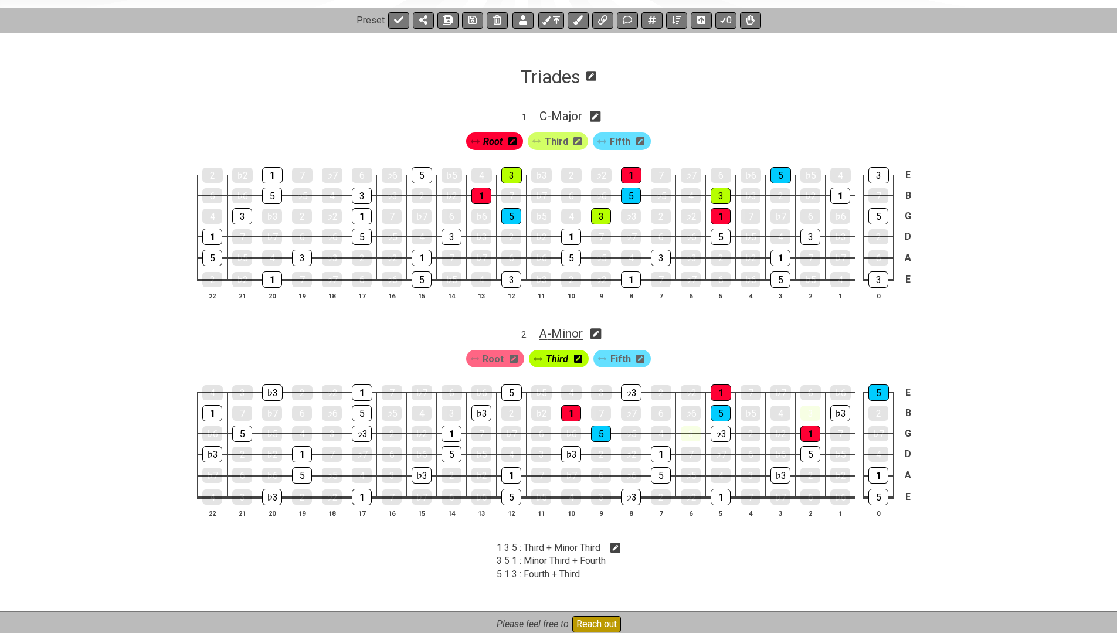
click at [565, 331] on span "A - Minor" at bounding box center [561, 333] width 44 height 14
select select "Minor"
select select "A"
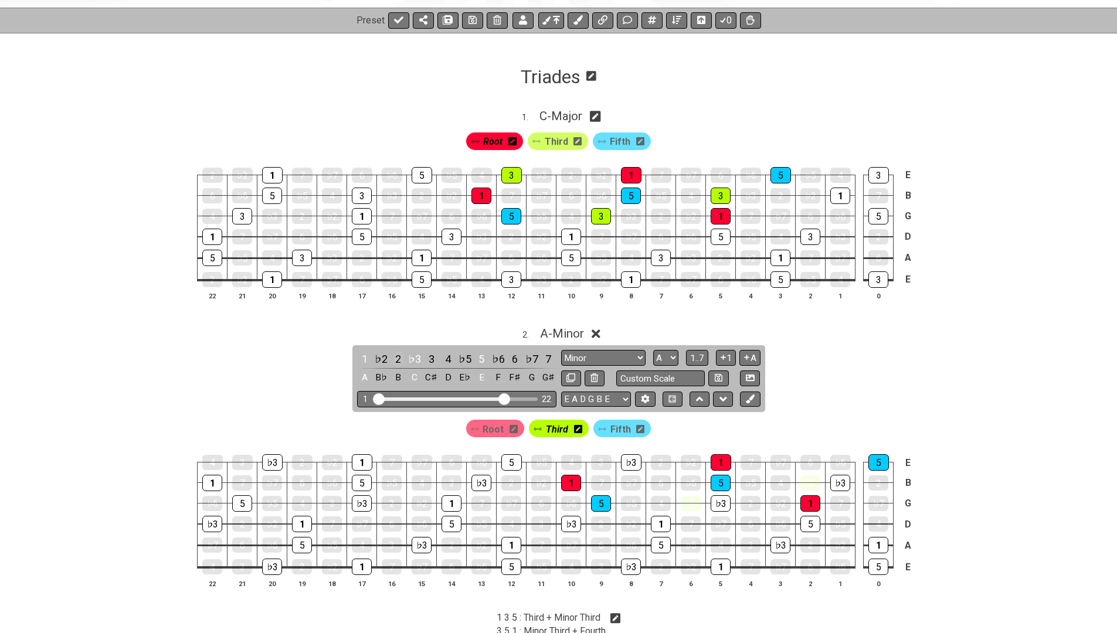
click at [403, 354] on div "2" at bounding box center [397, 359] width 15 height 16
click at [409, 355] on div "♭3" at bounding box center [414, 359] width 15 height 16
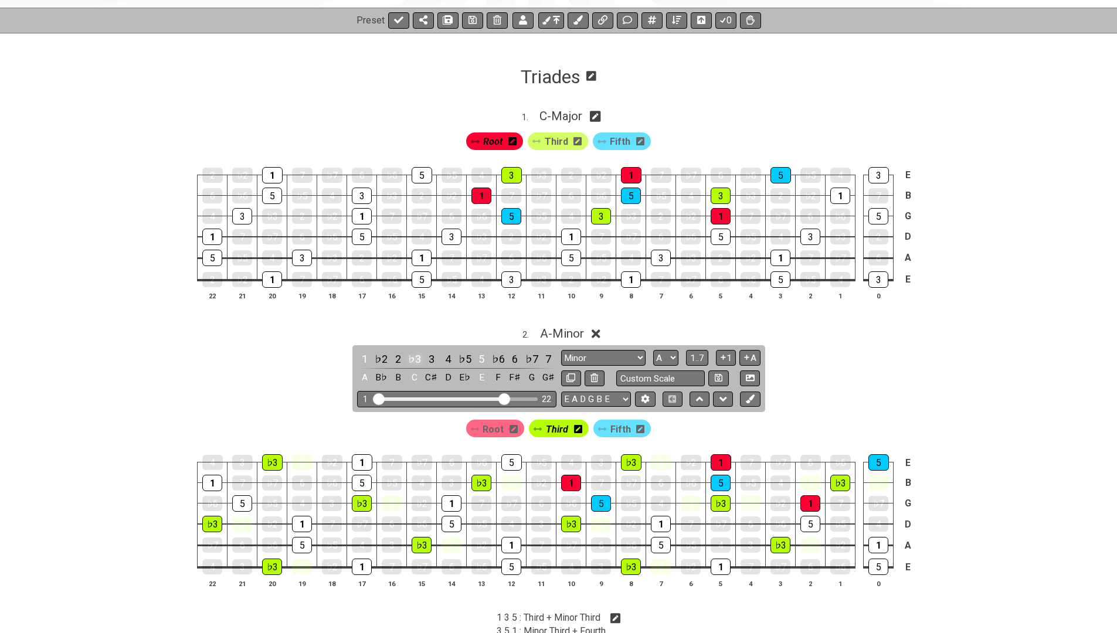
click at [409, 355] on div "♭3" at bounding box center [414, 359] width 15 height 16
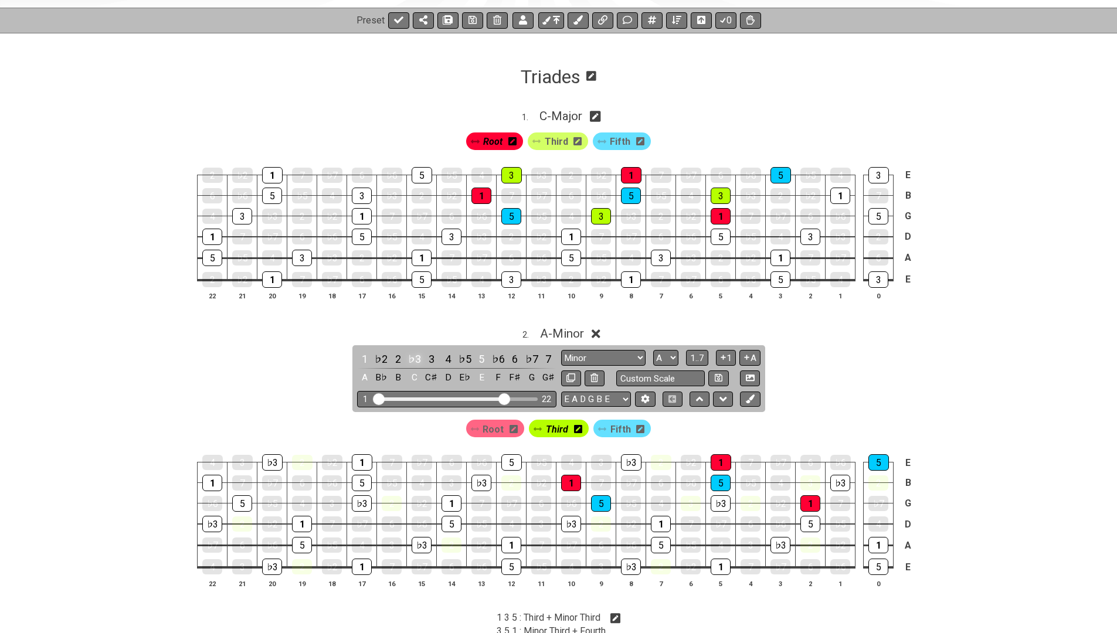
click at [409, 355] on div "♭3" at bounding box center [414, 359] width 15 height 16
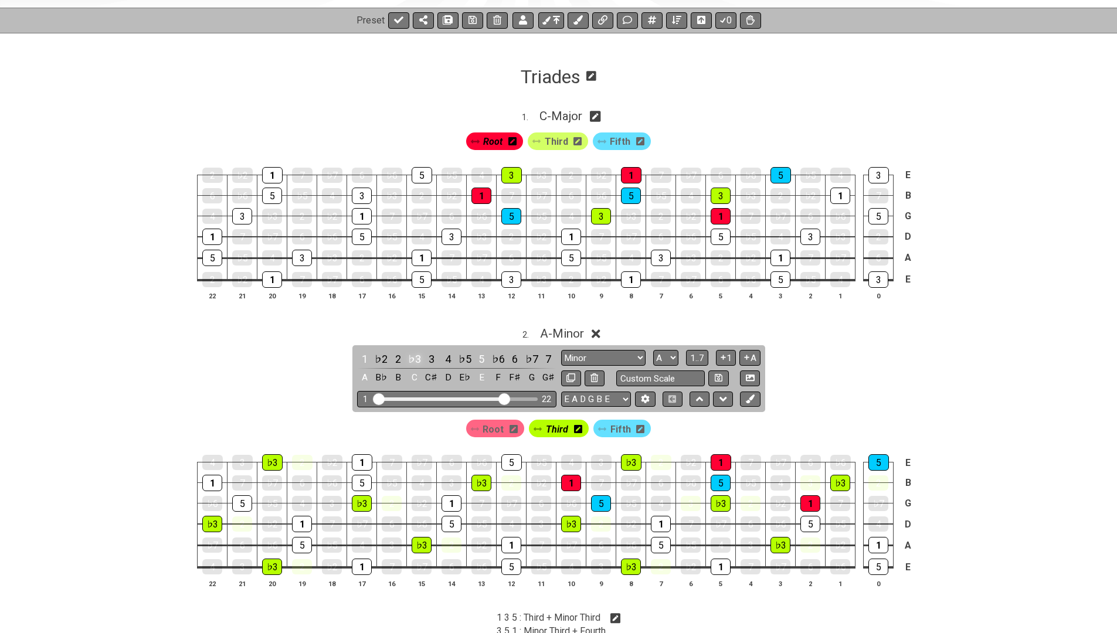
click at [409, 355] on div "♭3" at bounding box center [414, 359] width 15 height 16
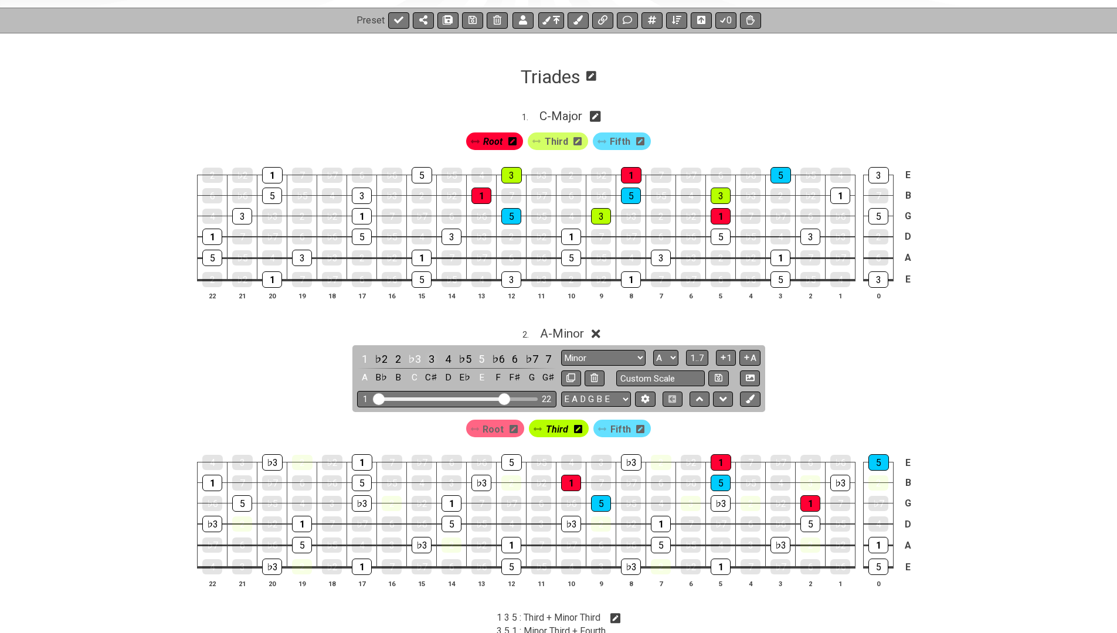
click at [424, 353] on div "3" at bounding box center [431, 359] width 15 height 16
click at [446, 354] on div "4" at bounding box center [447, 359] width 15 height 16
click at [395, 355] on div "2" at bounding box center [397, 359] width 15 height 16
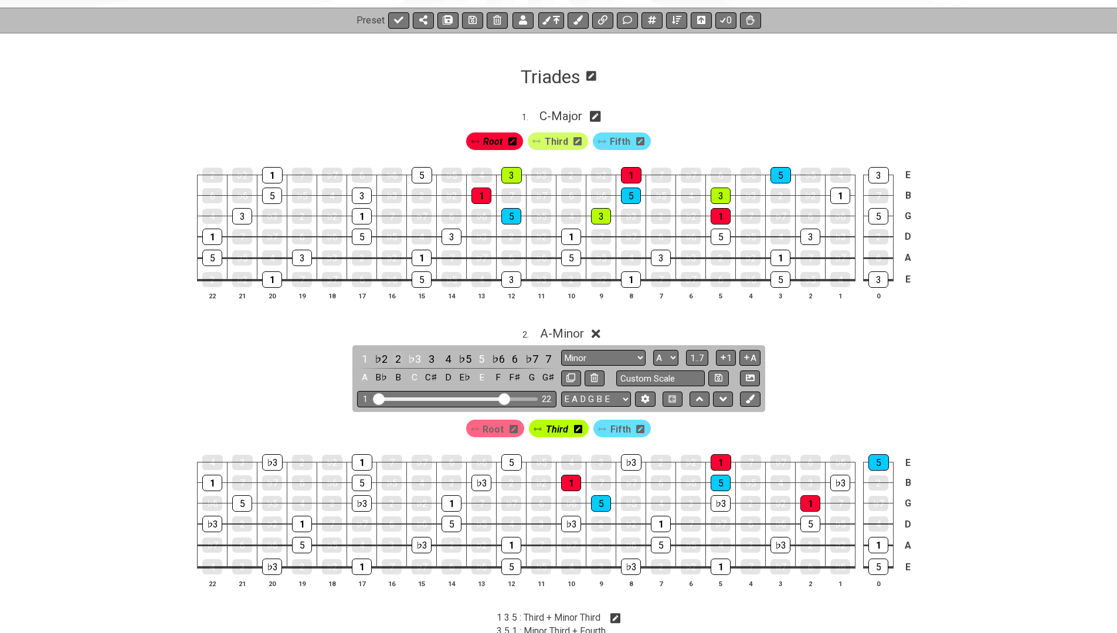
click at [395, 355] on div "2" at bounding box center [397, 359] width 15 height 16
click at [839, 477] on div "♭3" at bounding box center [840, 483] width 20 height 16
click at [724, 501] on div "♭3" at bounding box center [720, 503] width 20 height 16
click at [624, 460] on div "♭3" at bounding box center [631, 462] width 21 height 16
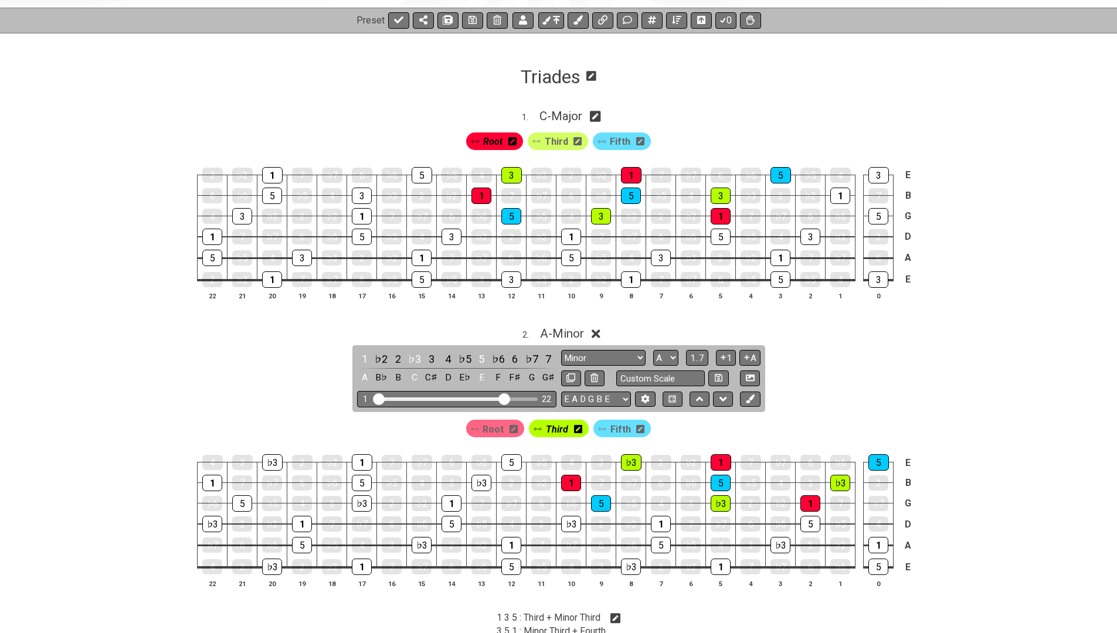
click at [597, 329] on icon at bounding box center [595, 333] width 9 height 9
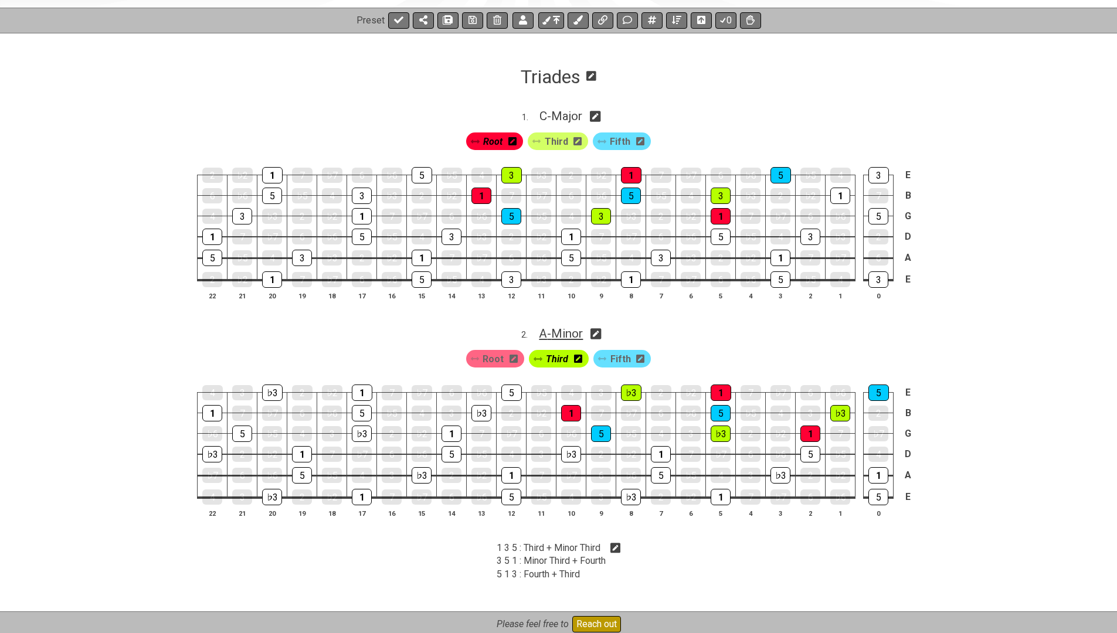
click at [569, 328] on span "A - Minor" at bounding box center [561, 333] width 44 height 14
select select "Minor"
select select "A"
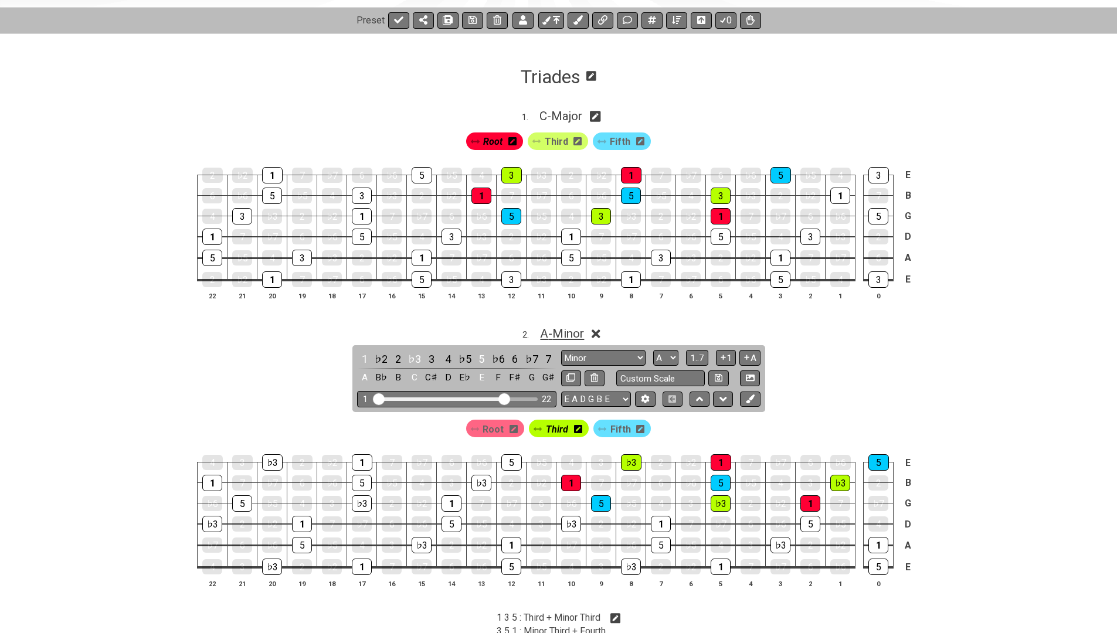
click at [569, 328] on span "A - Minor" at bounding box center [562, 333] width 44 height 14
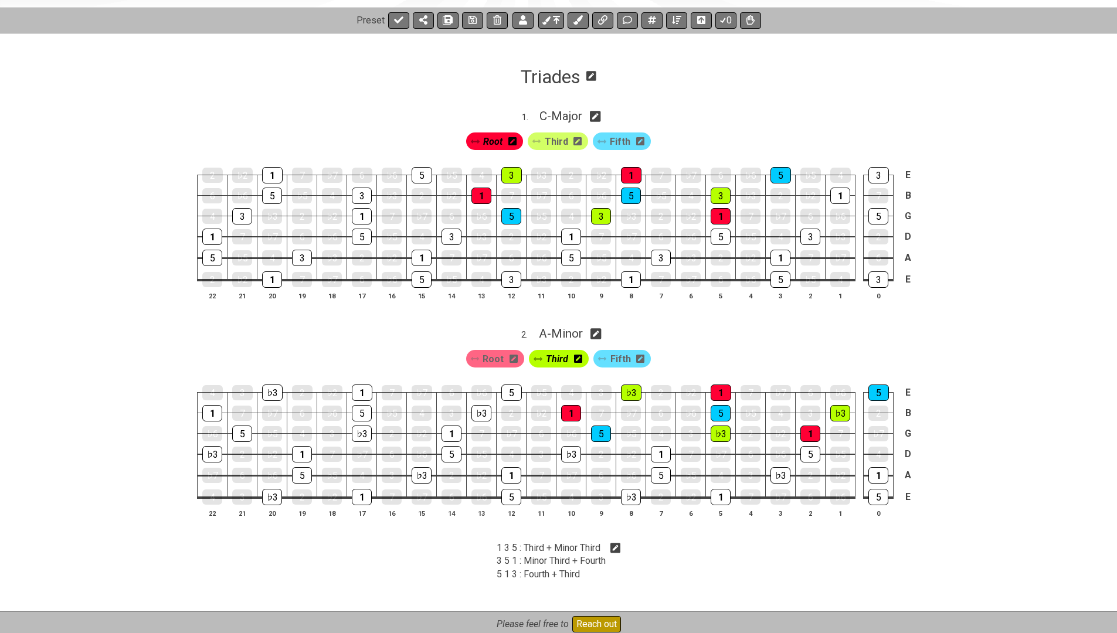
click at [574, 138] on icon at bounding box center [577, 141] width 8 height 8
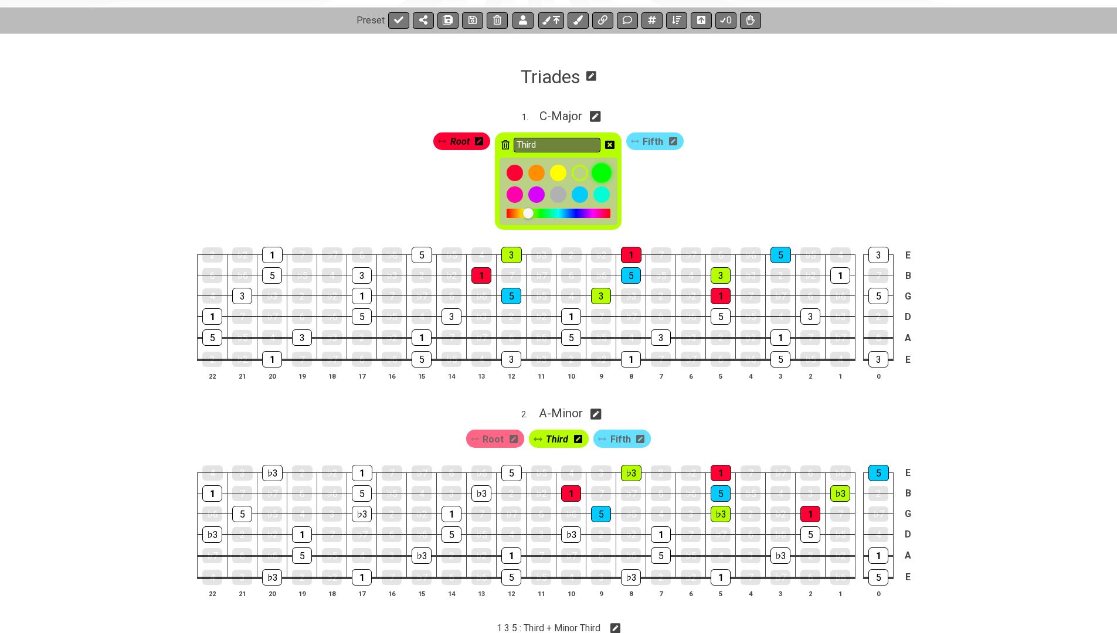
click at [600, 173] on div at bounding box center [601, 174] width 20 height 20
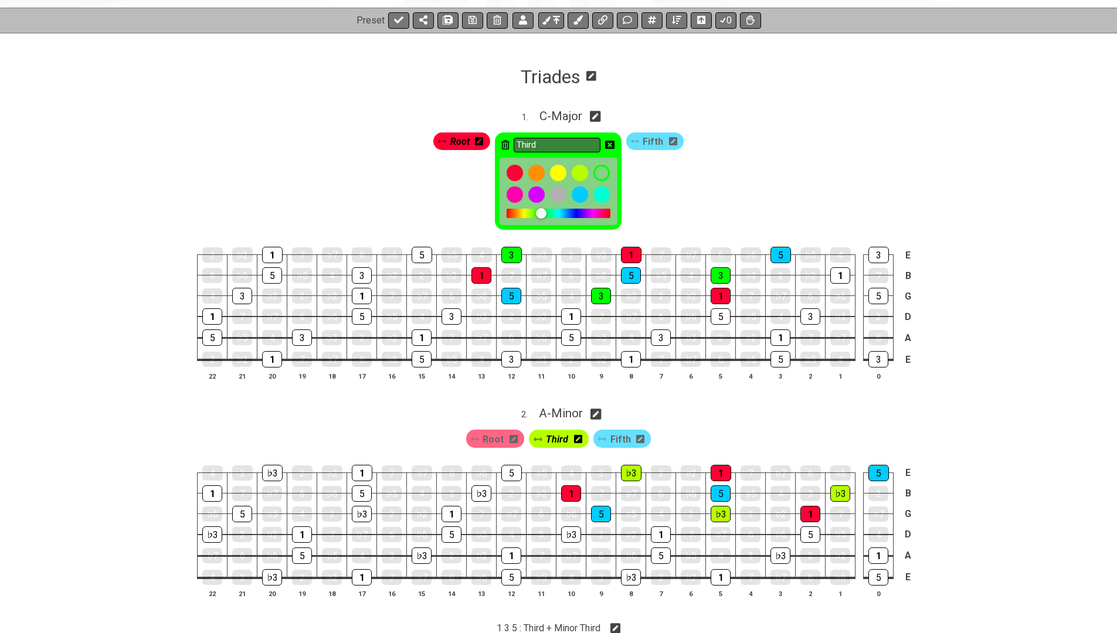
click at [609, 143] on icon at bounding box center [609, 144] width 9 height 9
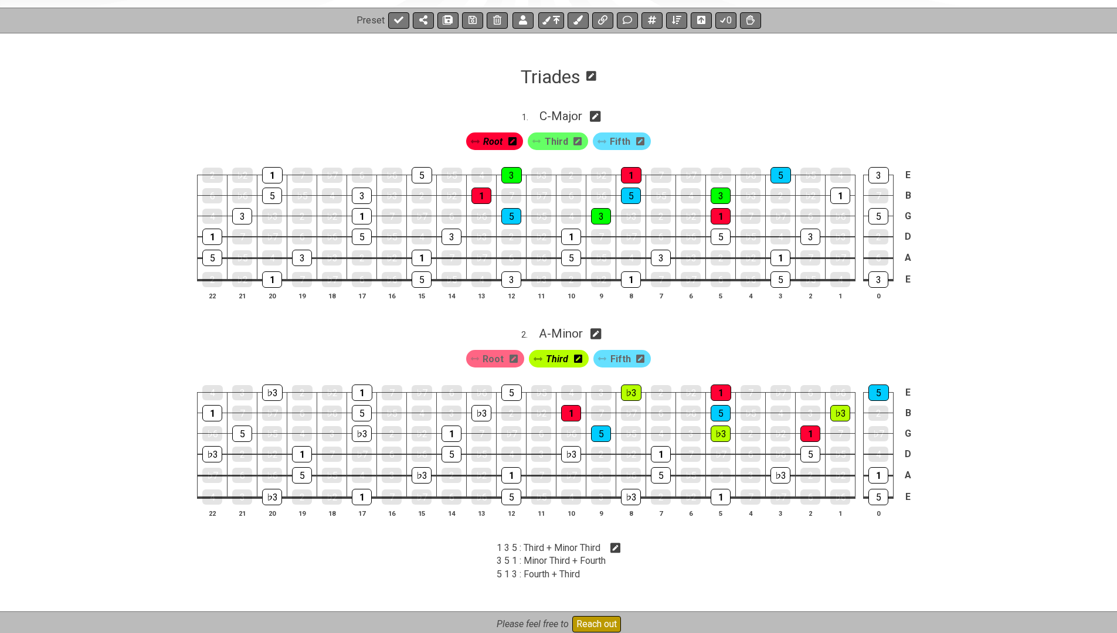
click at [598, 333] on icon at bounding box center [595, 333] width 11 height 11
select select "Minor"
select select "A"
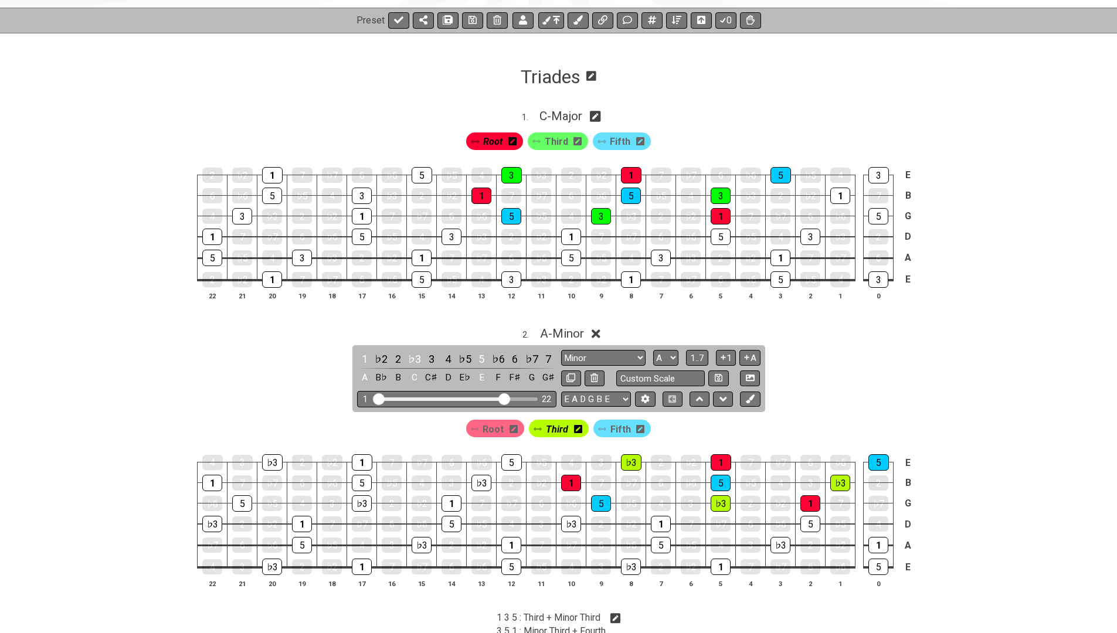
click at [579, 426] on icon at bounding box center [578, 429] width 8 height 8
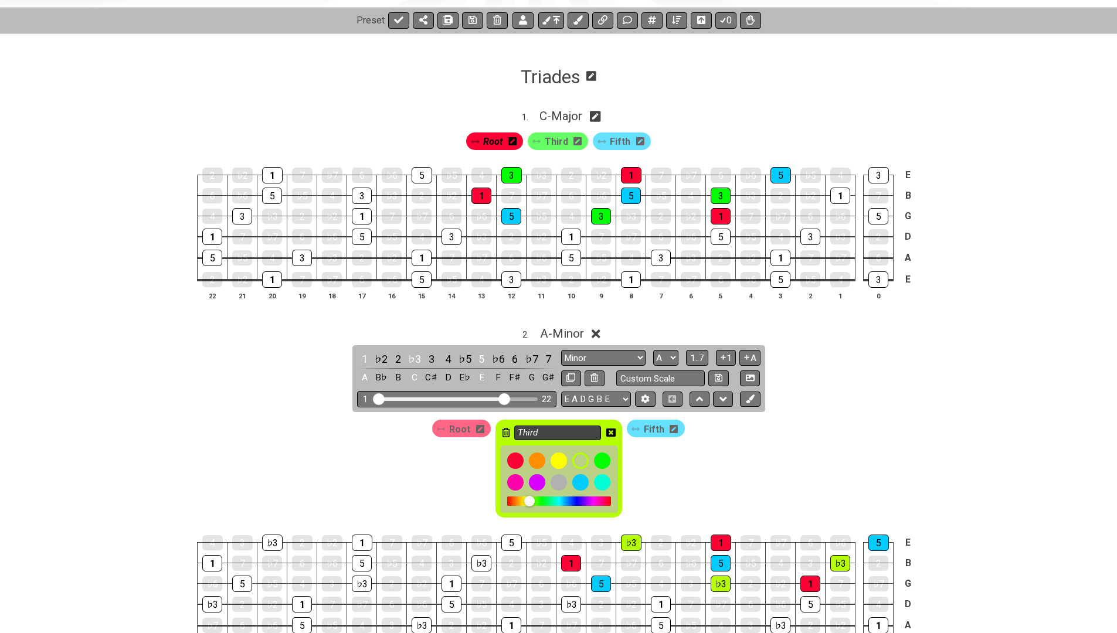
click at [568, 427] on input "Third" at bounding box center [557, 433] width 87 height 15
type input "Minor Third"
click at [609, 428] on icon at bounding box center [610, 432] width 9 height 8
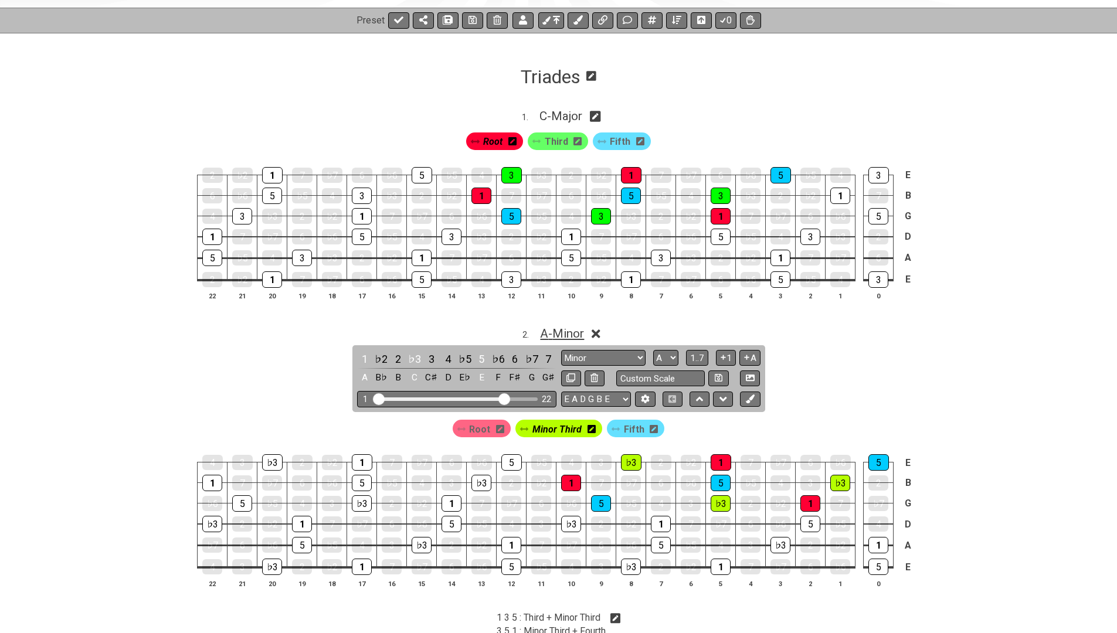
click at [575, 334] on span "A - Minor" at bounding box center [562, 333] width 44 height 14
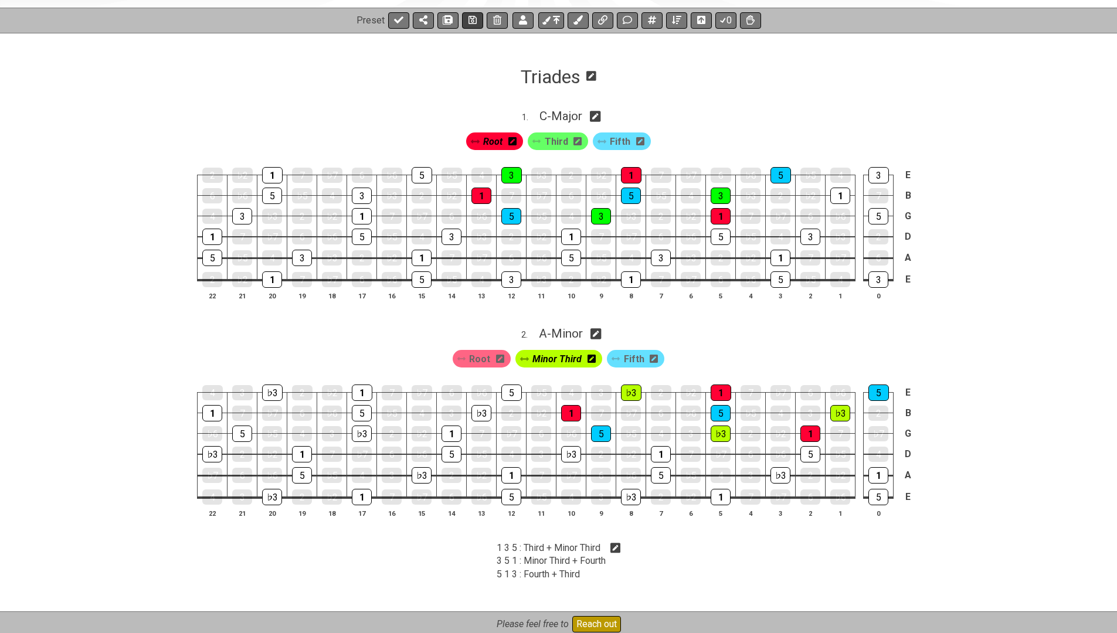
click at [471, 15] on icon at bounding box center [472, 19] width 8 height 9
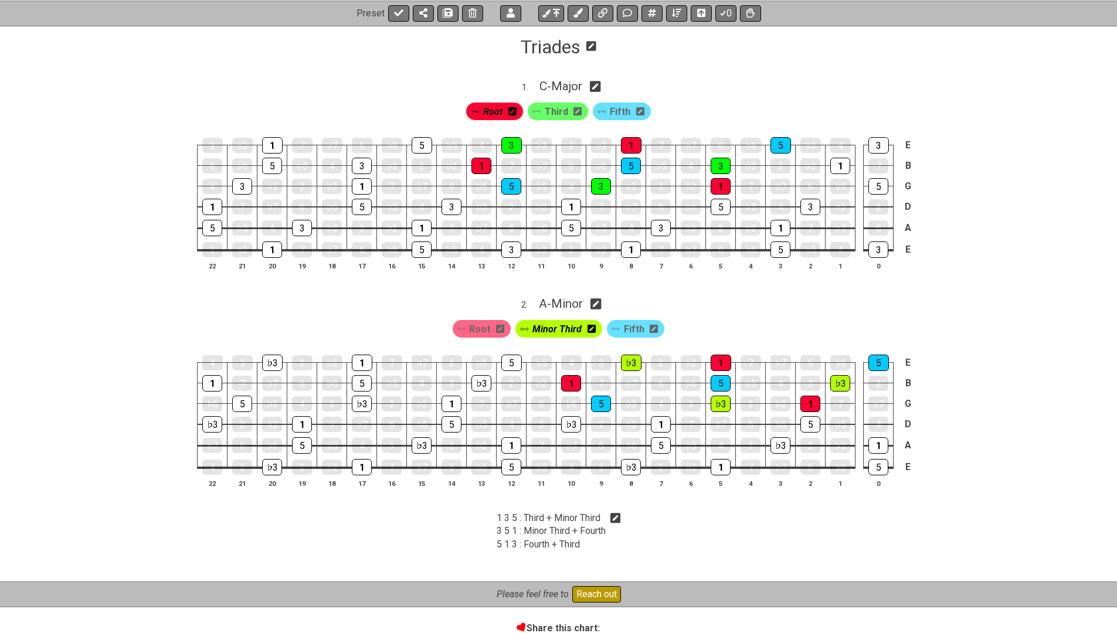
scroll to position [190, 0]
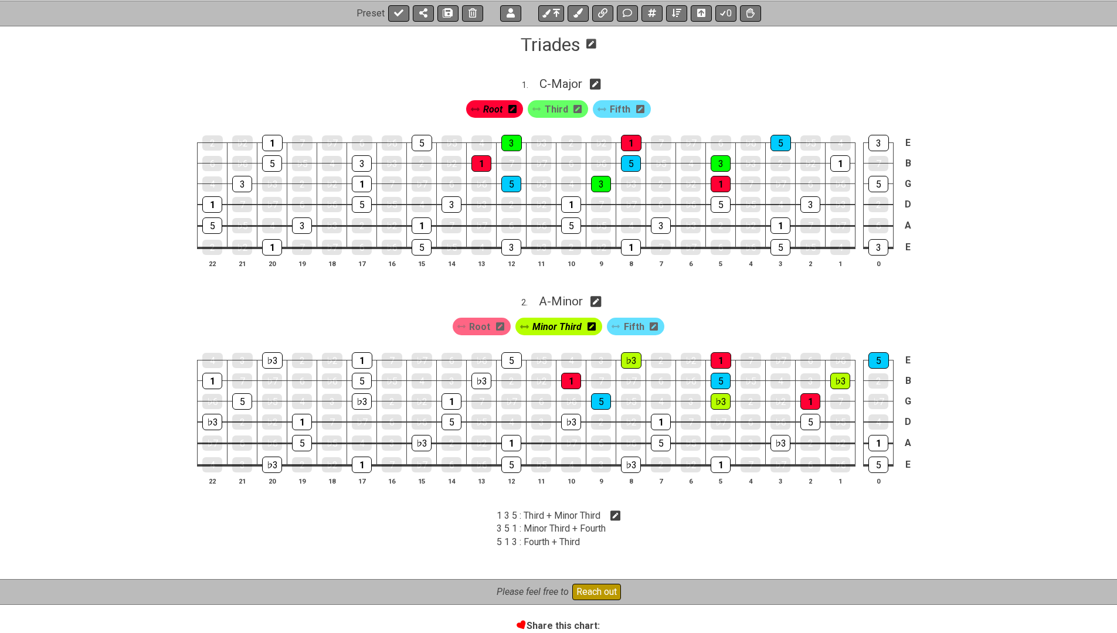
click at [573, 110] on icon at bounding box center [577, 109] width 8 height 8
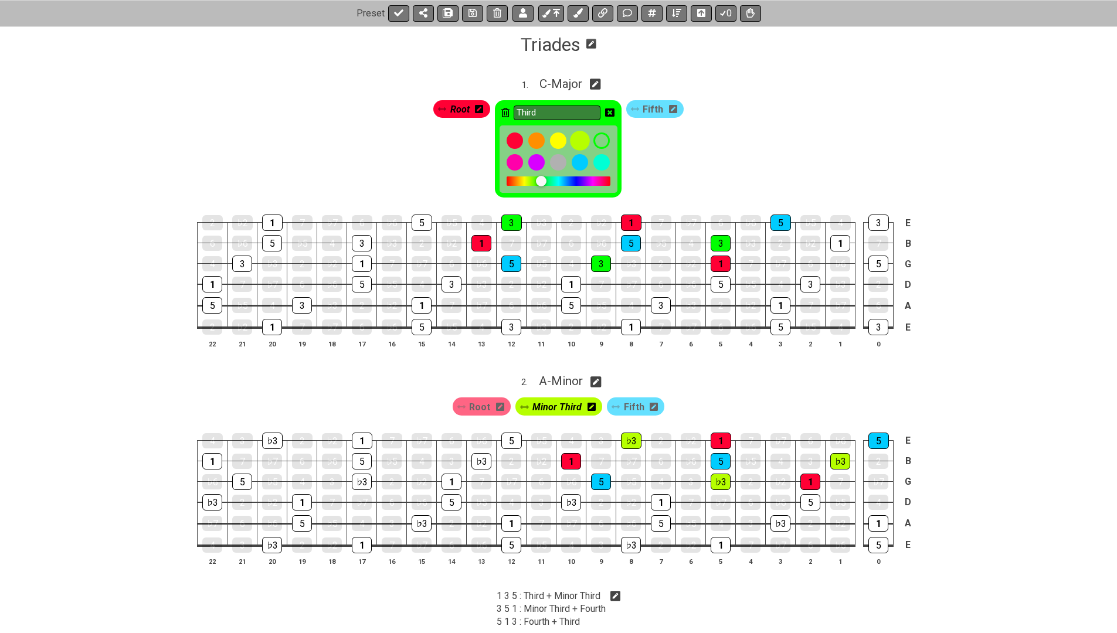
click at [581, 141] on div at bounding box center [580, 141] width 20 height 20
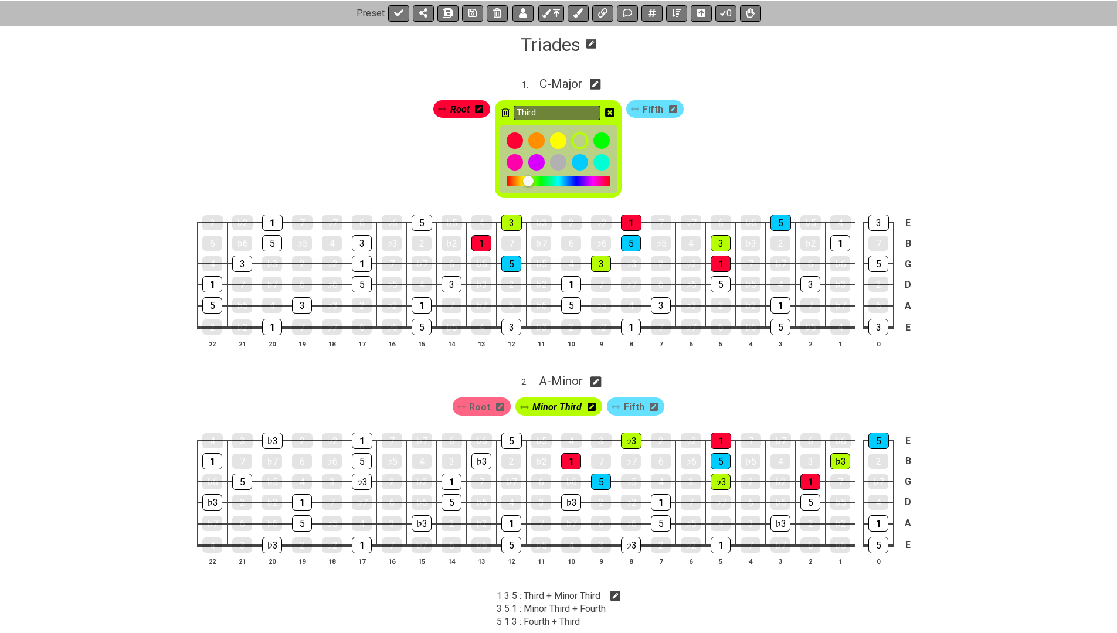
click at [612, 113] on icon at bounding box center [609, 112] width 9 height 9
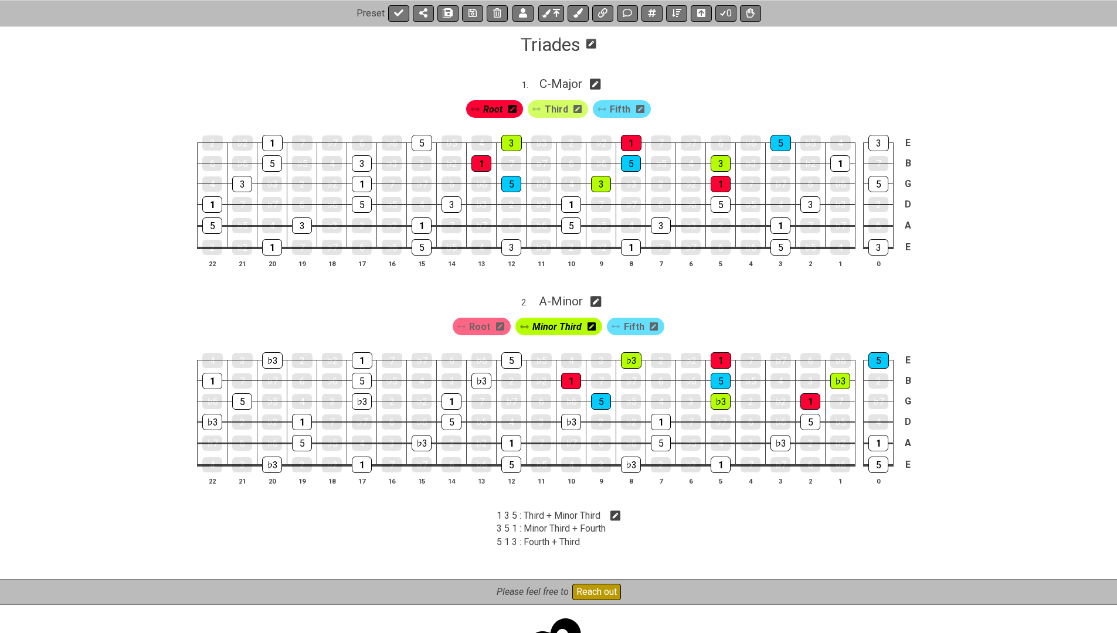
click at [594, 324] on icon at bounding box center [591, 326] width 8 height 8
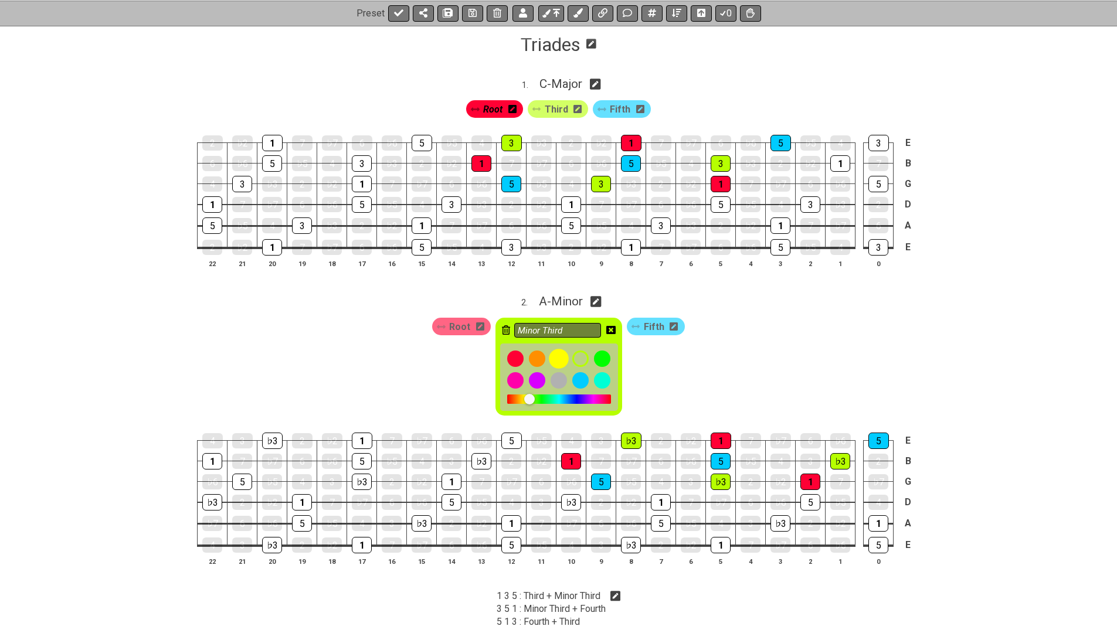
click at [558, 358] on div at bounding box center [559, 359] width 20 height 20
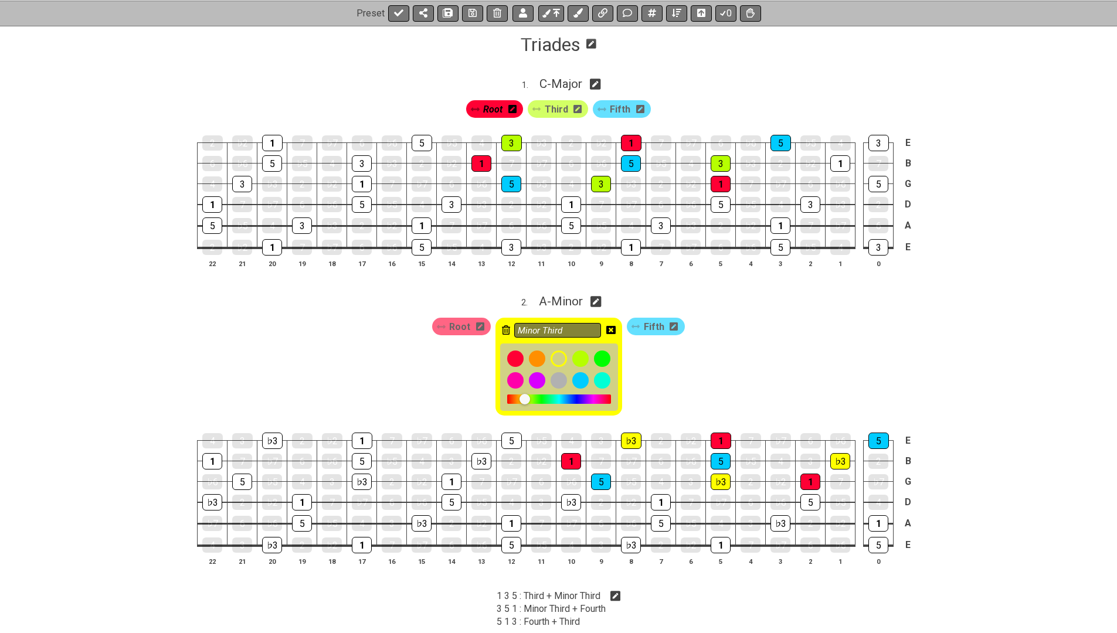
click at [609, 327] on icon at bounding box center [610, 329] width 9 height 9
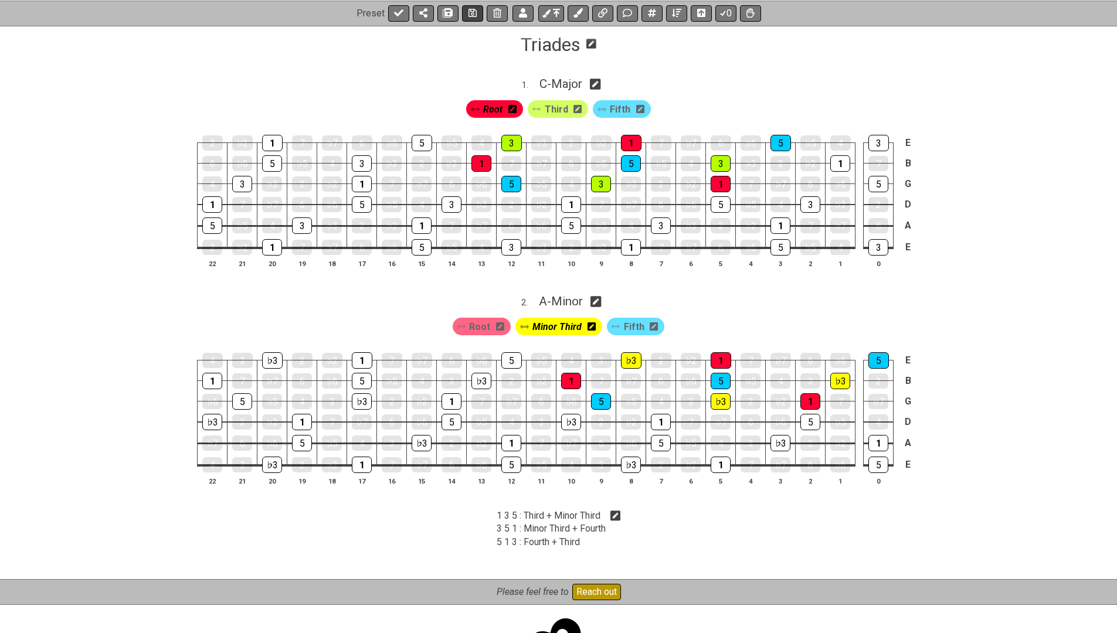
click at [477, 12] on button at bounding box center [472, 13] width 21 height 16
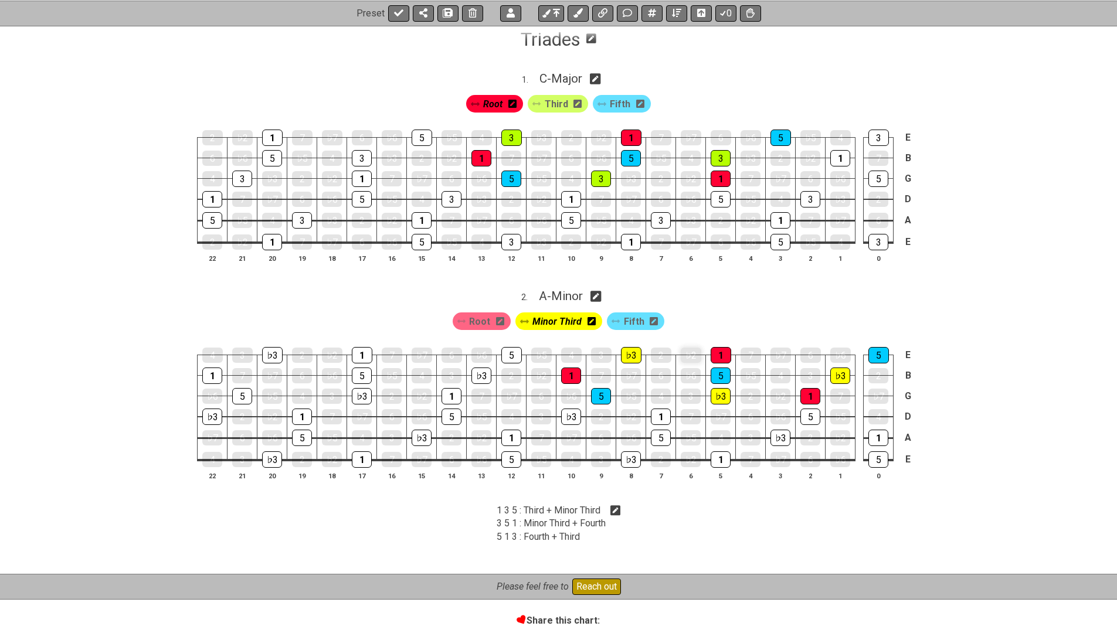
scroll to position [196, 0]
click at [666, 12] on button at bounding box center [676, 13] width 21 height 16
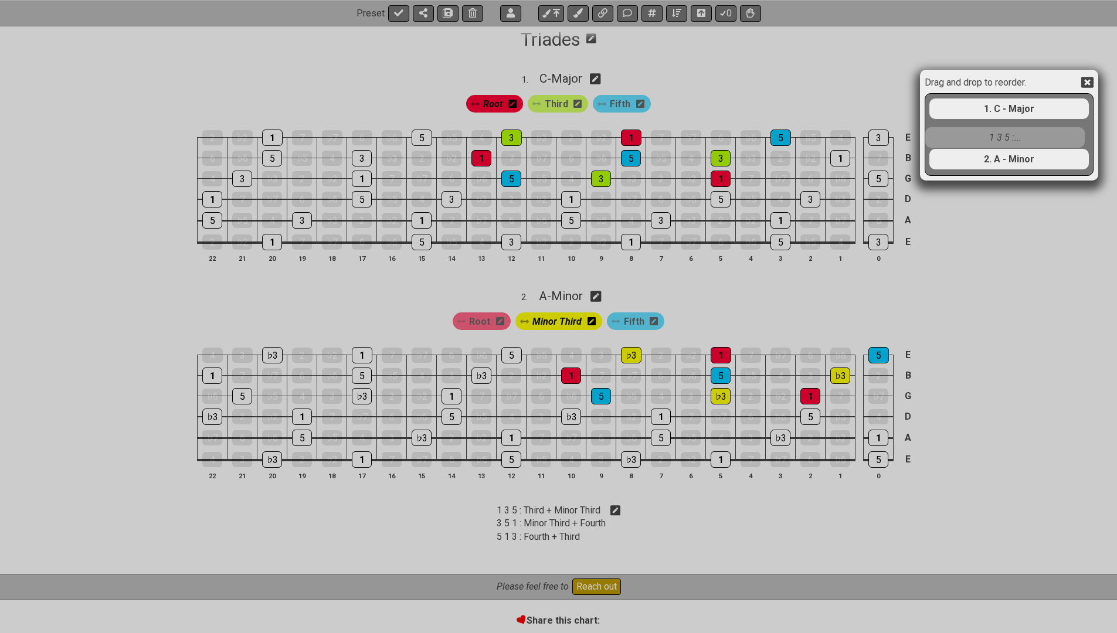
drag, startPoint x: 998, startPoint y: 159, endPoint x: 991, endPoint y: 132, distance: 27.9
click at [991, 132] on div "1. C - Major 2. A - Minor 1 3 5 :..." at bounding box center [1009, 134] width 162 height 80
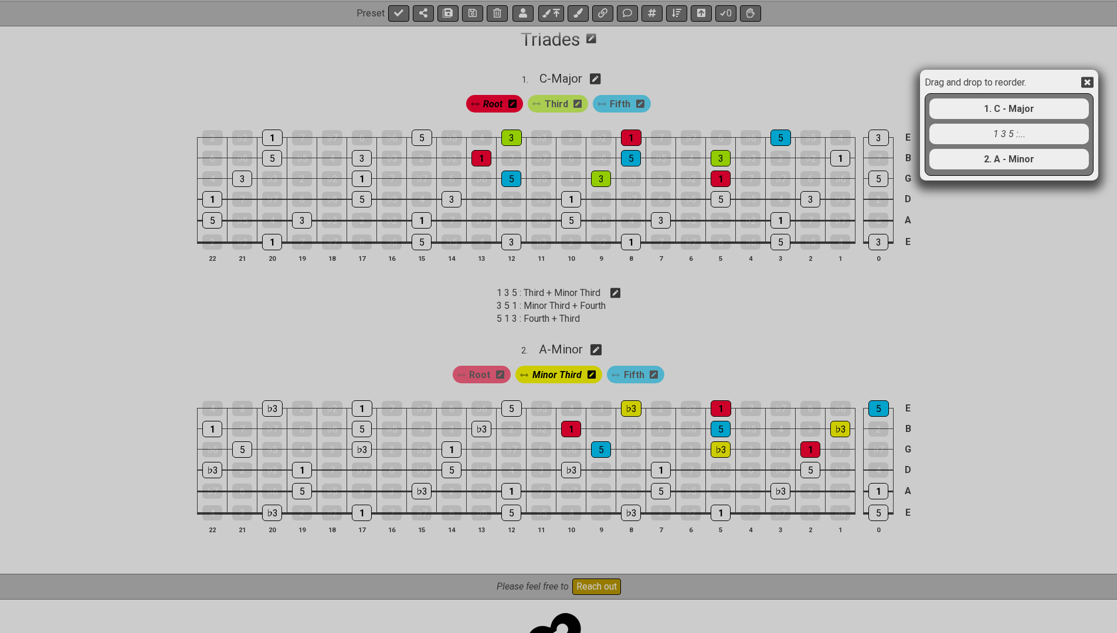
click at [1050, 82] on icon at bounding box center [1087, 82] width 12 height 11
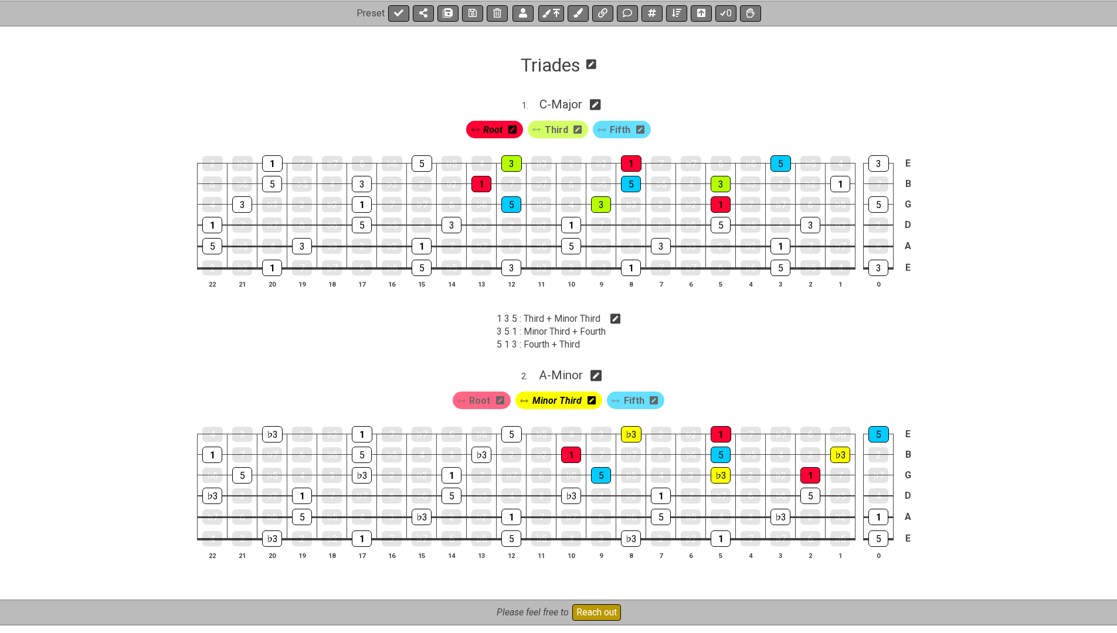
scroll to position [170, 0]
click at [400, 12] on icon at bounding box center [398, 12] width 9 height 7
select select "/022WRN23W"
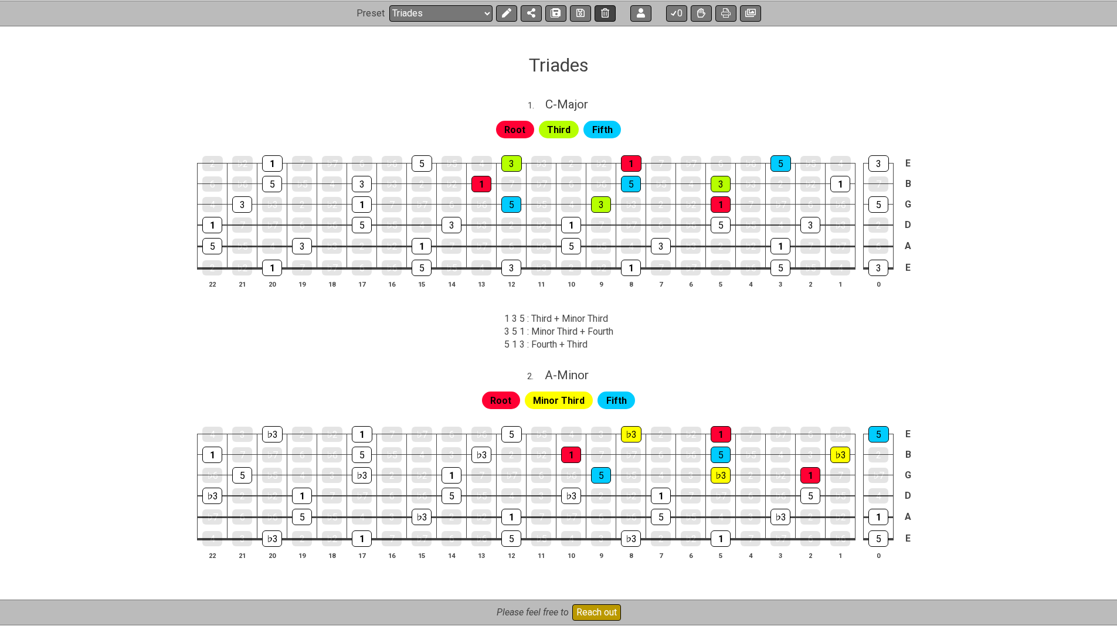
click at [580, 17] on button at bounding box center [580, 13] width 21 height 16
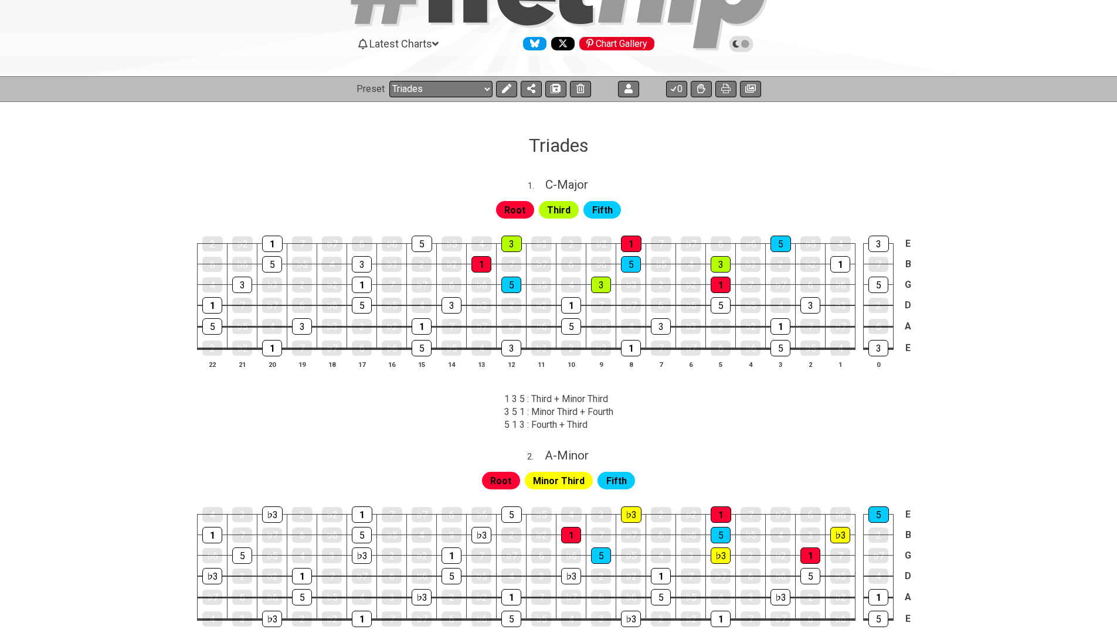
scroll to position [90, 0]
